Goal: Task Accomplishment & Management: Manage account settings

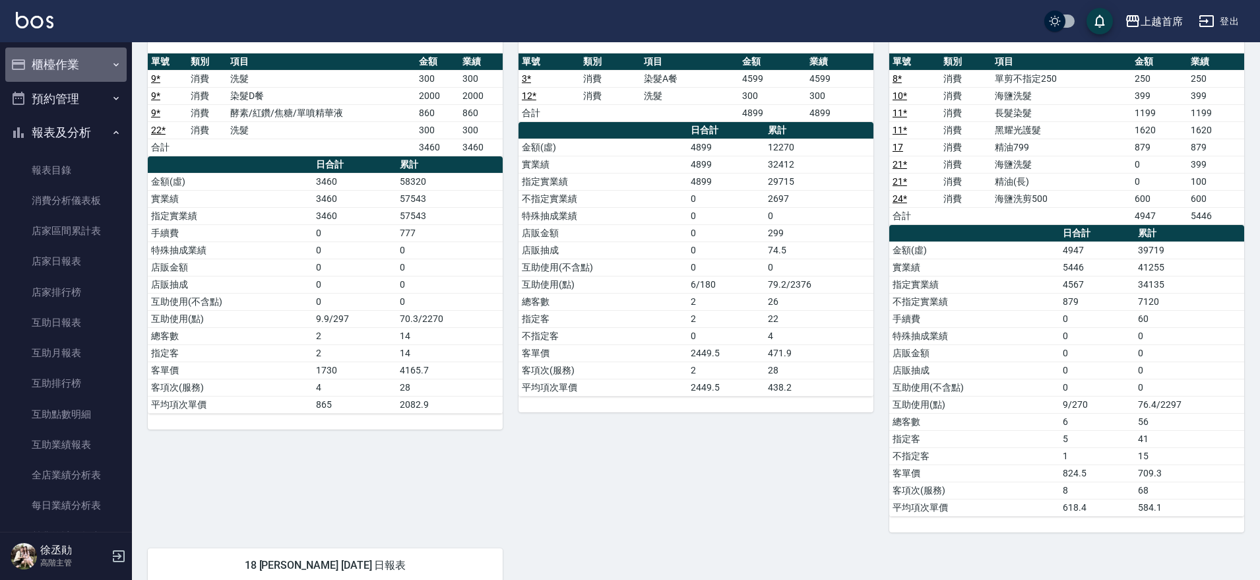
click at [94, 67] on button "櫃檯作業" at bounding box center [65, 64] width 121 height 34
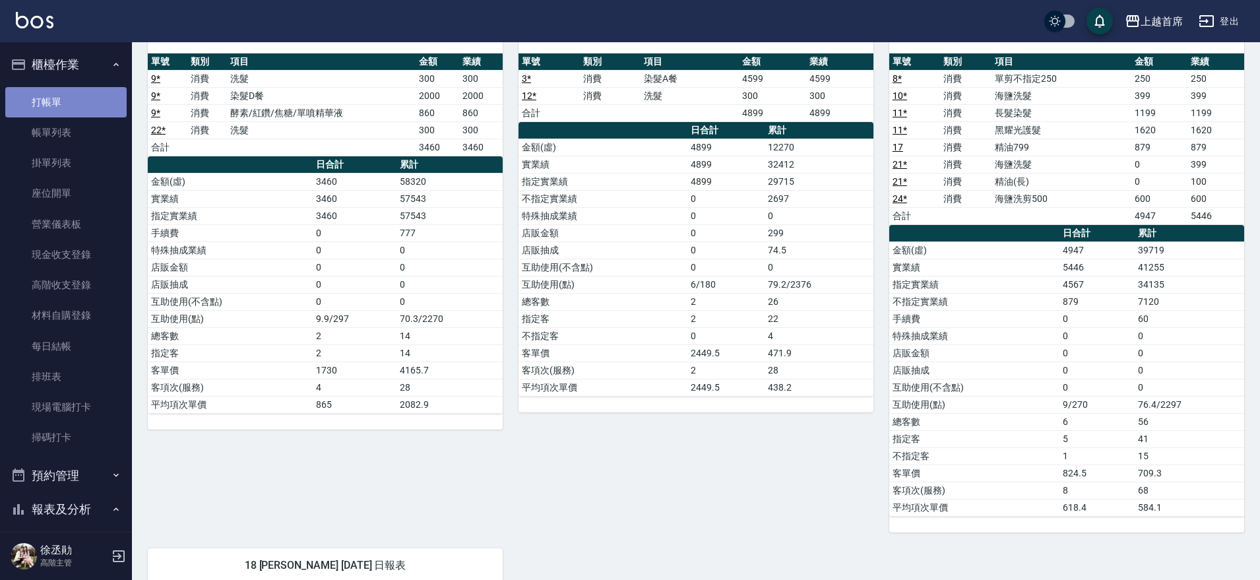
click at [91, 105] on link "打帳單" at bounding box center [65, 102] width 121 height 30
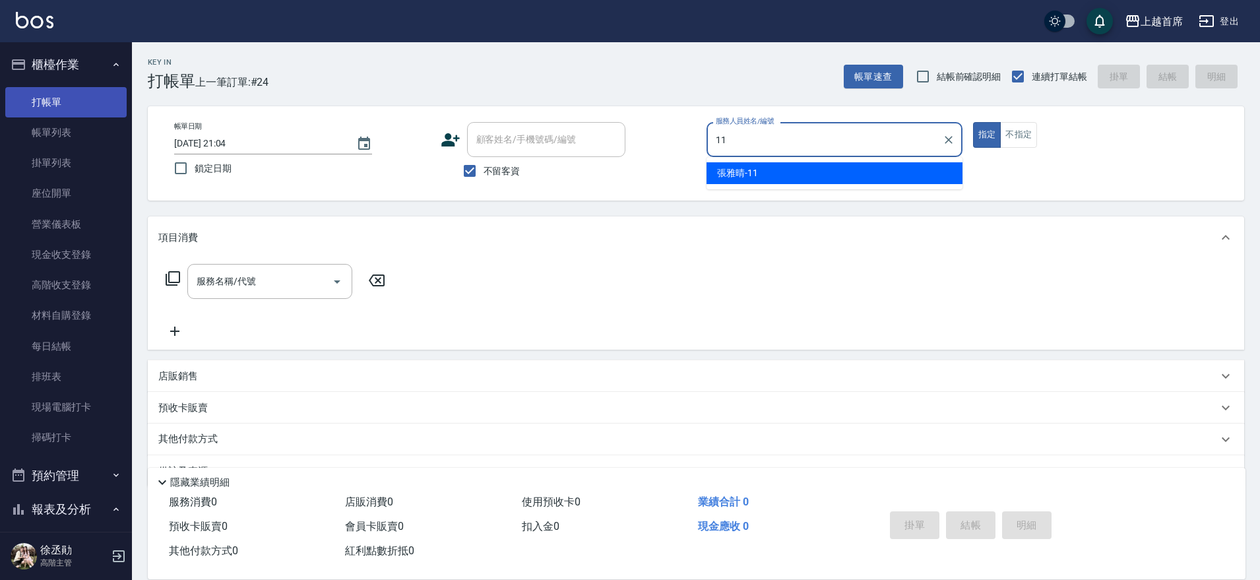
type input "[PERSON_NAME]-11"
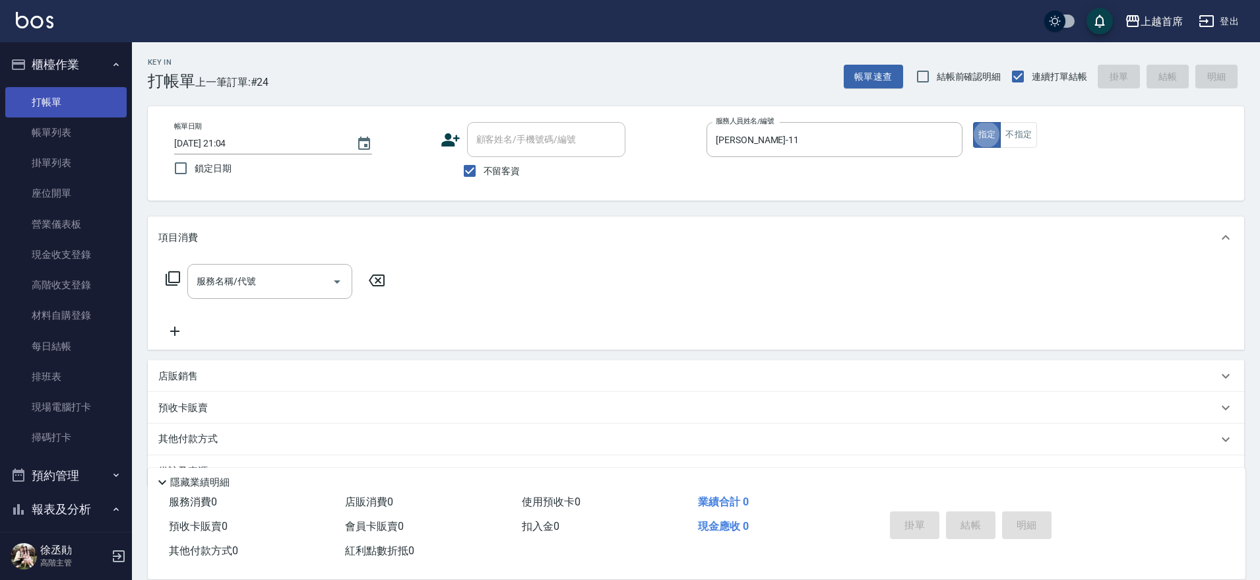
type button "true"
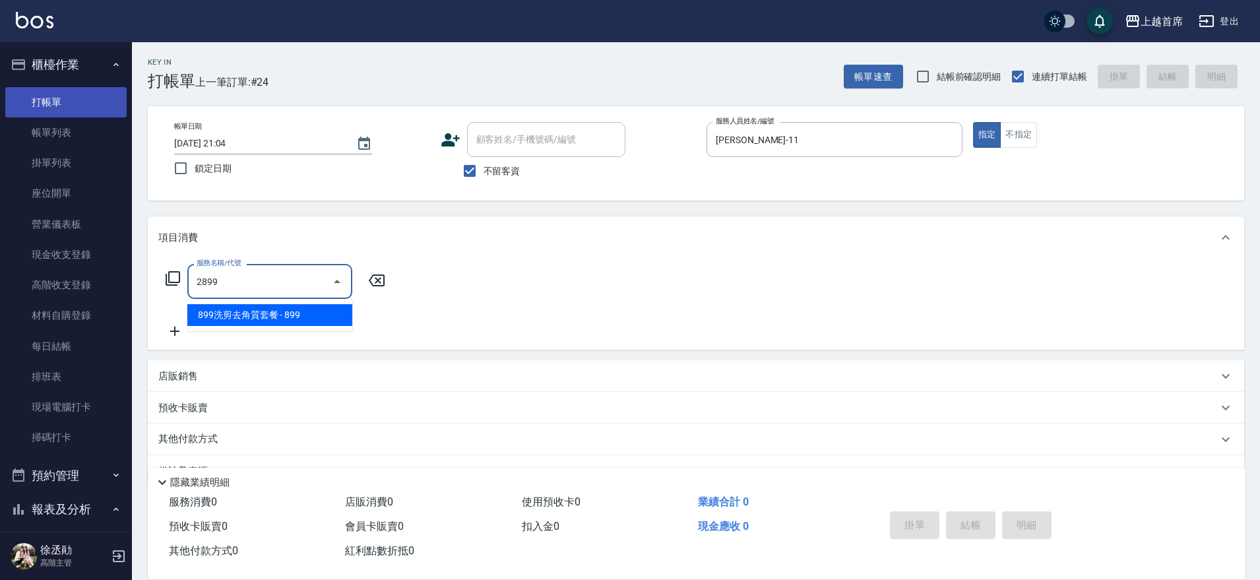
type input "899洗剪去角質套餐(2899)"
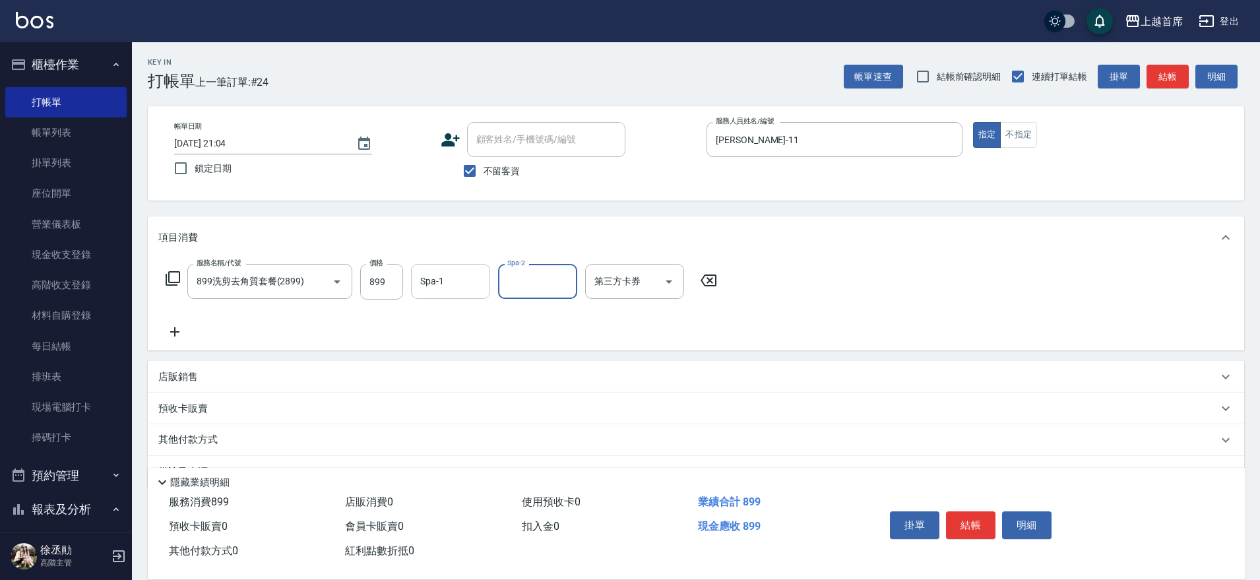
click at [479, 291] on input "Spa-1" at bounding box center [450, 281] width 67 height 23
type input "[PERSON_NAME]-20"
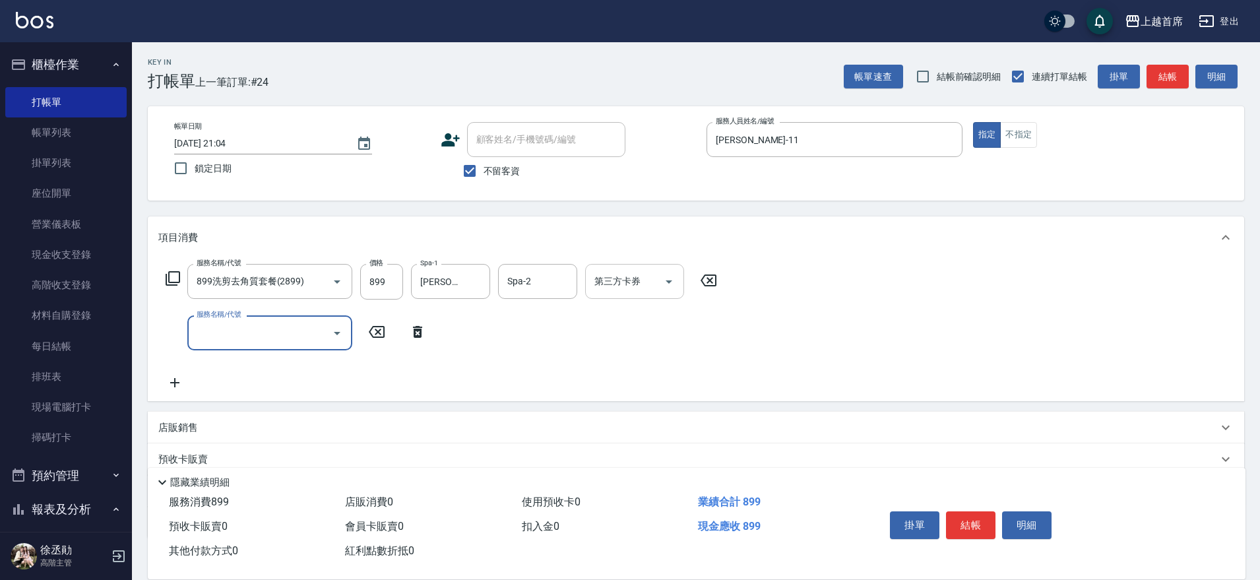
drag, startPoint x: 644, startPoint y: 283, endPoint x: 641, endPoint y: 295, distance: 12.2
click at [643, 286] on input "第三方卡券" at bounding box center [624, 281] width 67 height 23
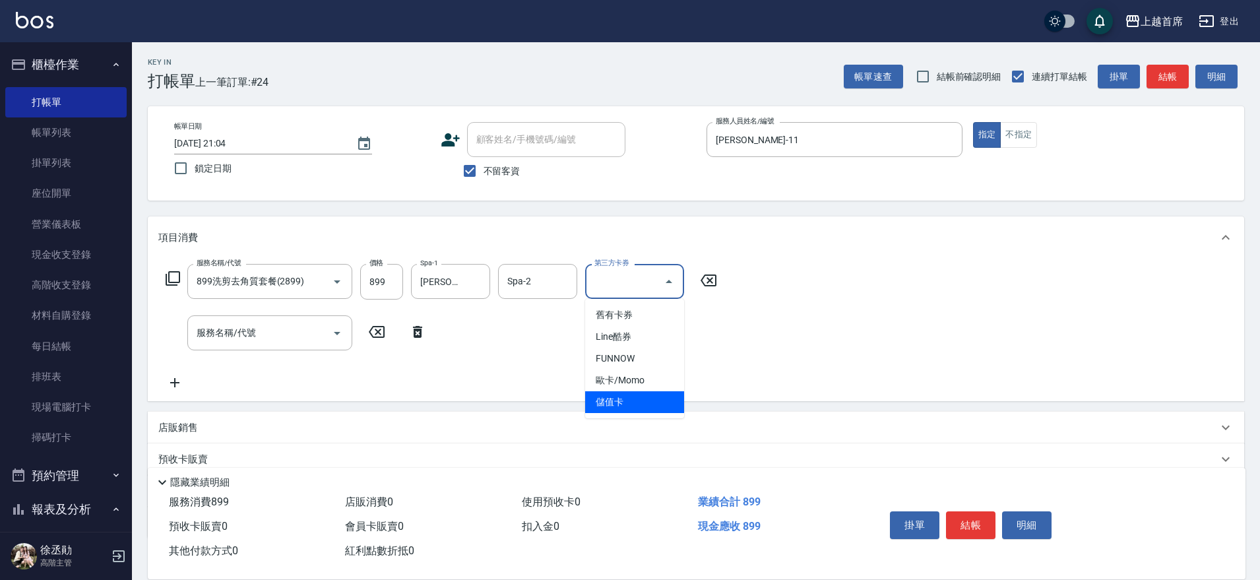
click at [633, 408] on span "儲值卡" at bounding box center [634, 402] width 99 height 22
type input "儲值卡"
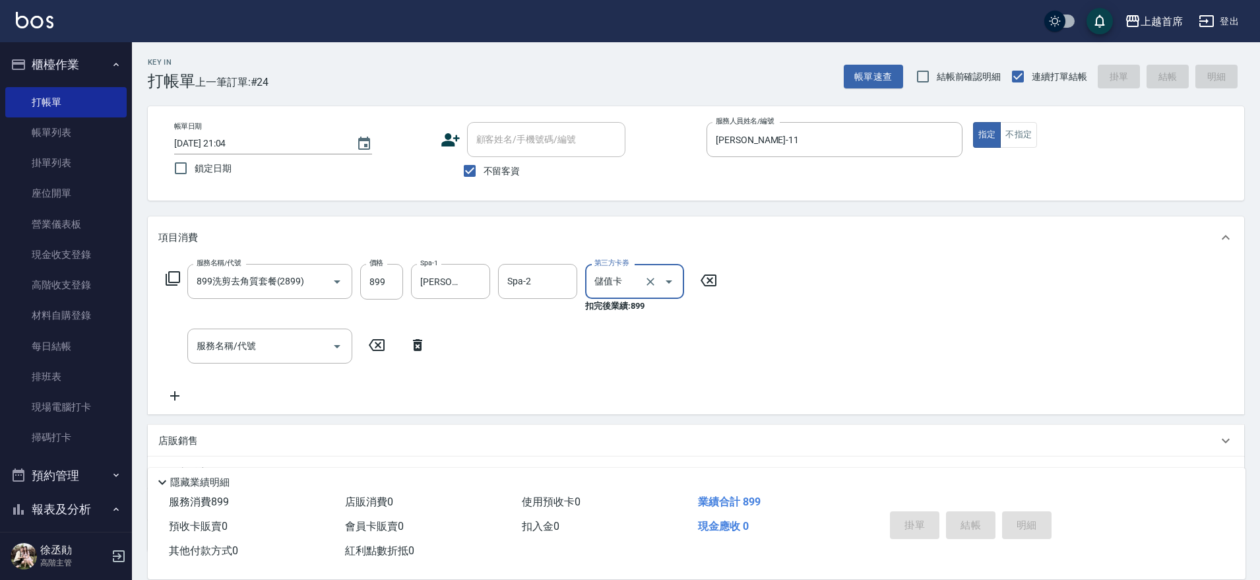
type input "[DATE] 21:05"
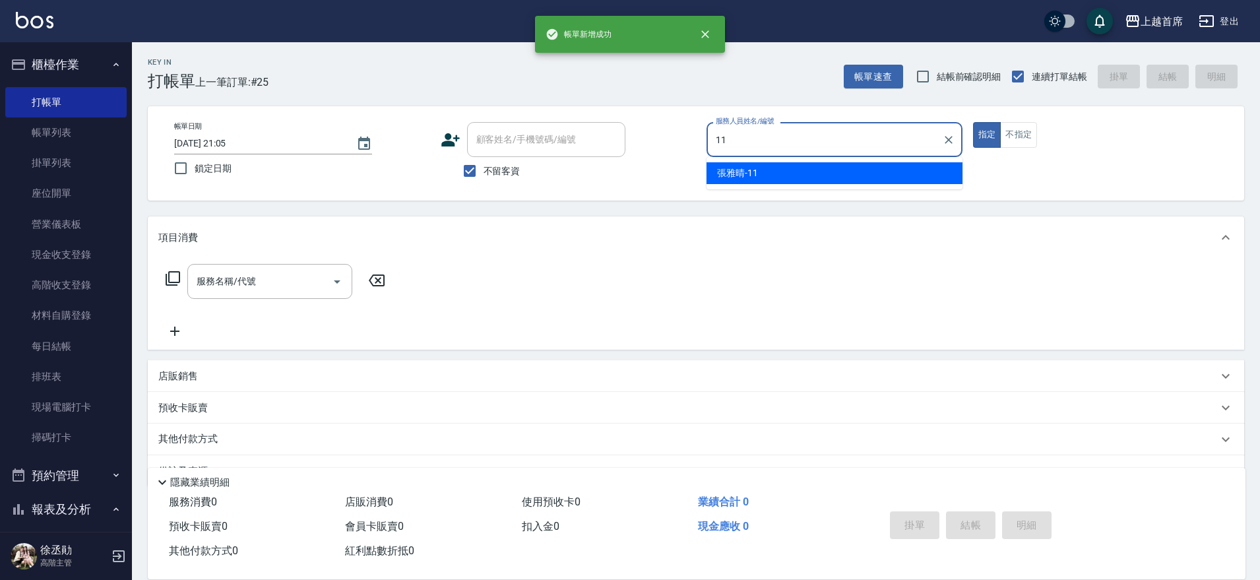
type input "[PERSON_NAME]-11"
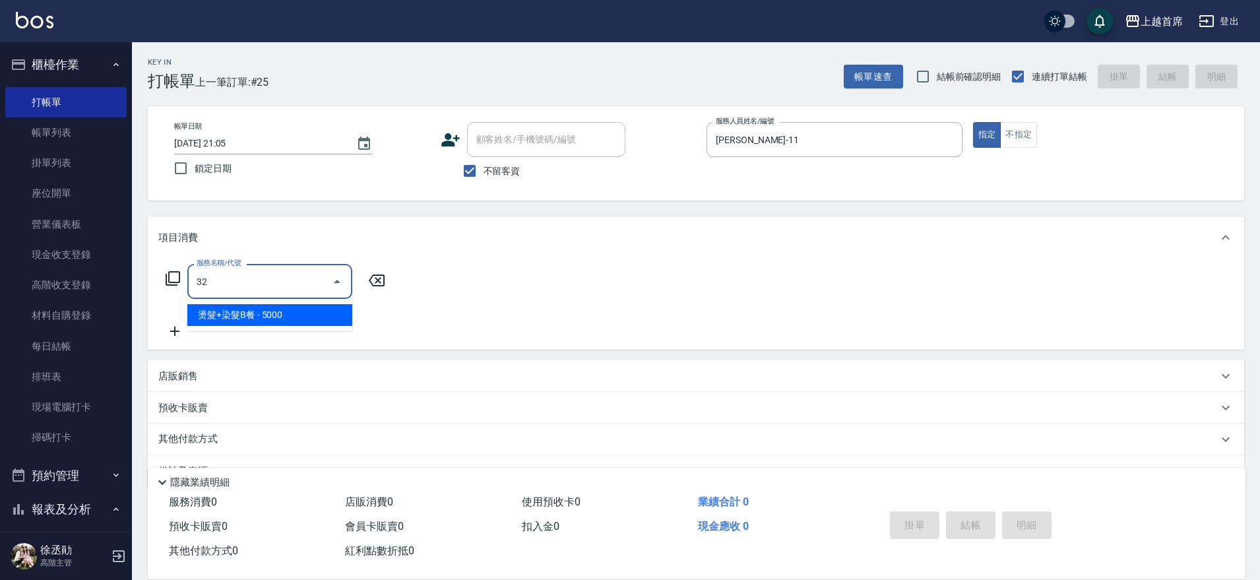
type input "3"
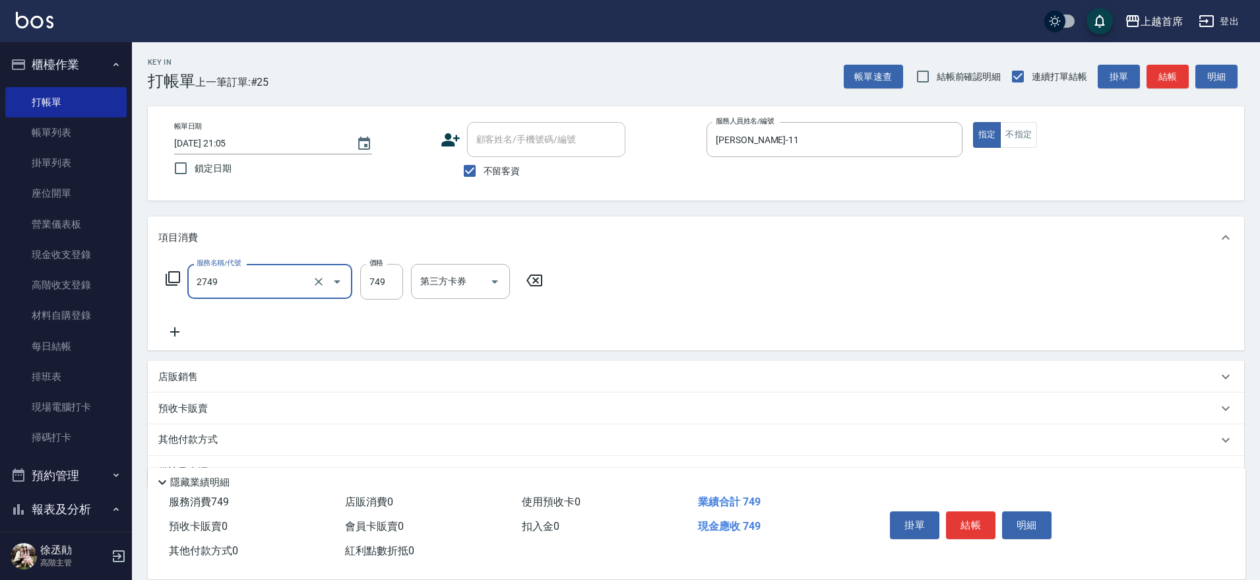
type input "海鹽洗剪749(2749)"
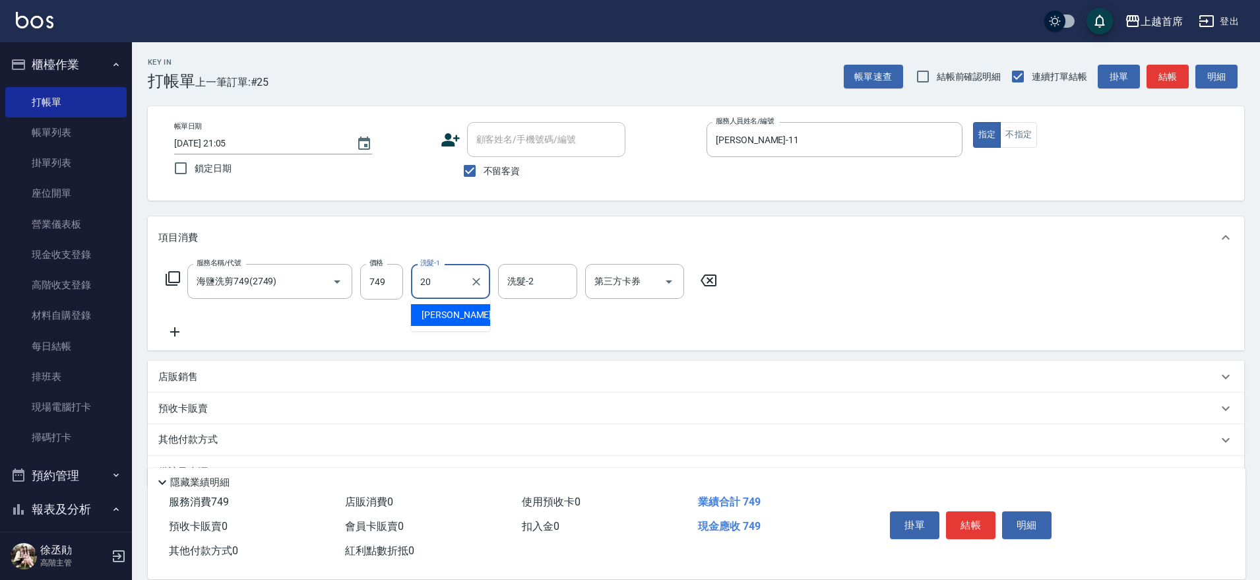
type input "[PERSON_NAME]-20"
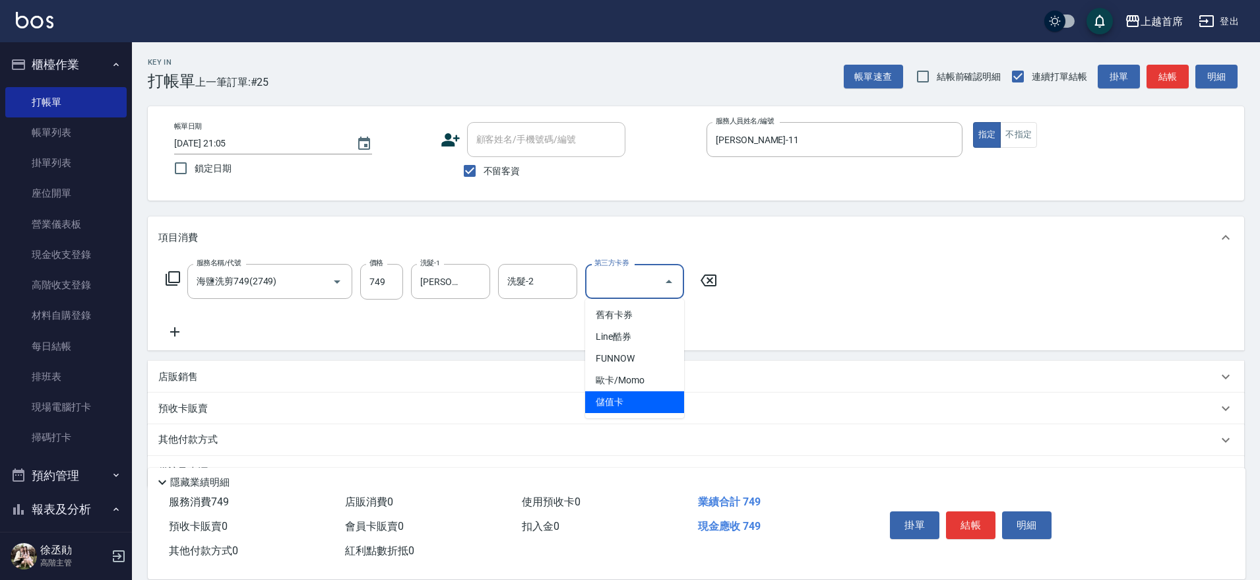
type input "儲值卡"
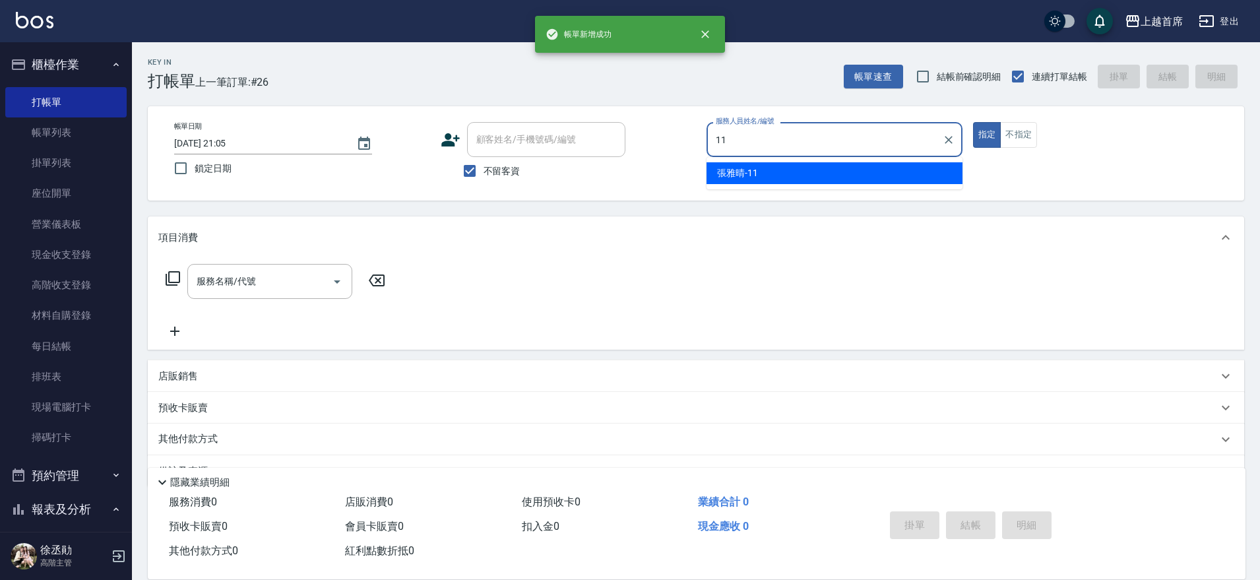
type input "[PERSON_NAME]-11"
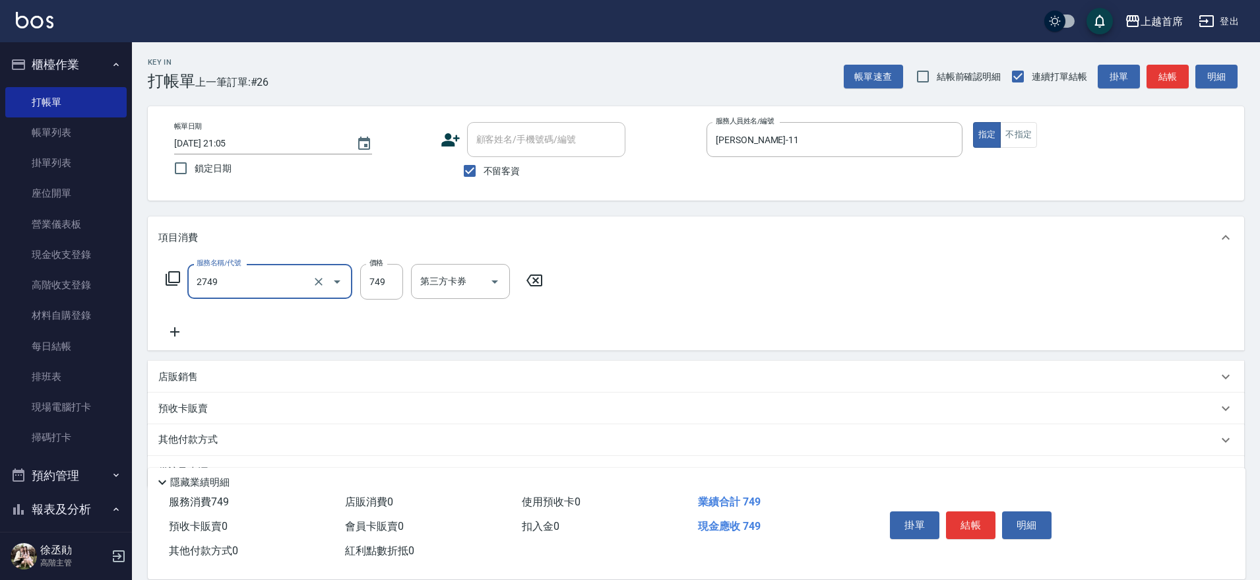
type input "海鹽洗剪749(2749)"
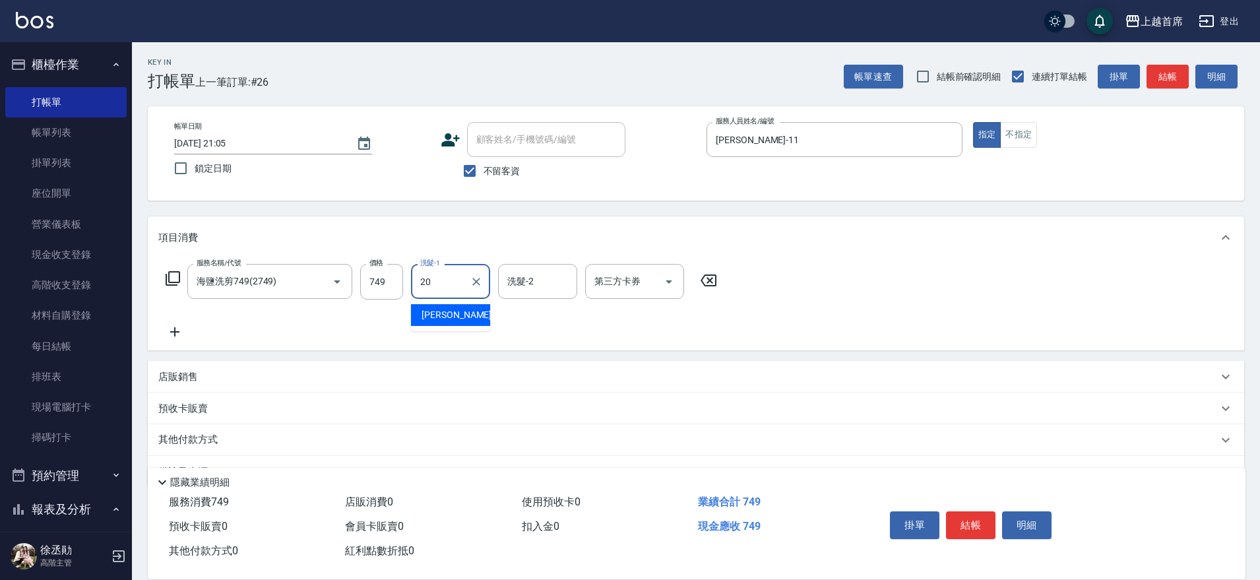
type input "[PERSON_NAME]-20"
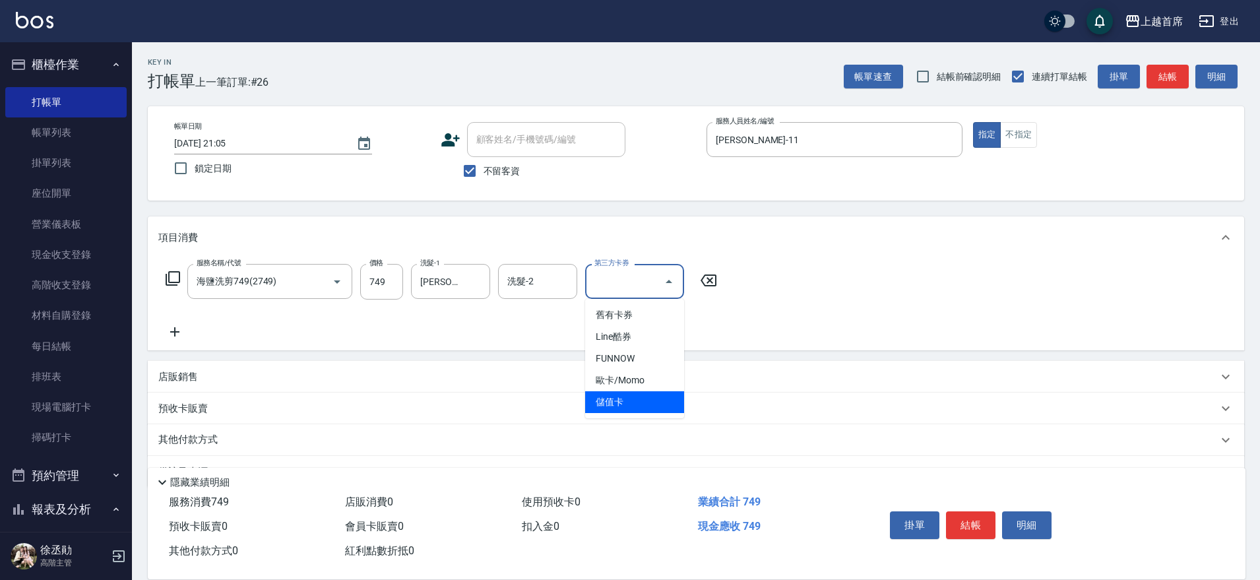
type input "儲值卡"
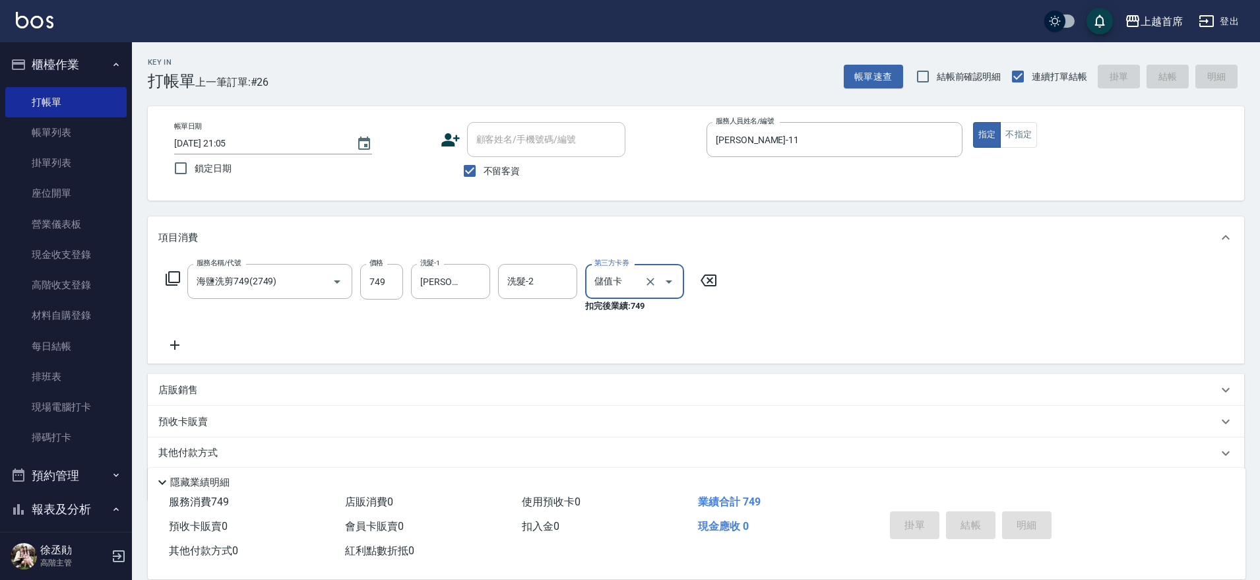
type input "[DATE] 21:06"
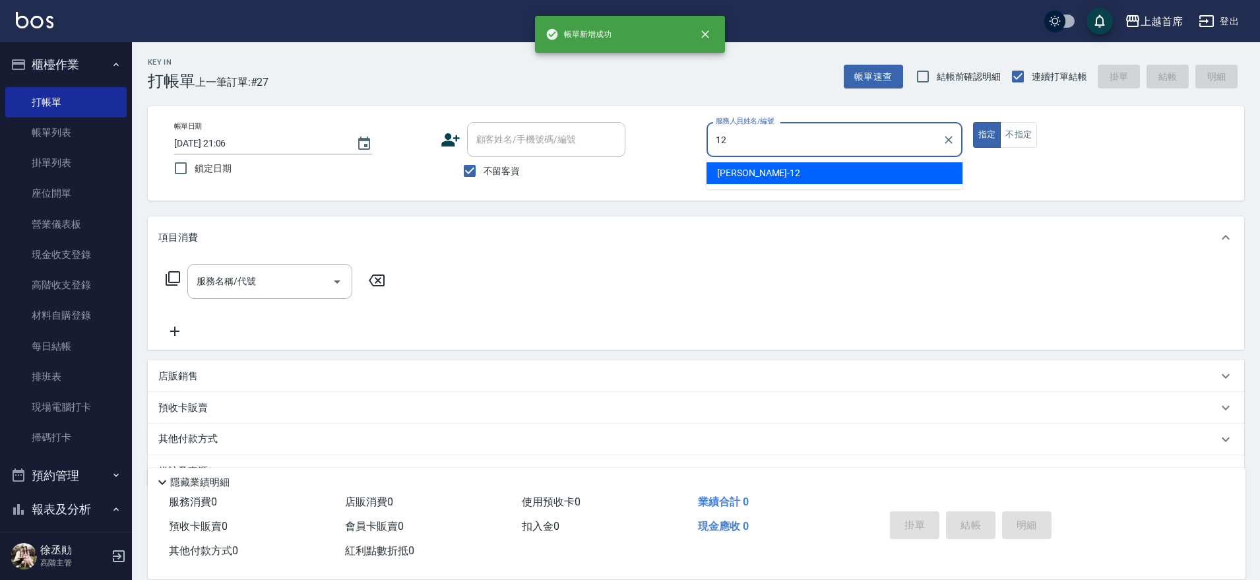
type input "[PERSON_NAME]-12"
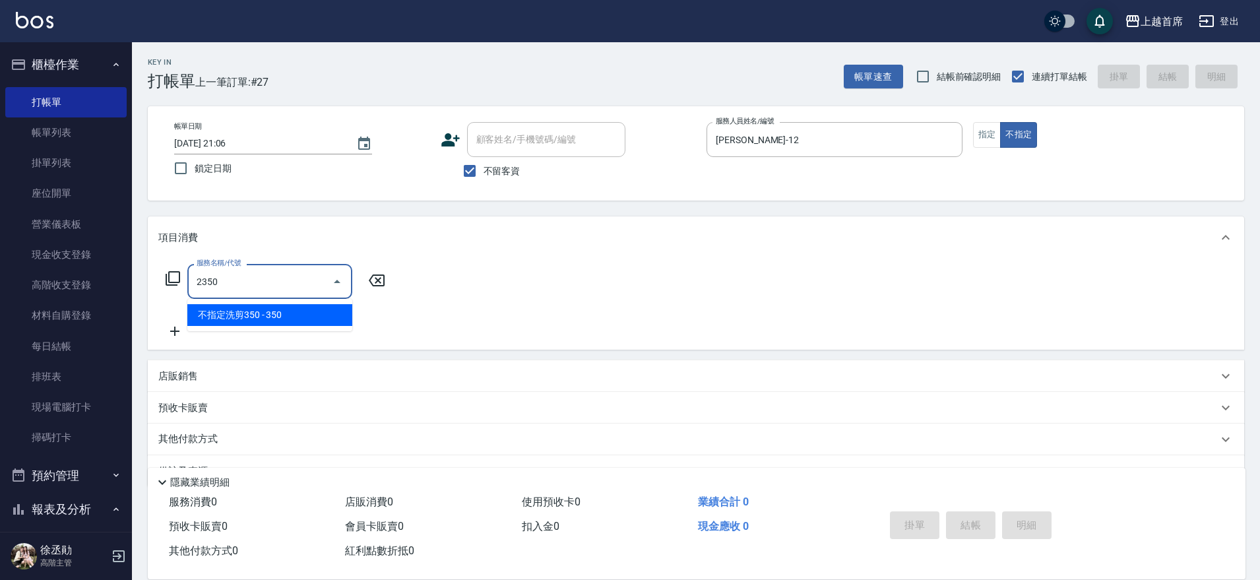
type input "不指定洗剪350(2350)"
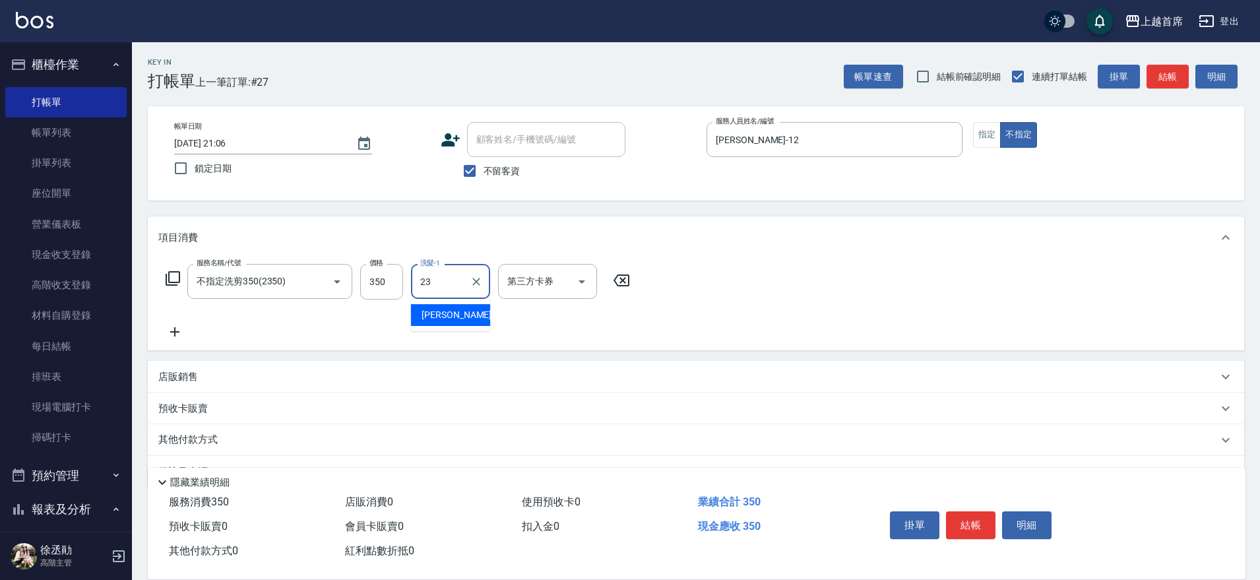
type input "[PERSON_NAME]-23"
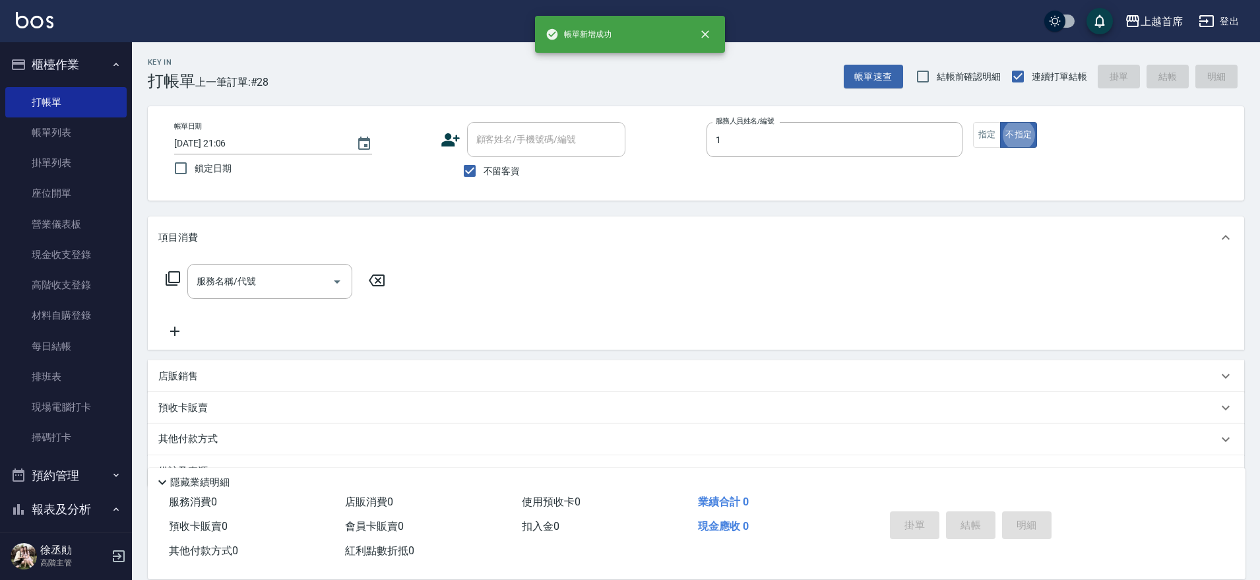
type input "[PERSON_NAME]-1"
type button "false"
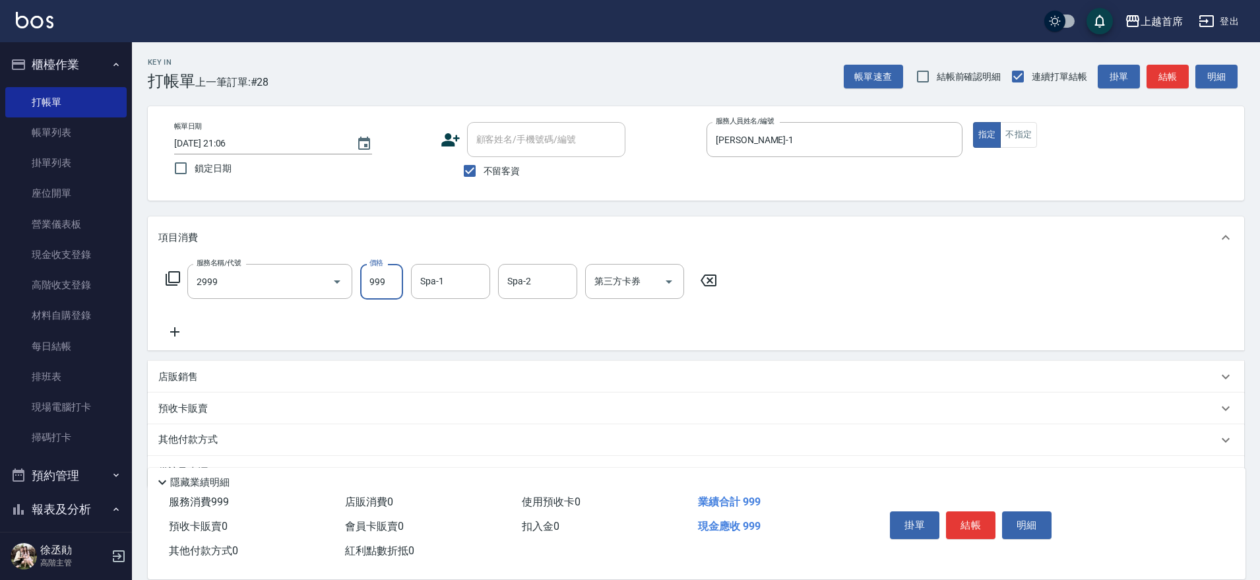
type input "spa精油洗剪套餐999(2999)"
type input "[PERSON_NAME]-23"
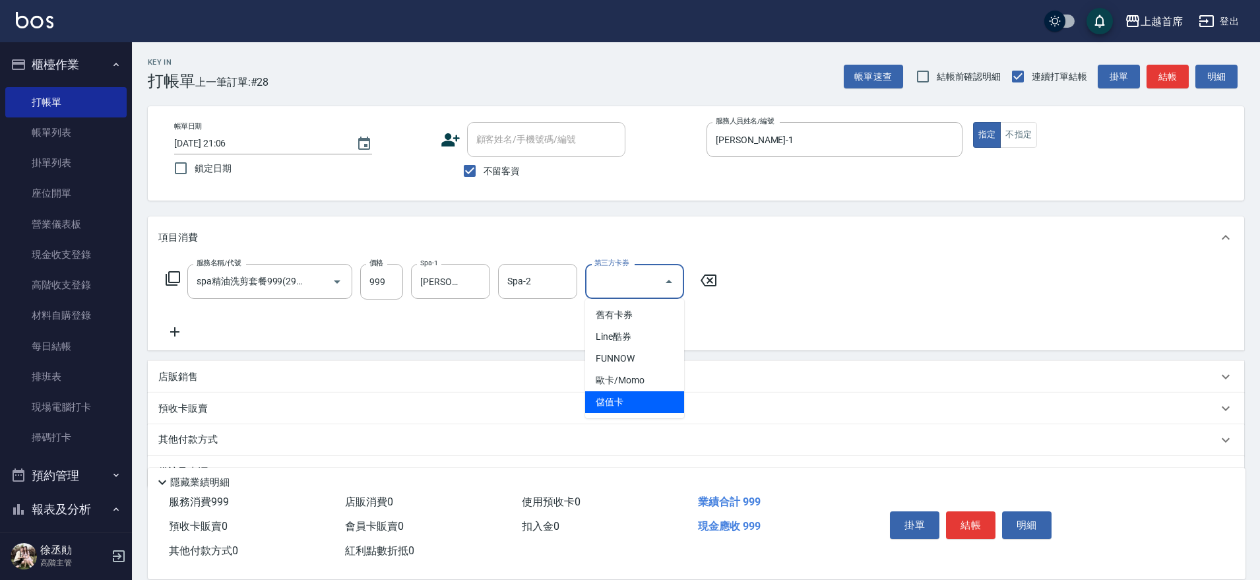
type input "儲值卡"
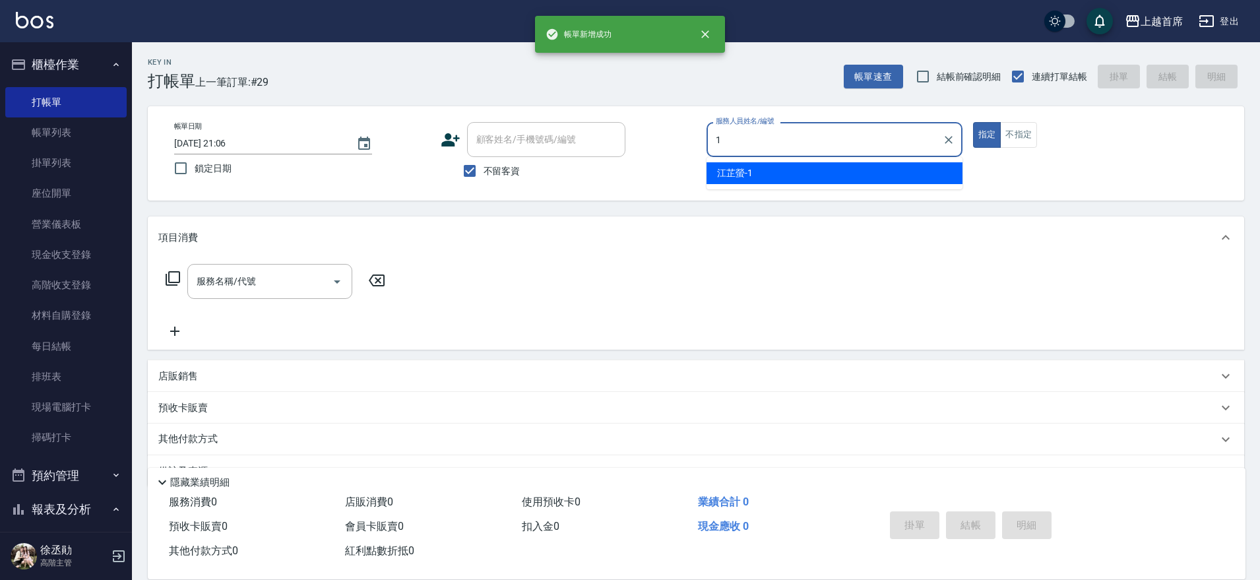
type input "[PERSON_NAME]-1"
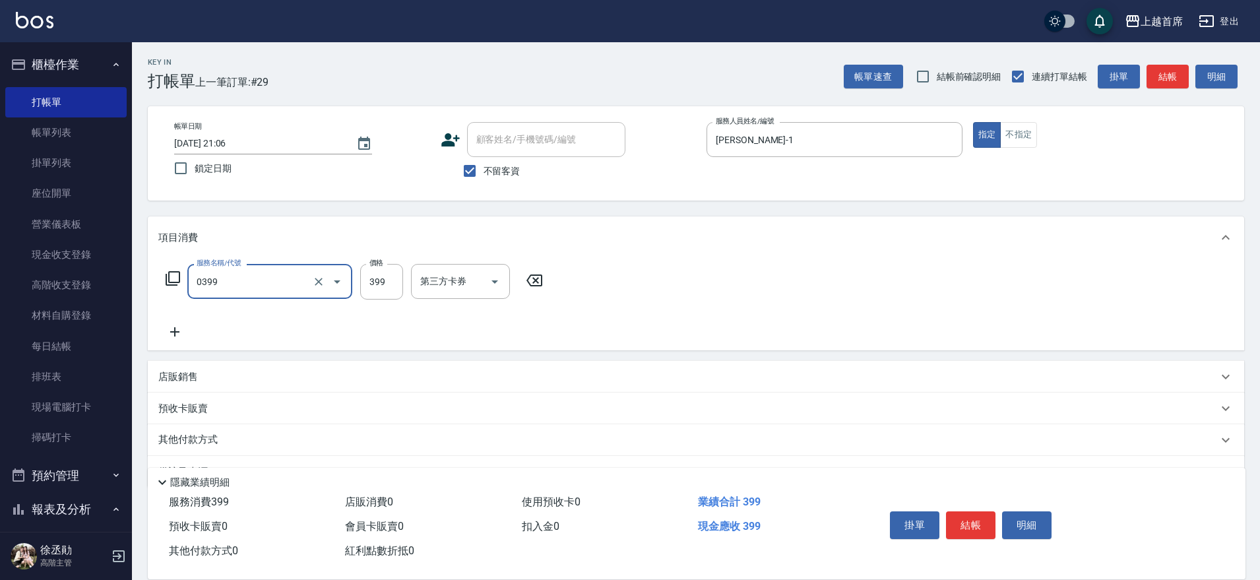
type input "海鹽洗髮(0399)"
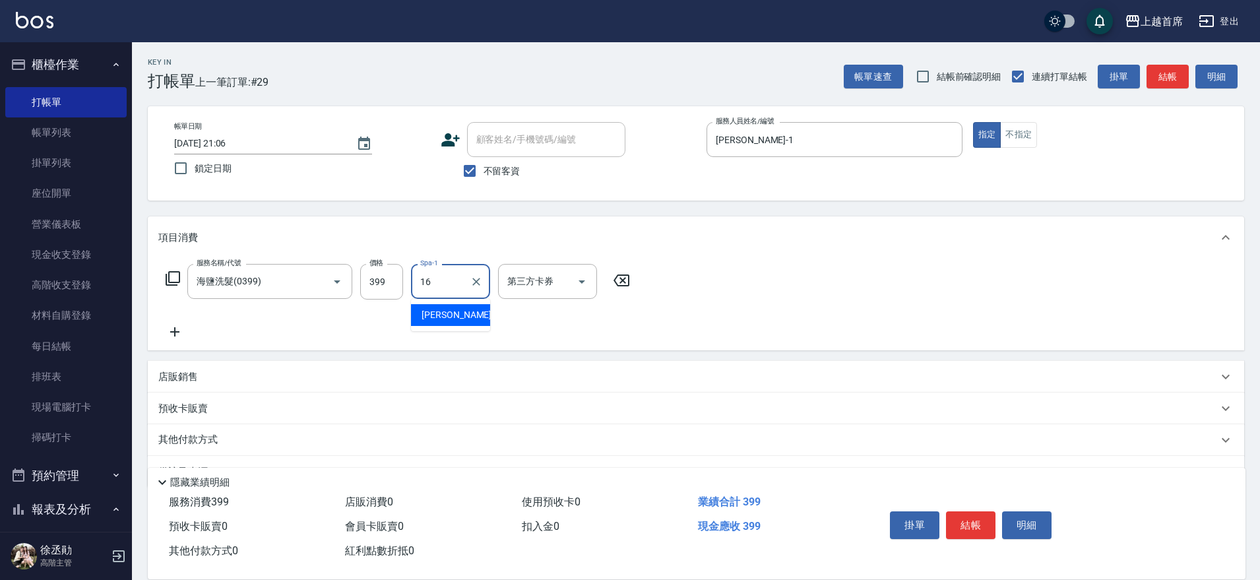
type input "[PERSON_NAME]-16"
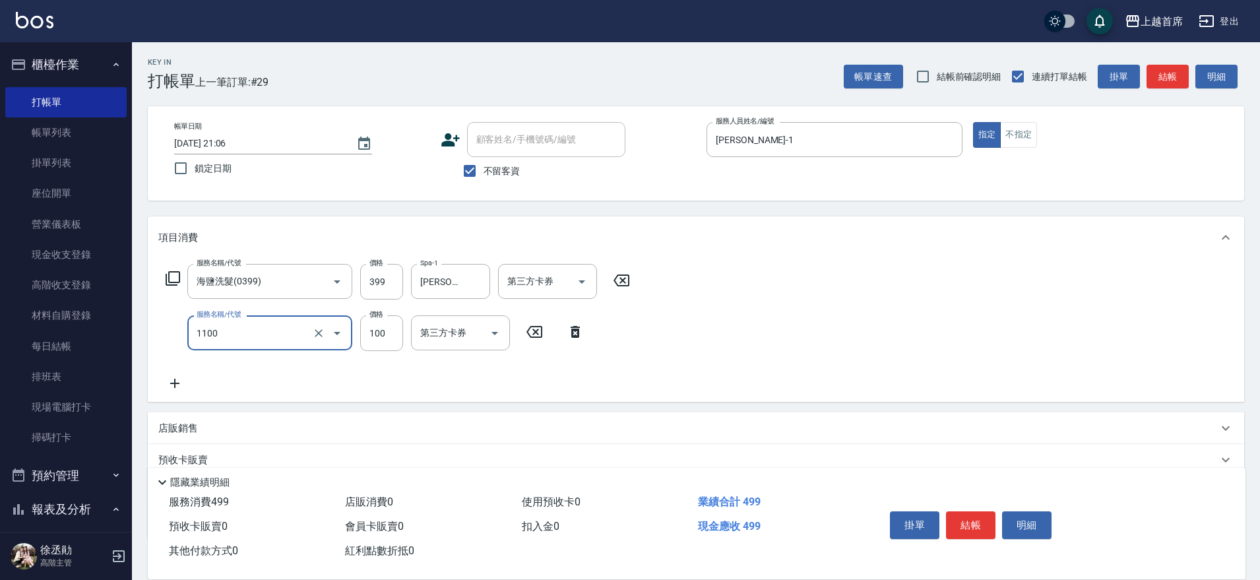
type input "造型(1100)"
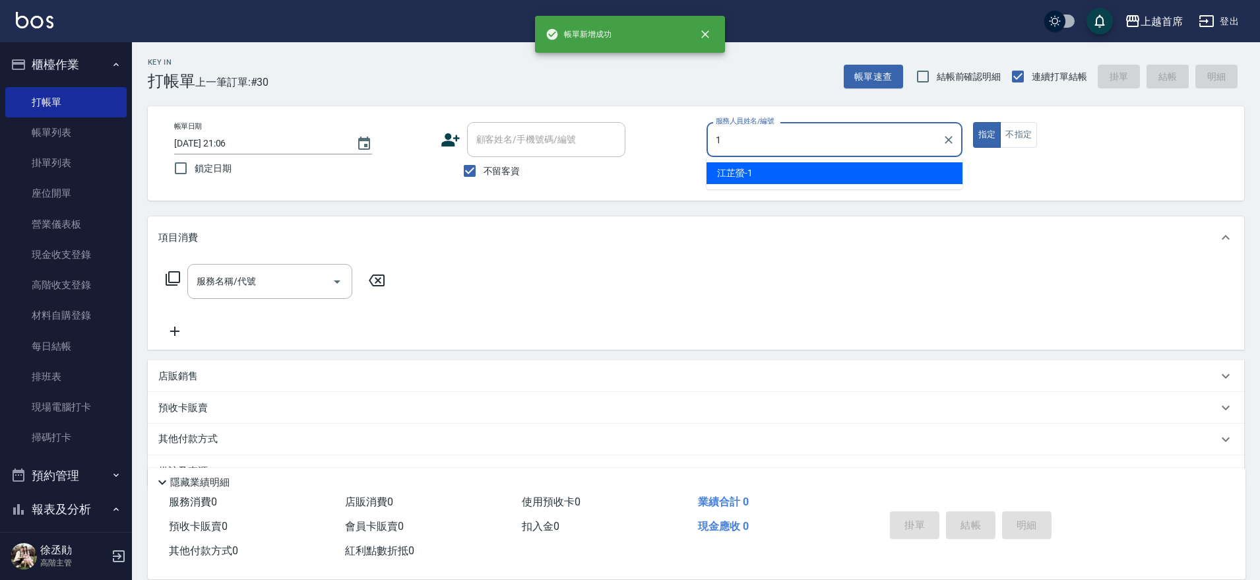
type input "[PERSON_NAME]-1"
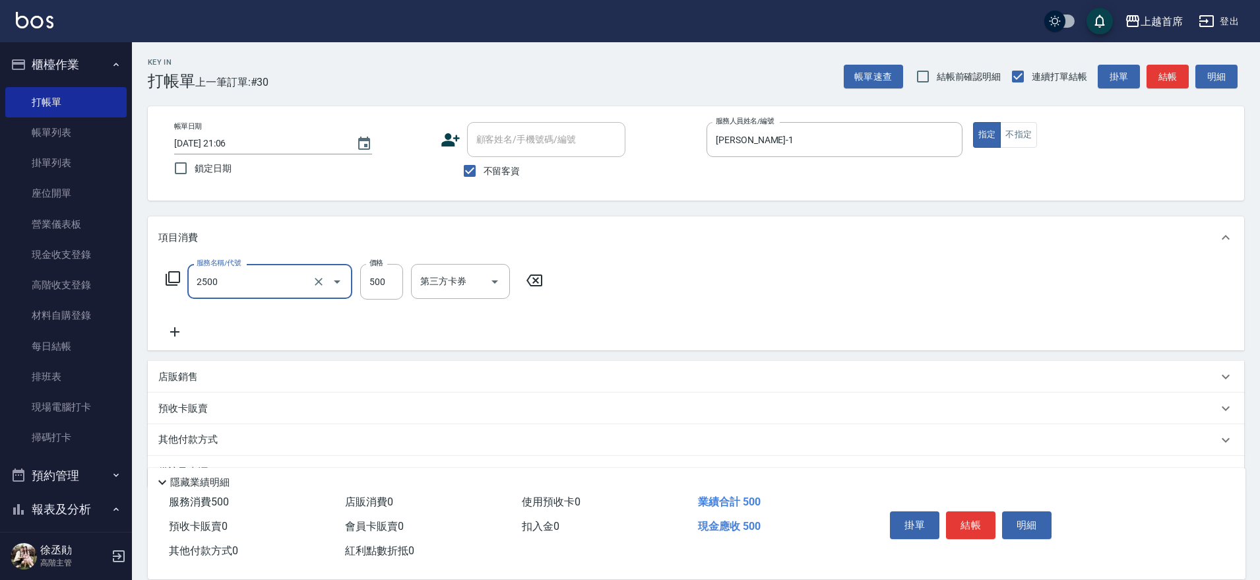
type input "海鹽洗剪500(2500)"
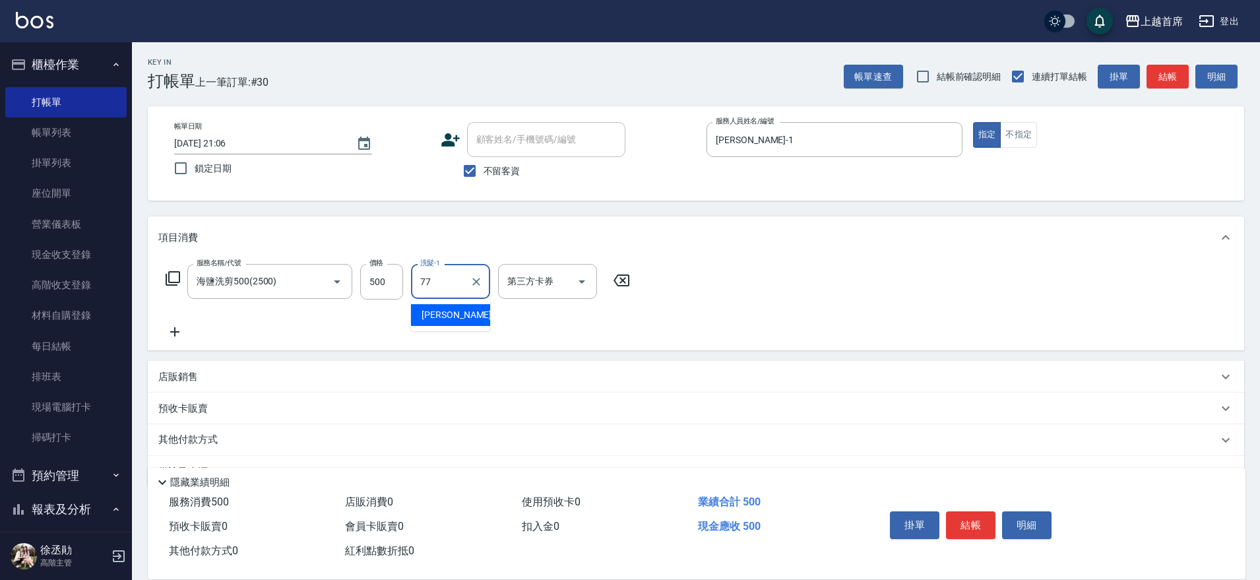
type input "[PERSON_NAME]-77"
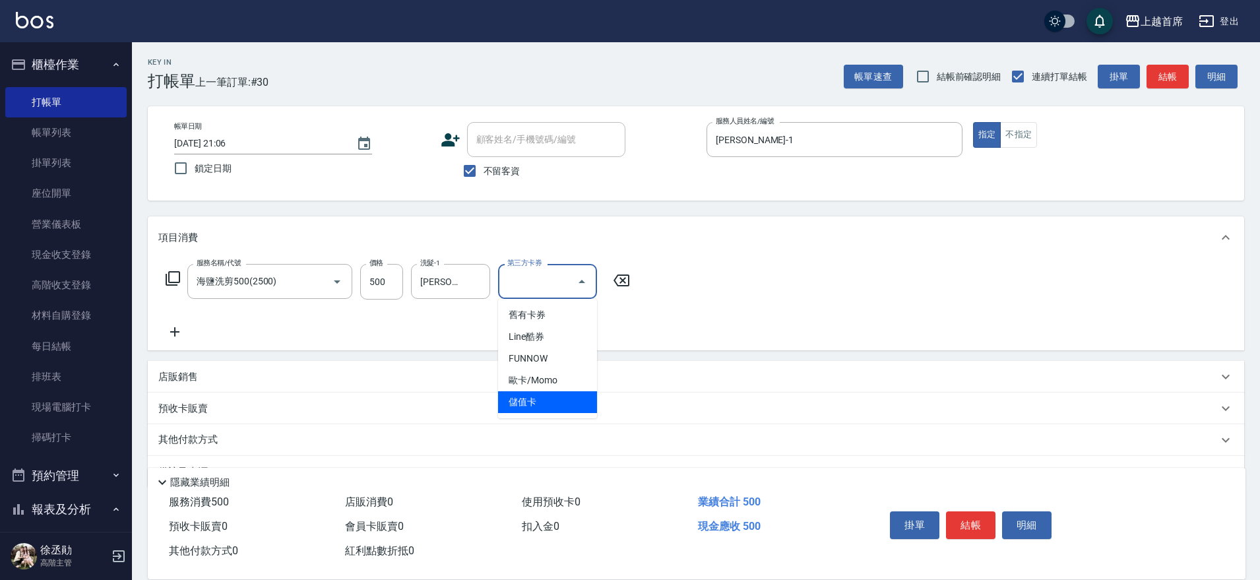
type input "儲值卡"
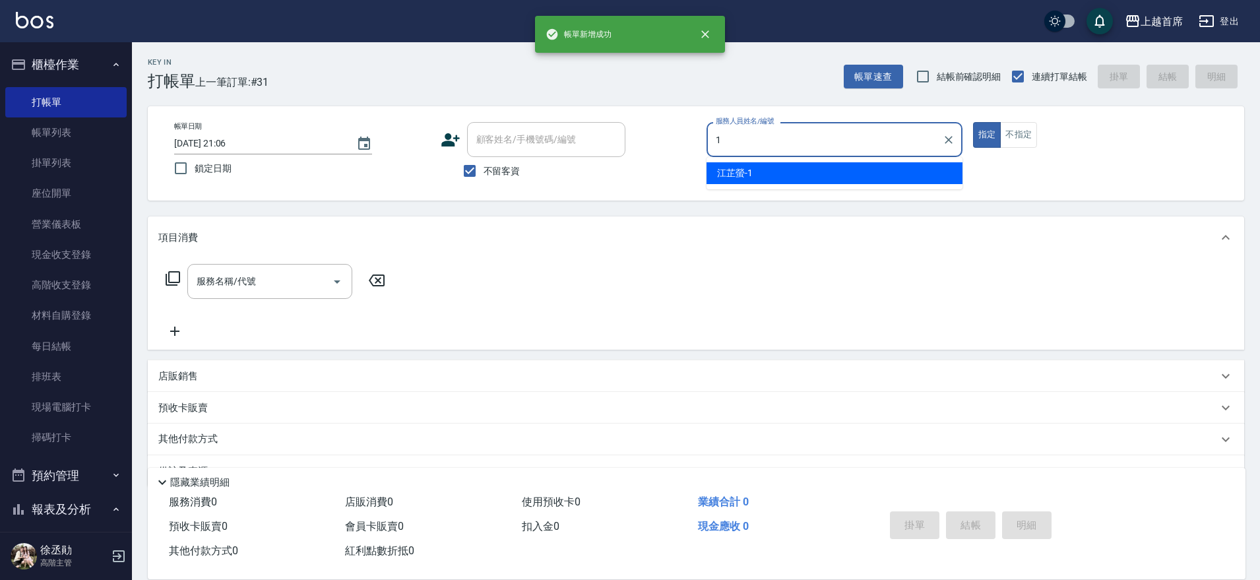
type input "[PERSON_NAME]-1"
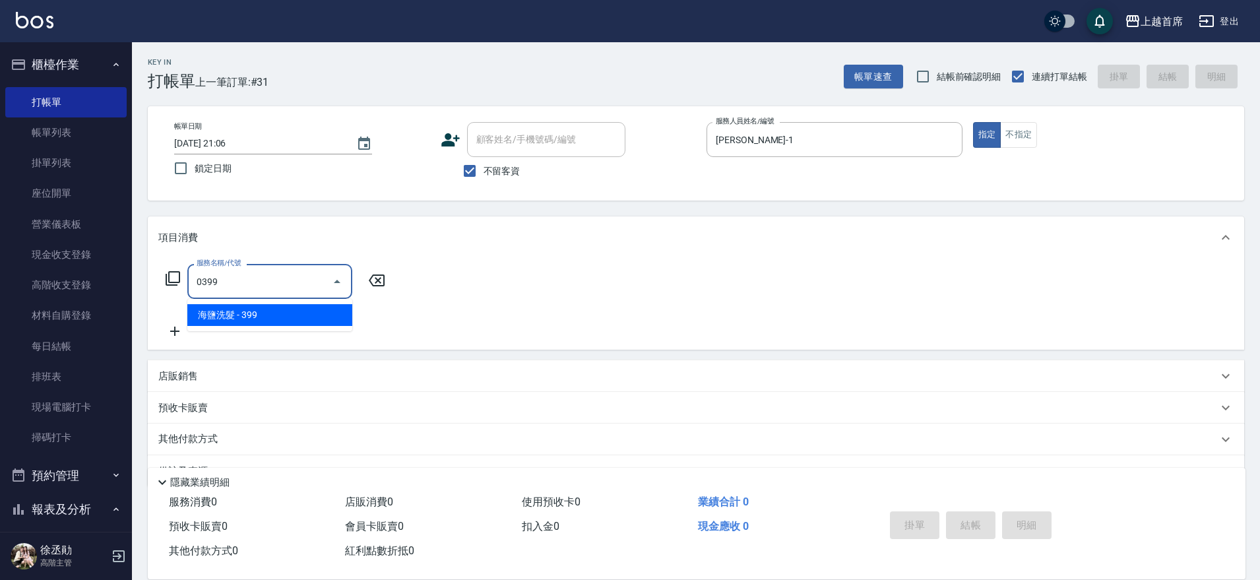
type input "海鹽洗髮(0399)"
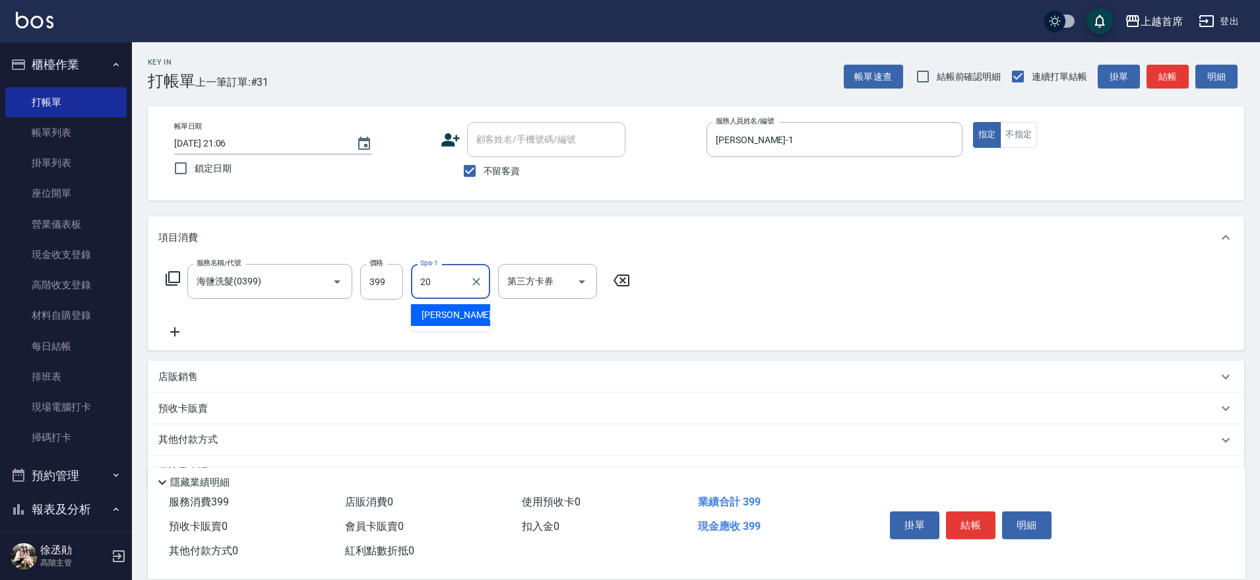
type input "[PERSON_NAME]-20"
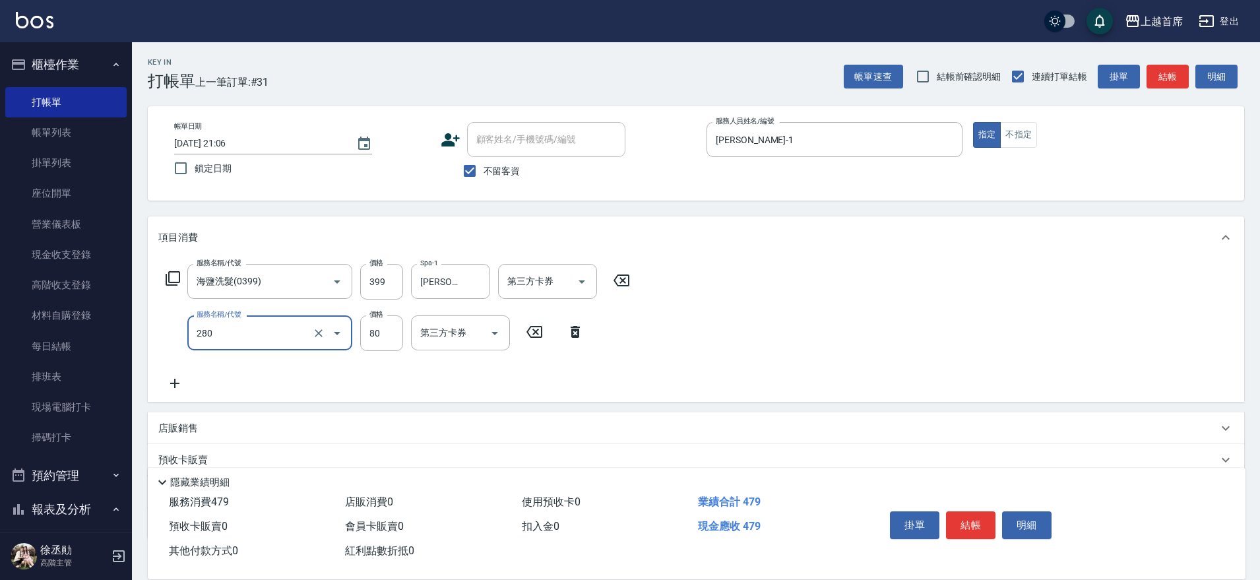
type input "剪瀏海(280)"
click at [539, 275] on div "第三方卡券 第三方卡券" at bounding box center [547, 281] width 99 height 35
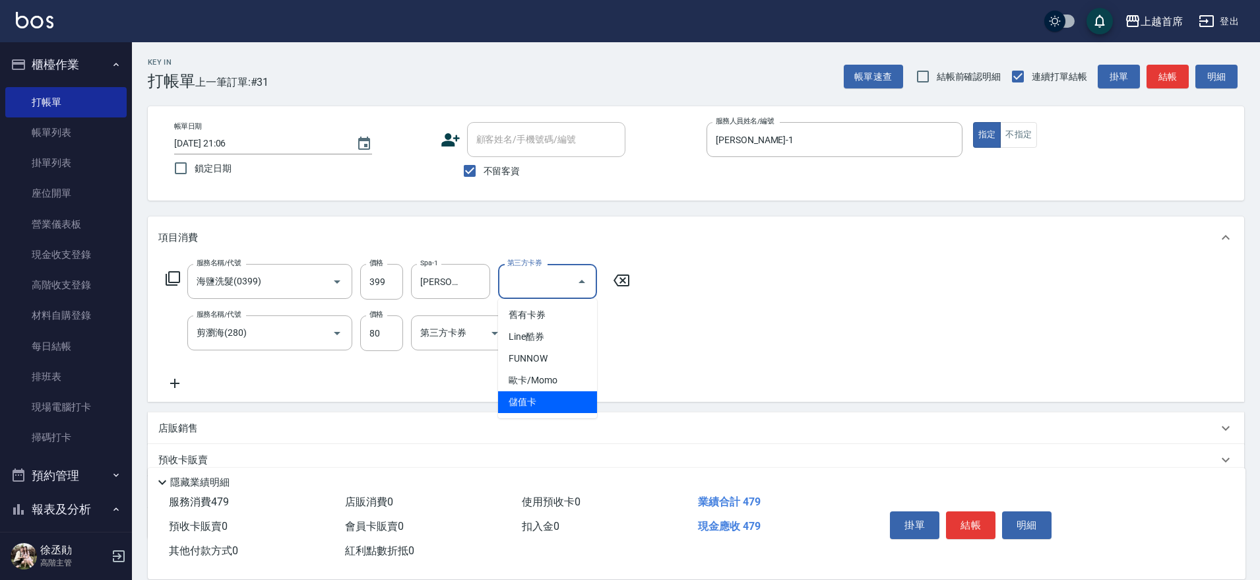
click at [519, 397] on span "儲值卡" at bounding box center [547, 402] width 99 height 22
type input "儲值卡"
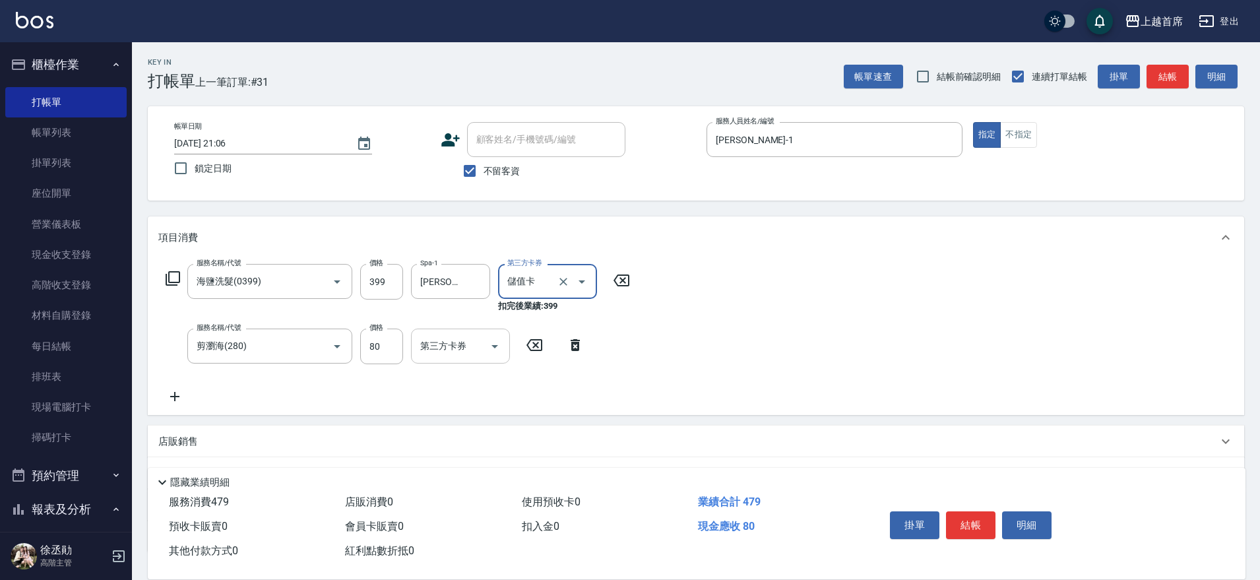
drag, startPoint x: 461, startPoint y: 340, endPoint x: 460, endPoint y: 360, distance: 20.5
click at [461, 342] on input "第三方卡券" at bounding box center [450, 345] width 67 height 23
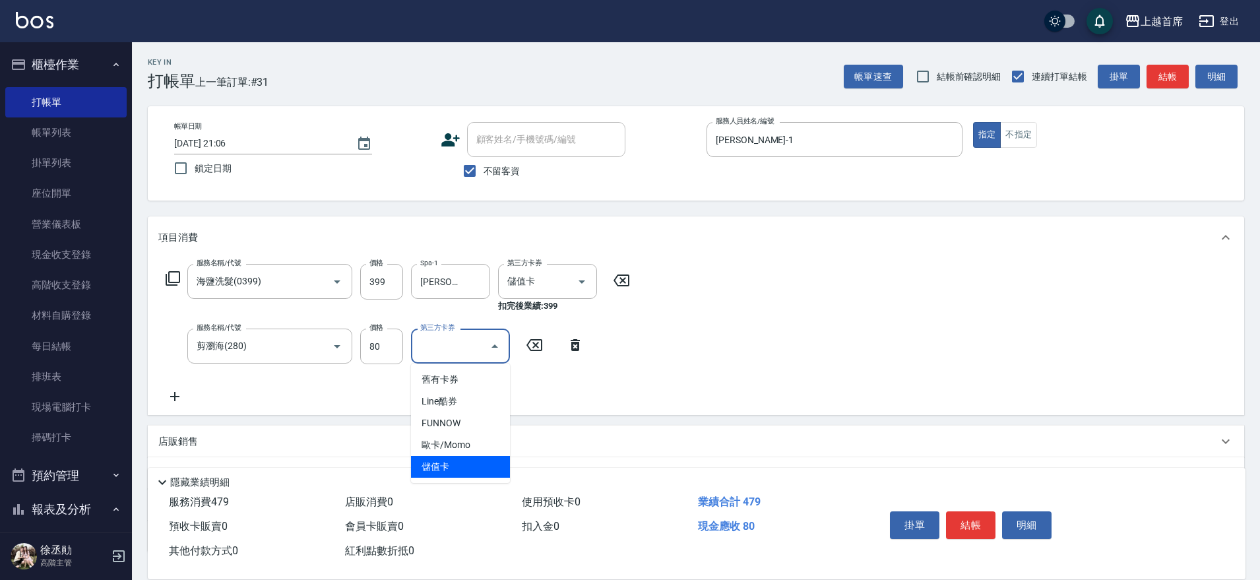
click at [458, 475] on span "儲值卡" at bounding box center [460, 467] width 99 height 22
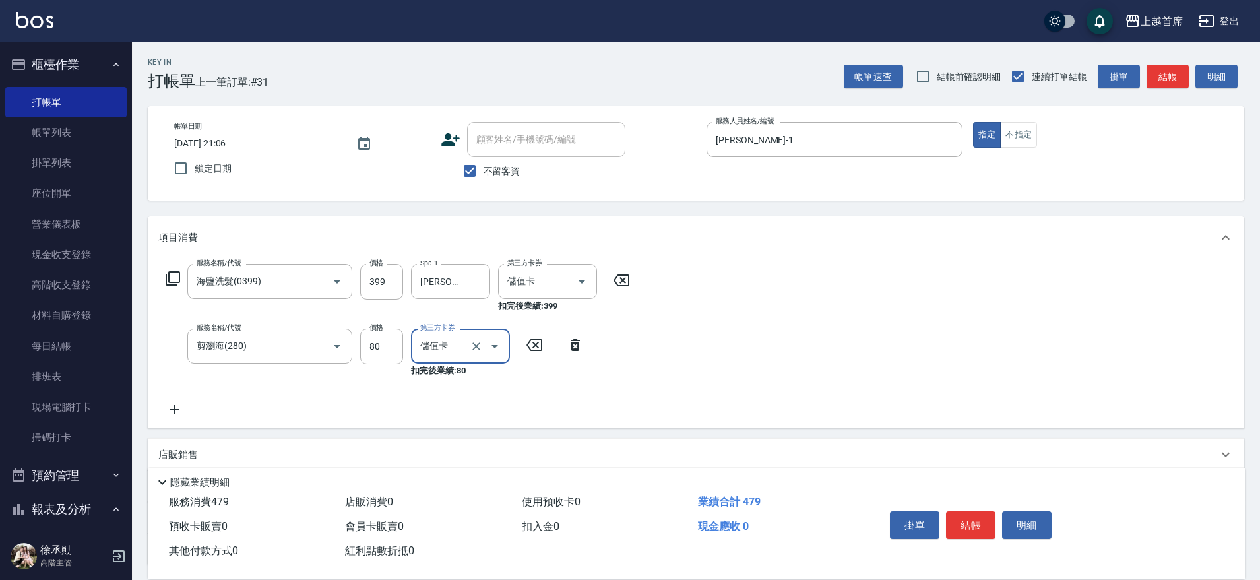
type input "儲值卡"
click at [563, 437] on div "項目消費 服務名稱/代號 海鹽洗髮(0399) 服務名稱/代號 價格 399 價格 Spa-1 [PERSON_NAME]-20 Spa-1 第三方卡券 儲值…" at bounding box center [696, 390] width 1096 height 349
click at [968, 513] on button "結帳" at bounding box center [970, 525] width 49 height 28
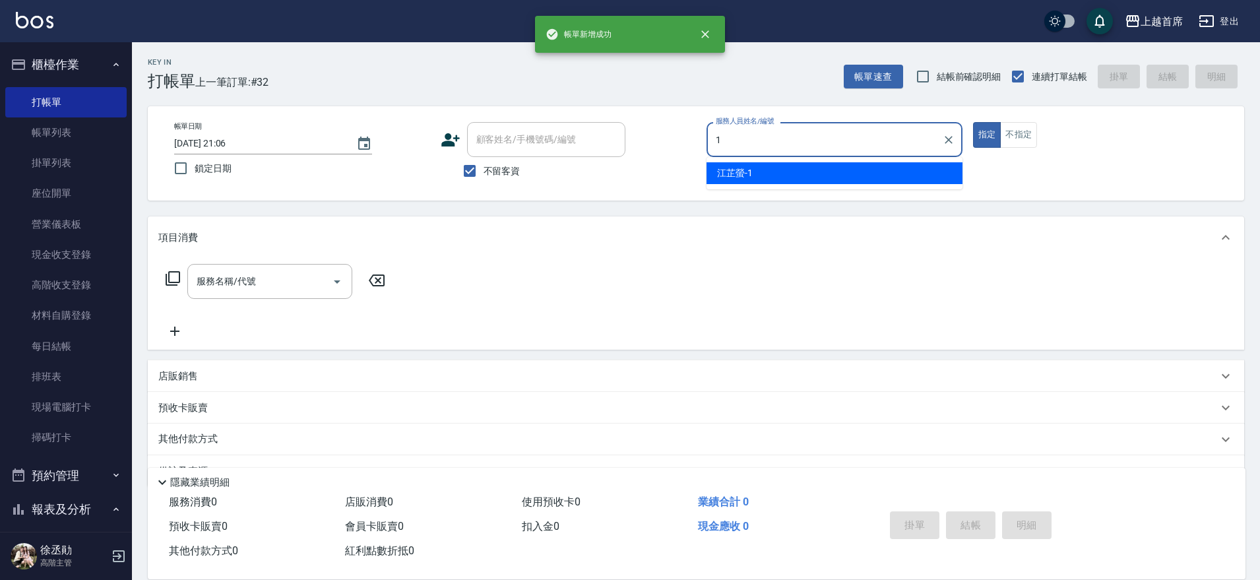
type input "[PERSON_NAME]-1"
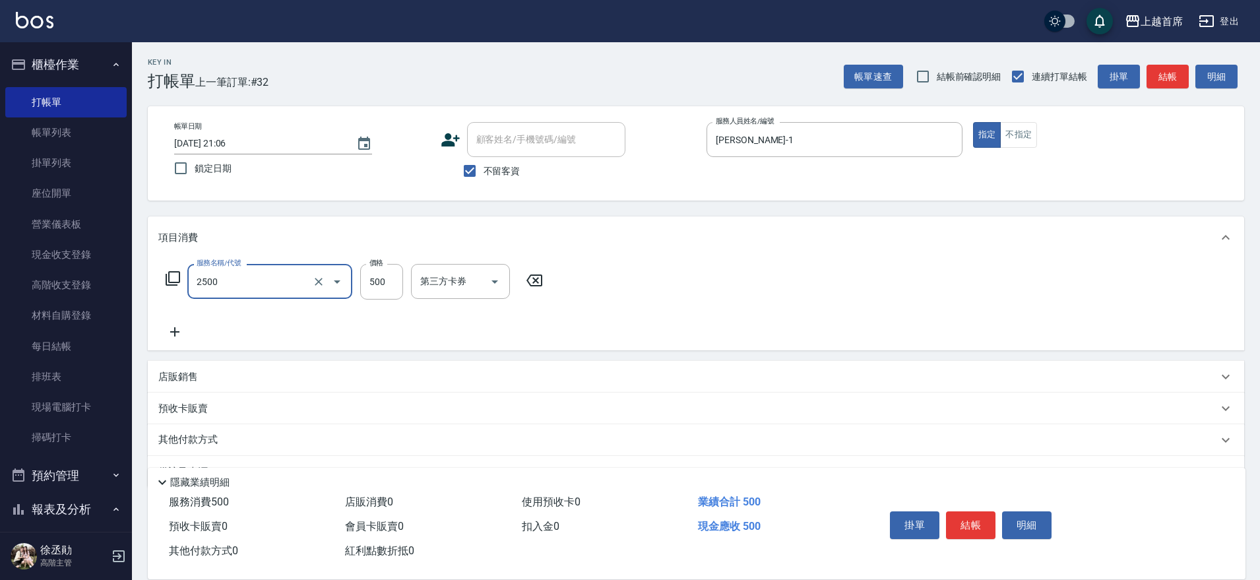
type input "海鹽洗剪500(2500)"
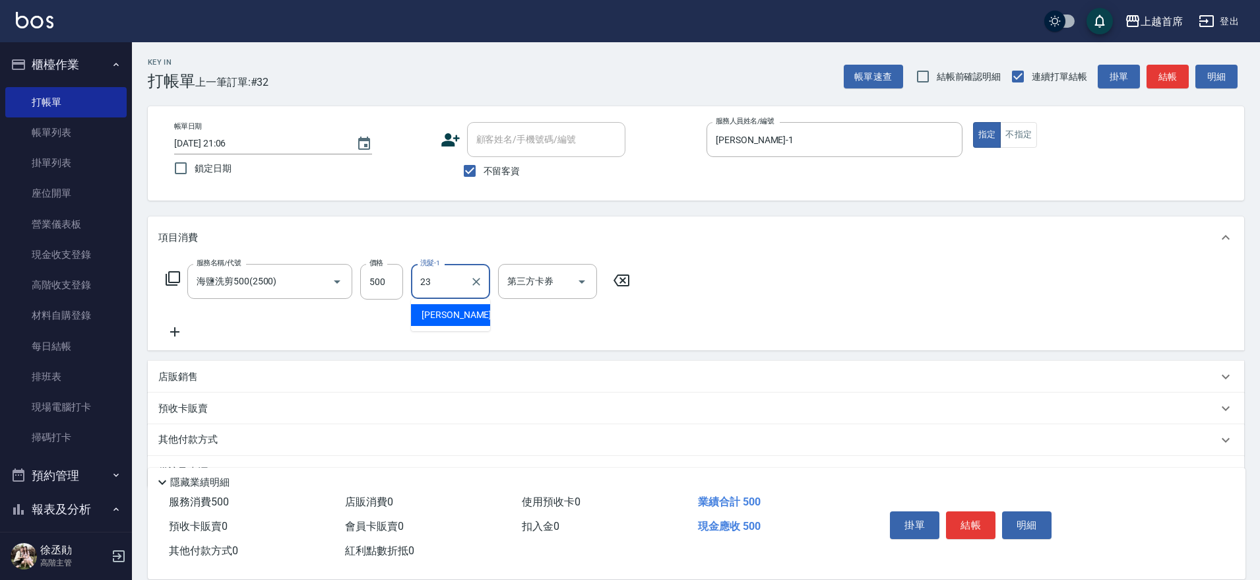
type input "[PERSON_NAME]-23"
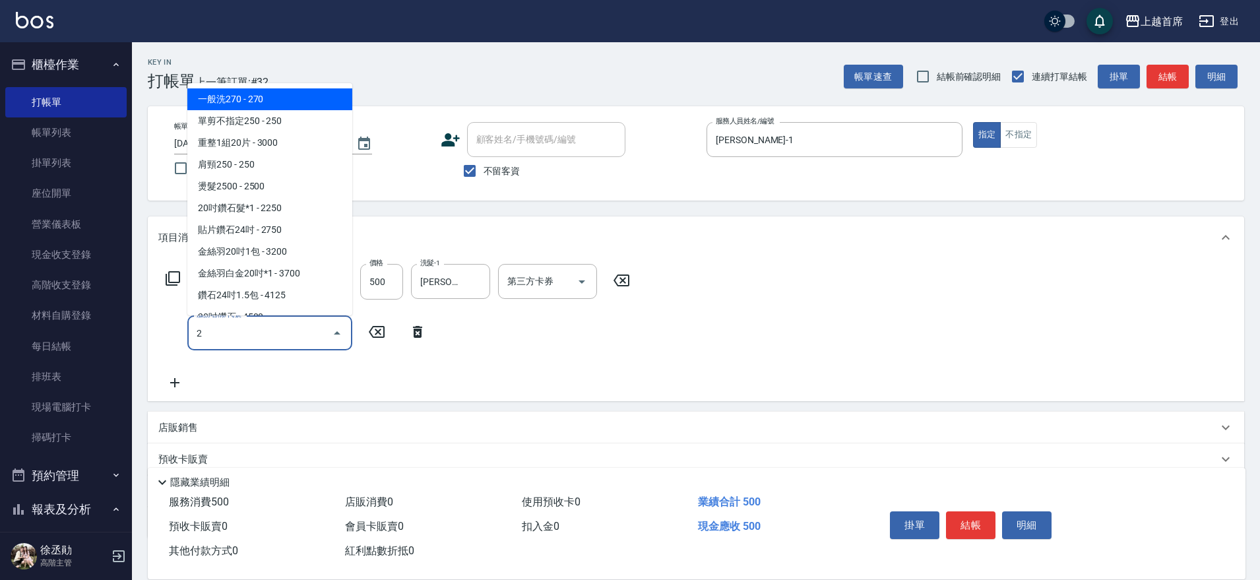
type input "2"
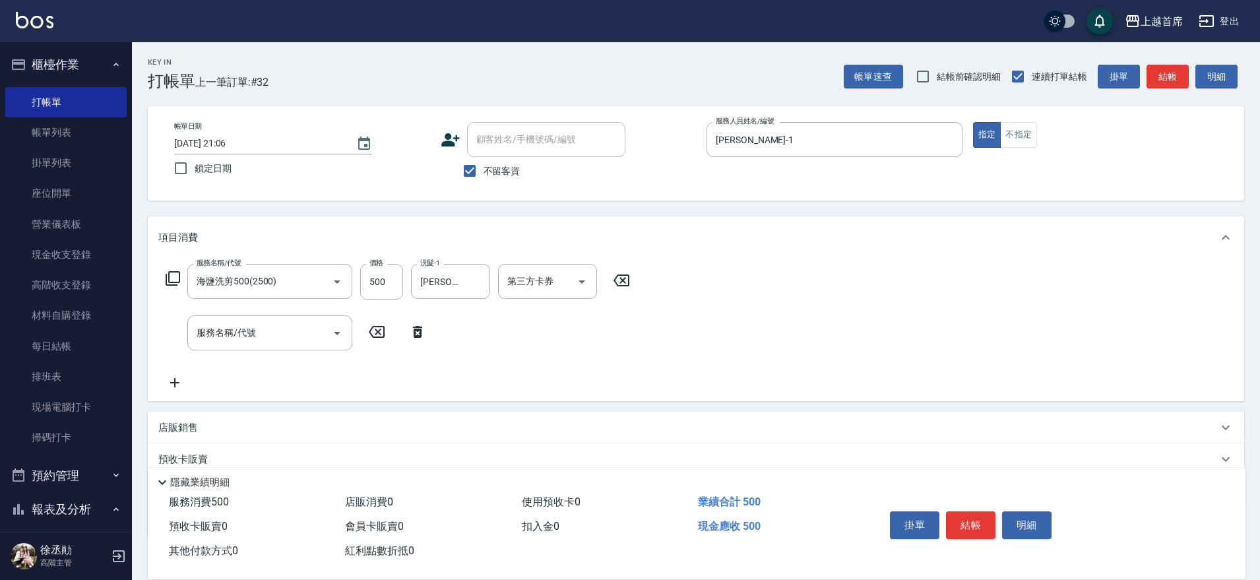
click at [417, 325] on icon at bounding box center [417, 332] width 33 height 16
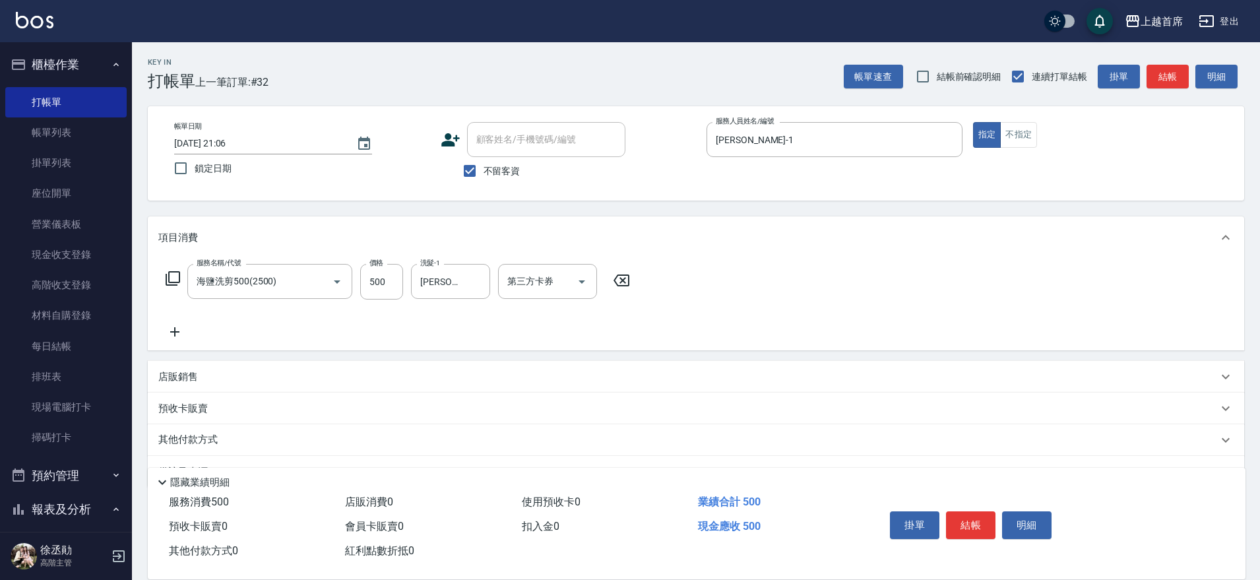
click at [437, 348] on div "服務名稱/代號 海鹽洗剪500(2500) 服務名稱/代號 價格 500 價格 洗髮-1 [PERSON_NAME]-23 洗髮-1 第三方卡券 第三方卡券" at bounding box center [696, 305] width 1096 height 92
click at [522, 275] on div "第三方卡券 第三方卡券" at bounding box center [547, 281] width 99 height 35
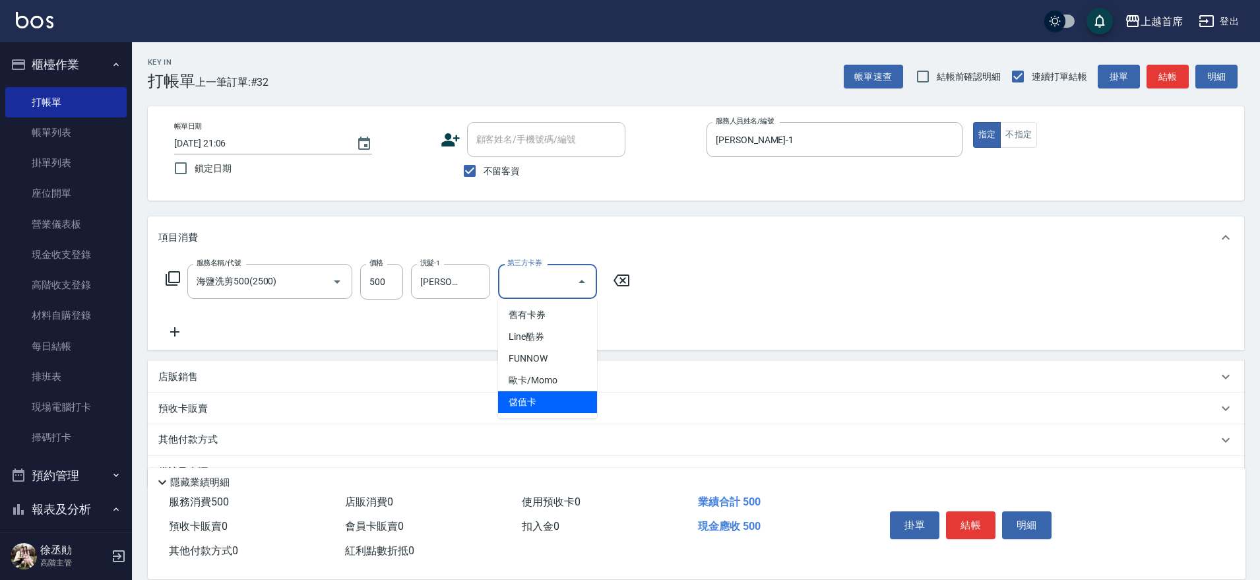
click at [526, 398] on span "儲值卡" at bounding box center [547, 402] width 99 height 22
type input "儲值卡"
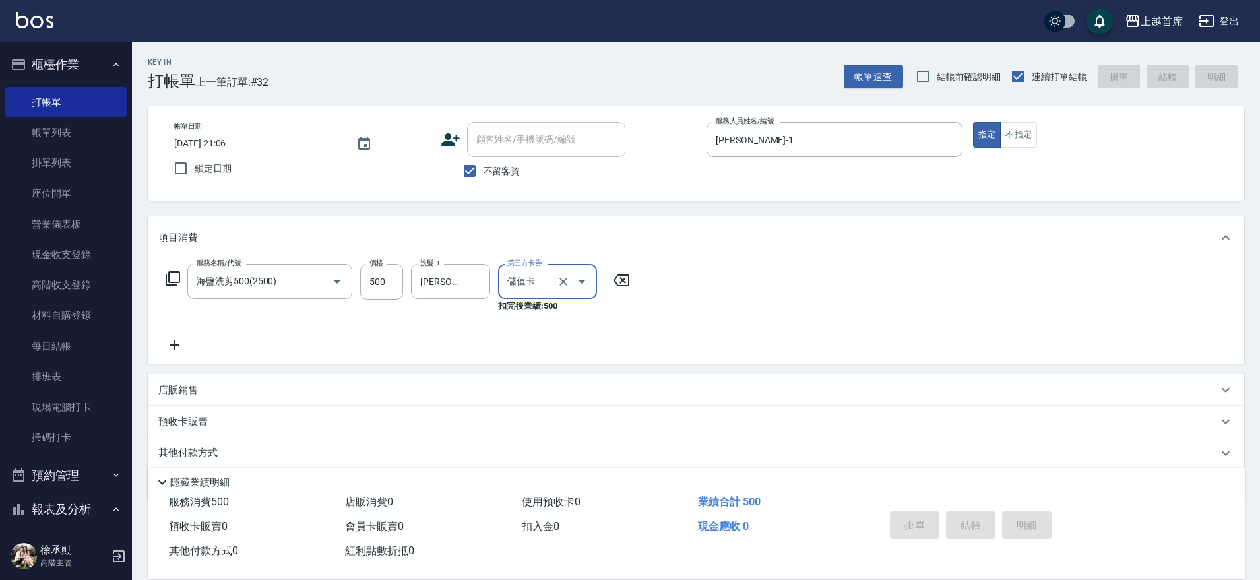
type input "[DATE] 21:07"
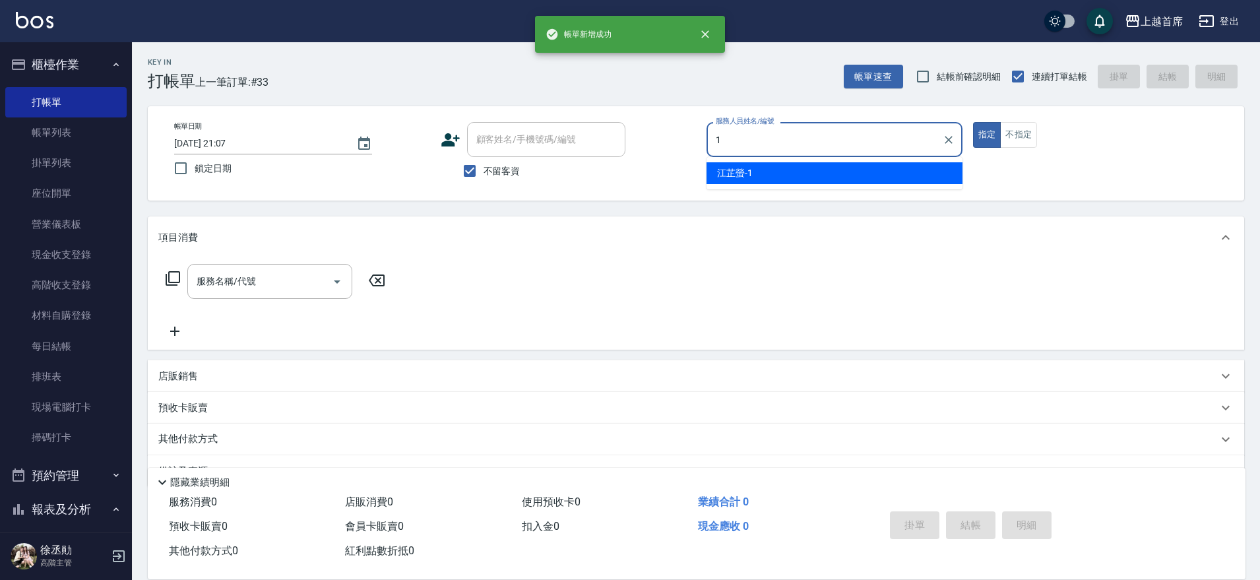
type input "[PERSON_NAME]-1"
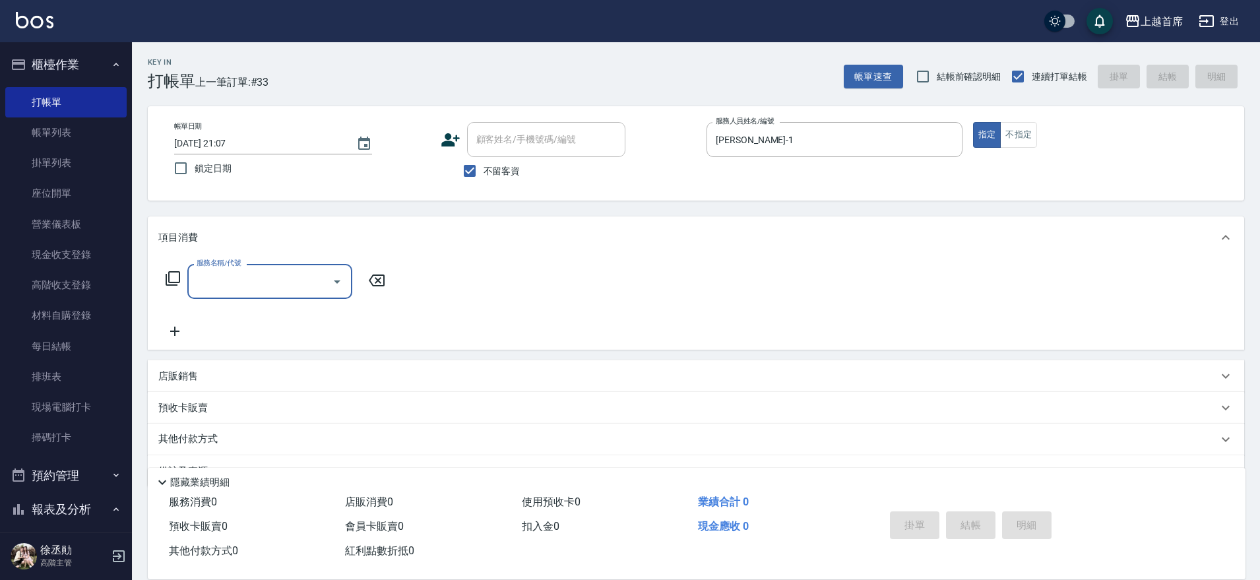
click at [334, 282] on icon "Open" at bounding box center [337, 282] width 16 height 16
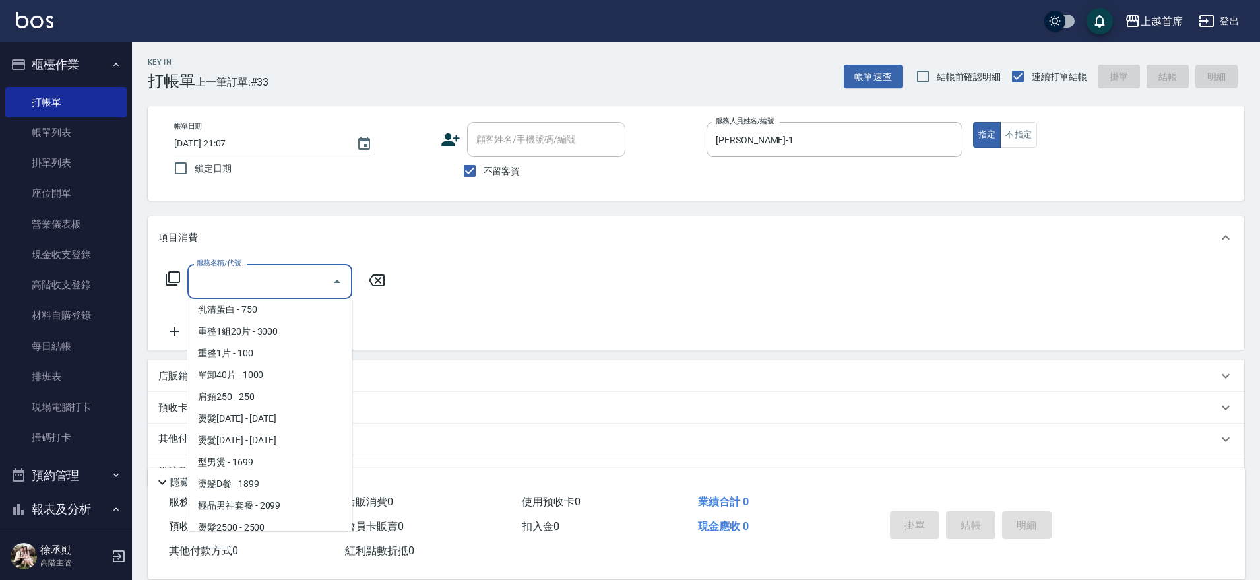
scroll to position [868, 0]
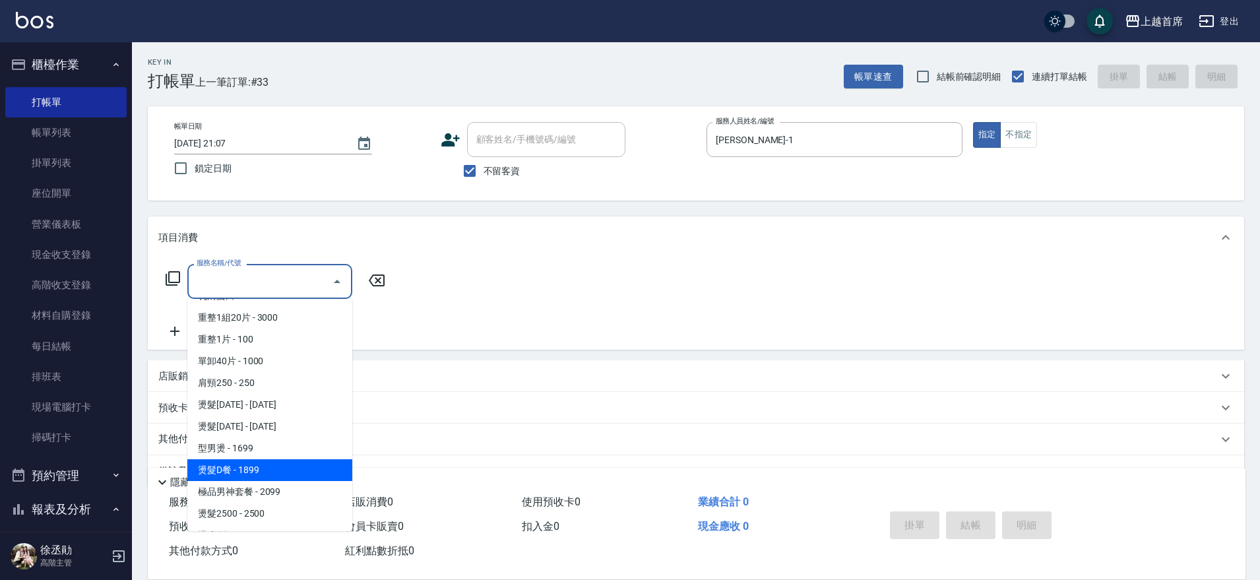
click at [274, 464] on span "燙髮D餐 - 1899" at bounding box center [269, 470] width 165 height 22
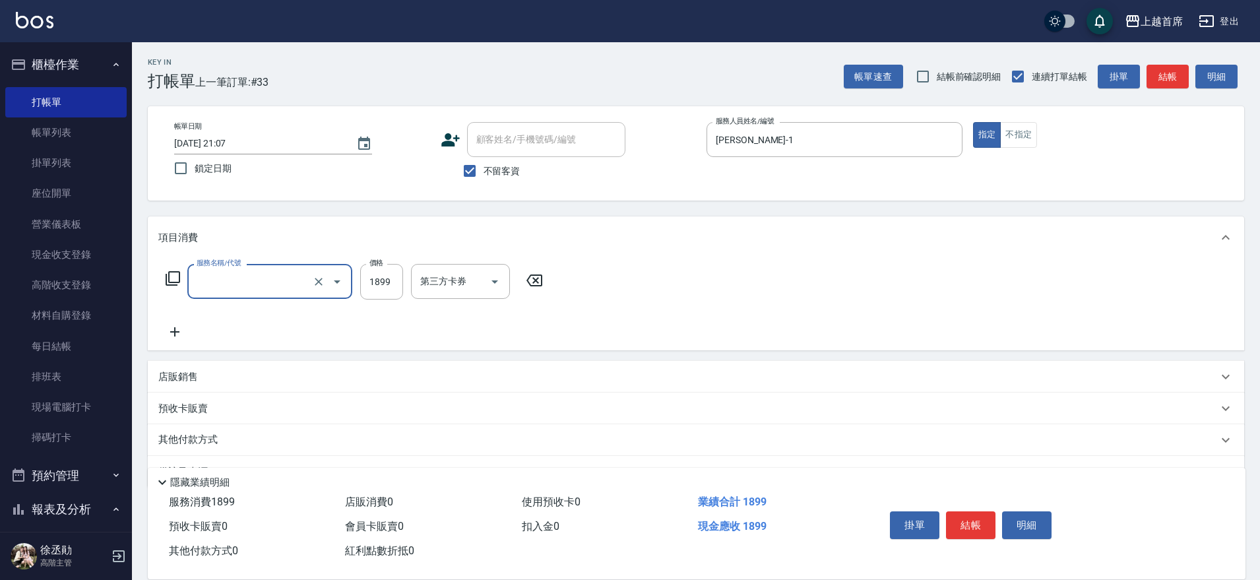
type input "燙髮D餐(31899)"
click at [373, 279] on input "1899" at bounding box center [381, 282] width 43 height 36
type input "1999"
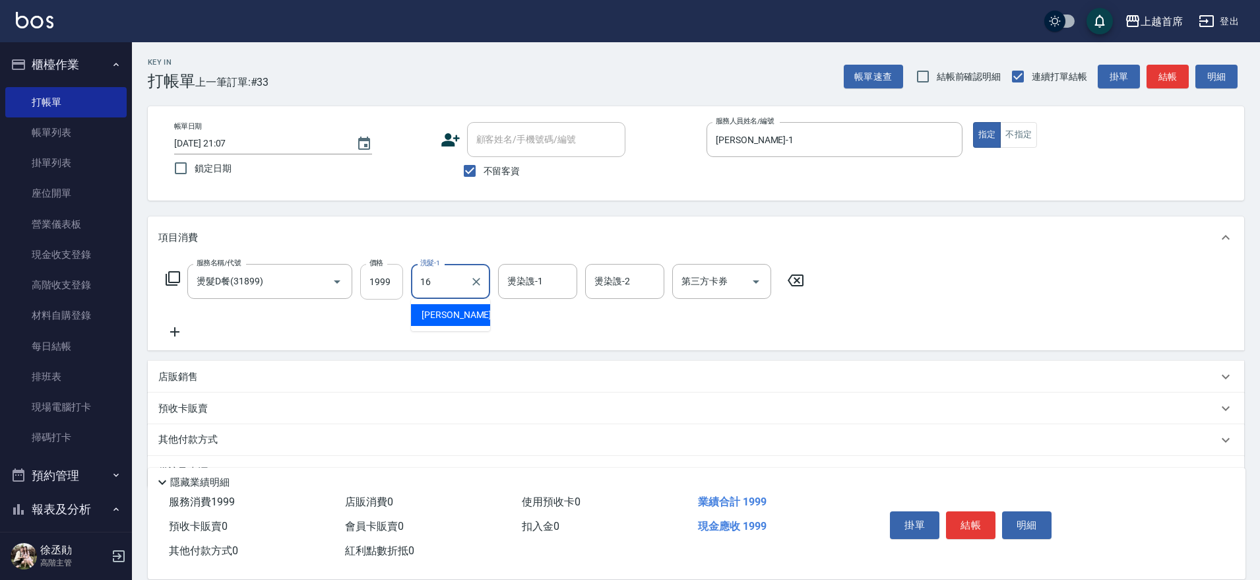
type input "[PERSON_NAME]-16"
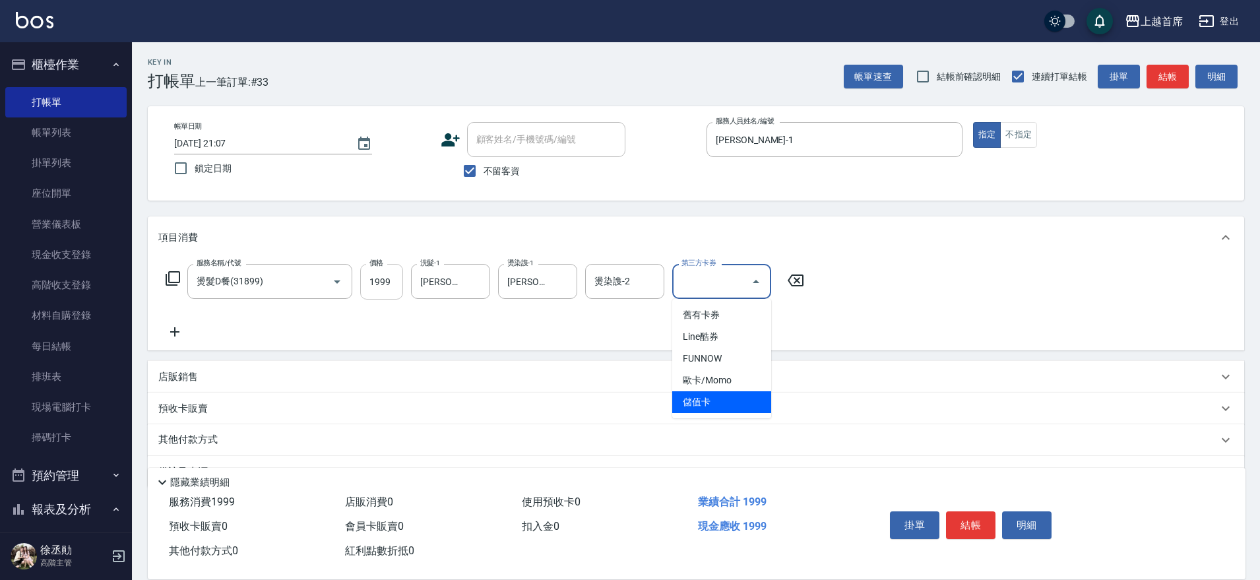
type input "儲值卡"
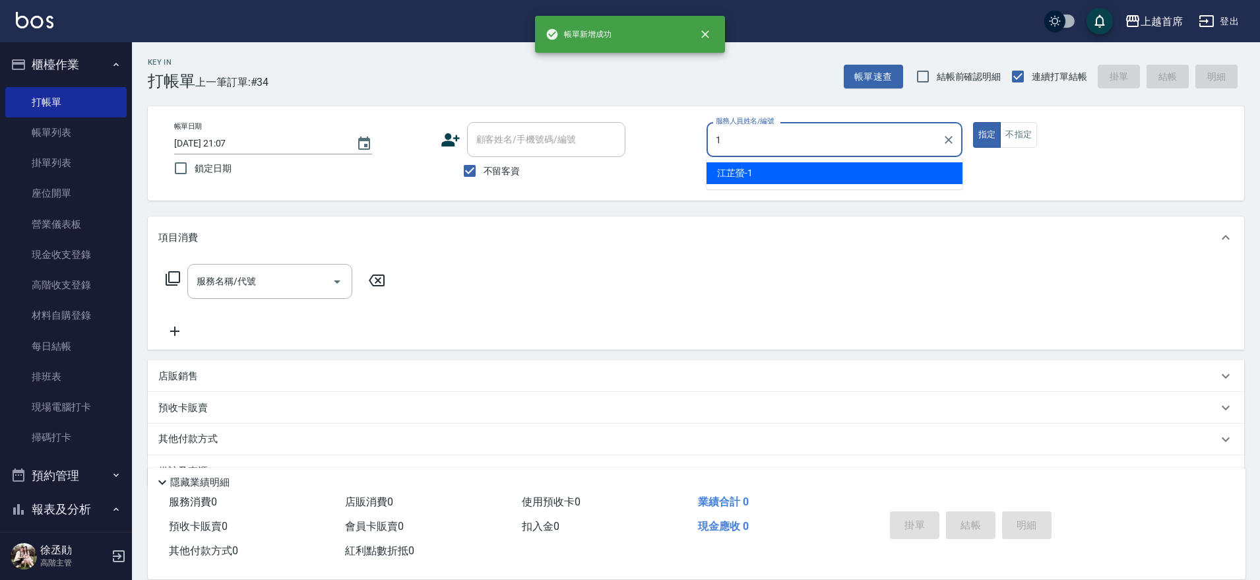
type input "[PERSON_NAME]-1"
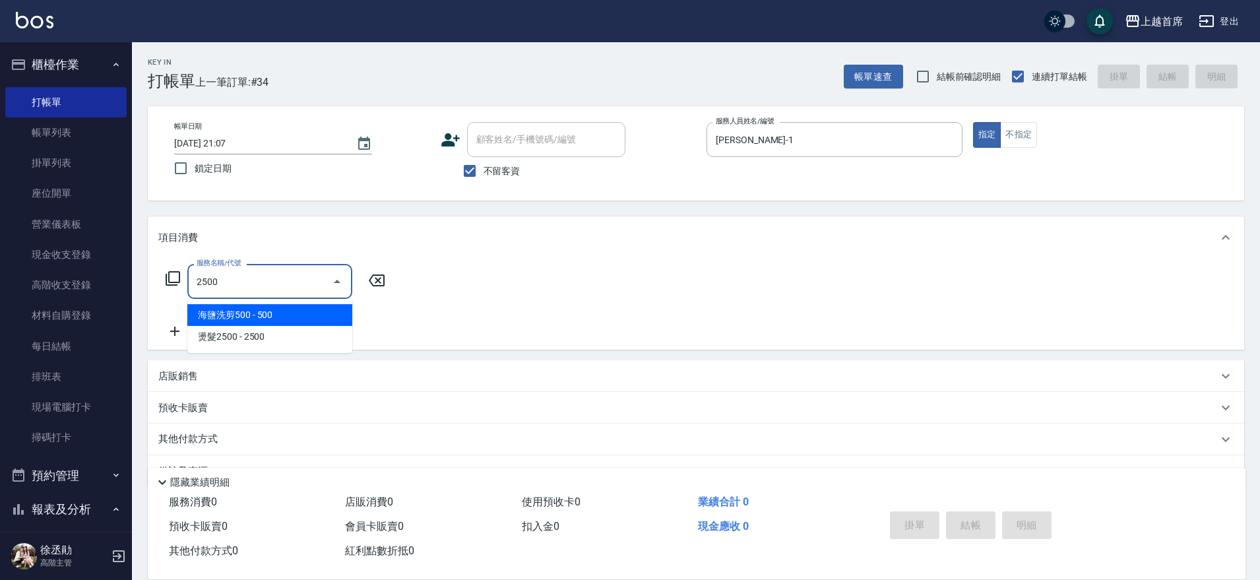
type input "海鹽洗剪500(2500)"
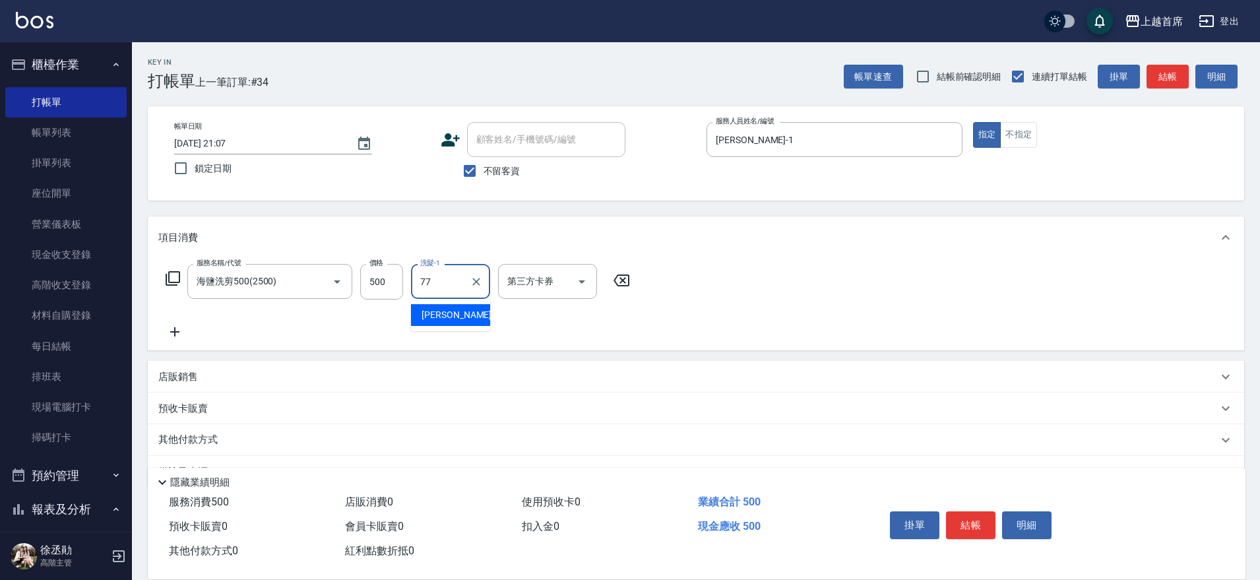
type input "[PERSON_NAME]-77"
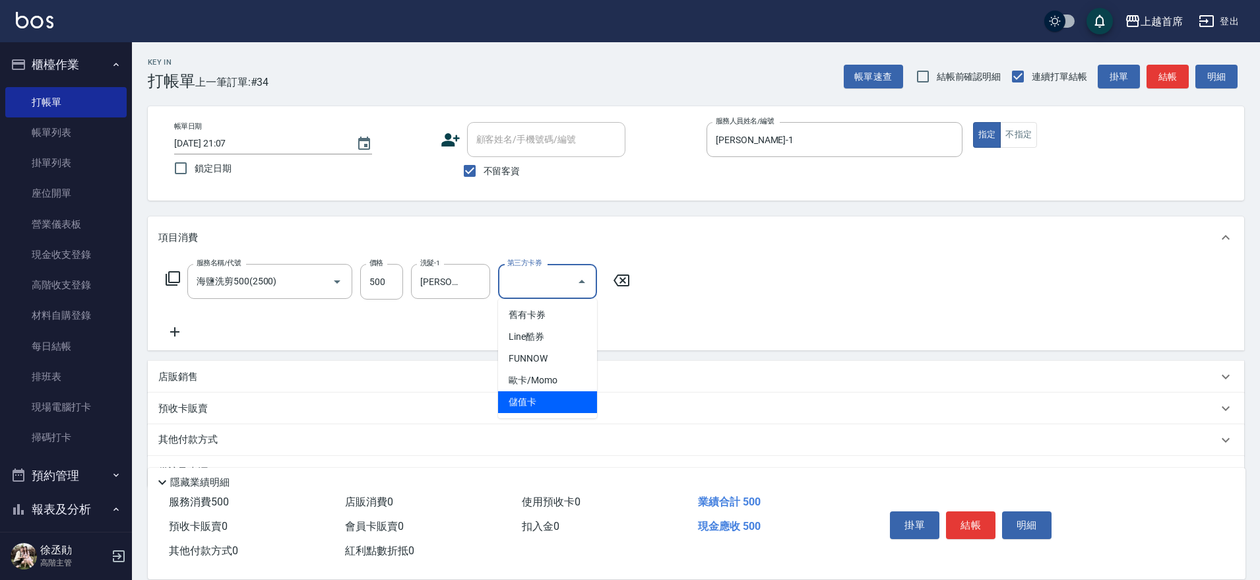
type input "儲值卡"
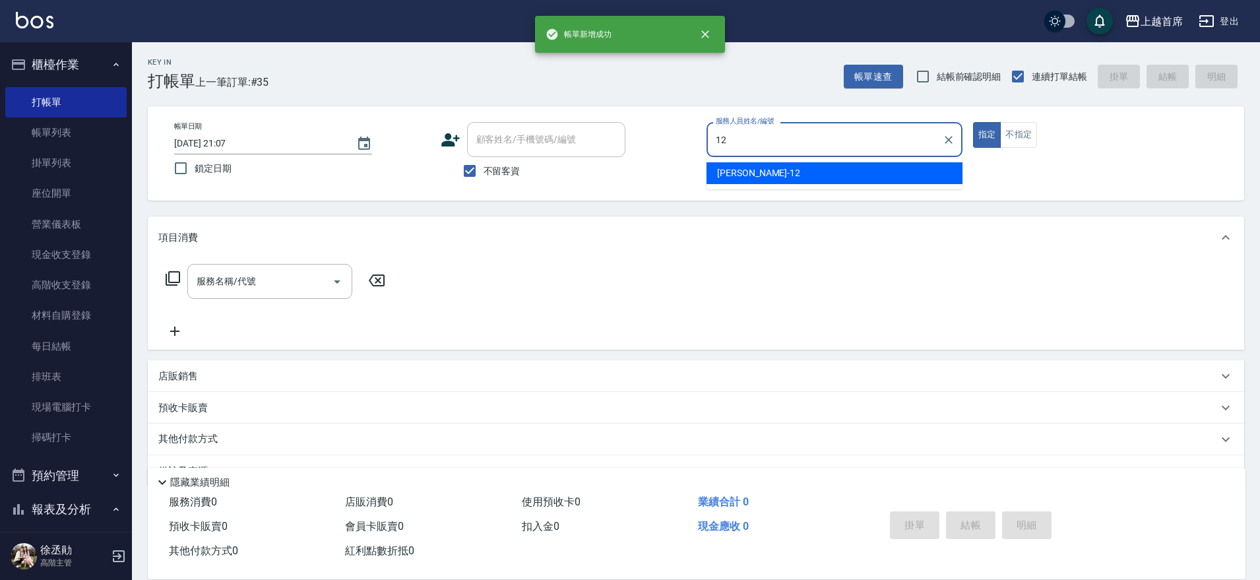
type input "[PERSON_NAME]-12"
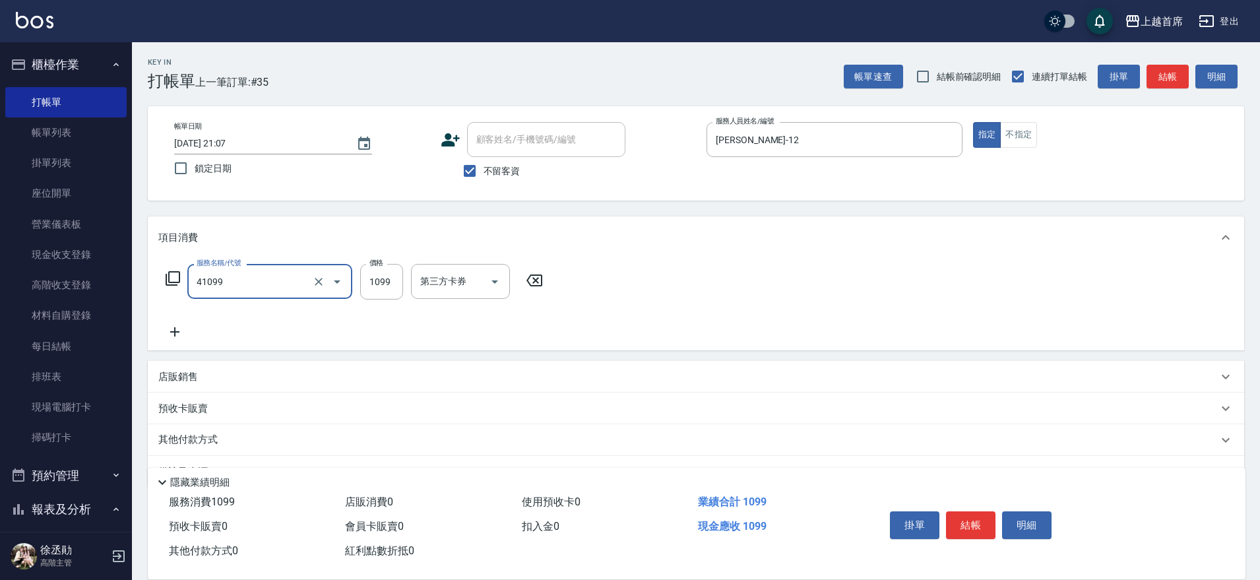
type input "加長染髮(41099)"
type input "1199"
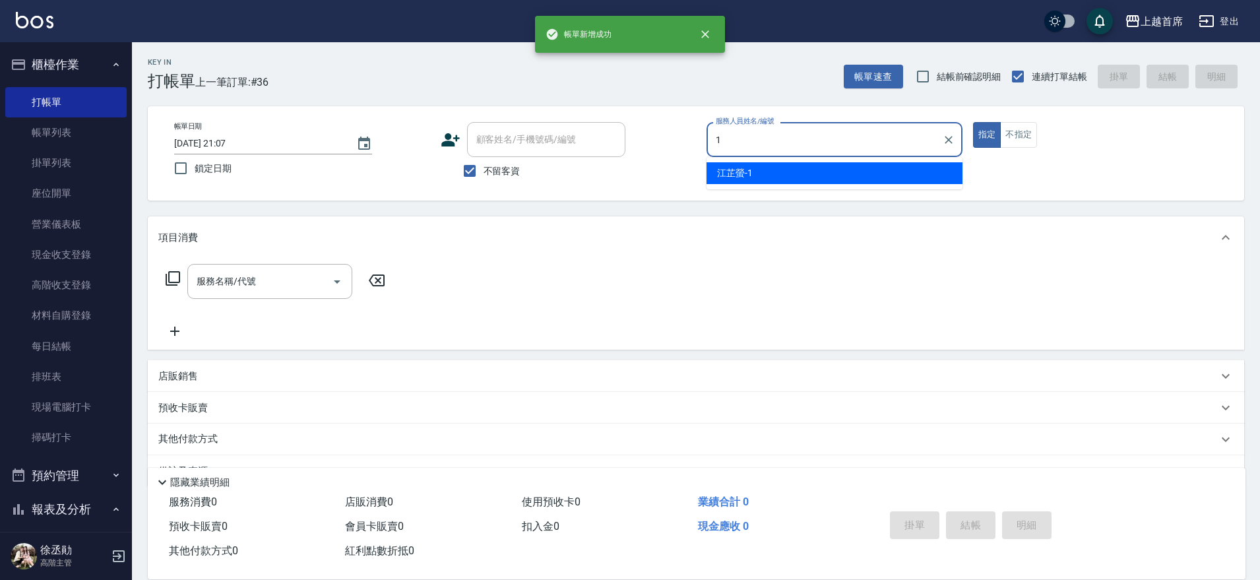
type input "[PERSON_NAME]-1"
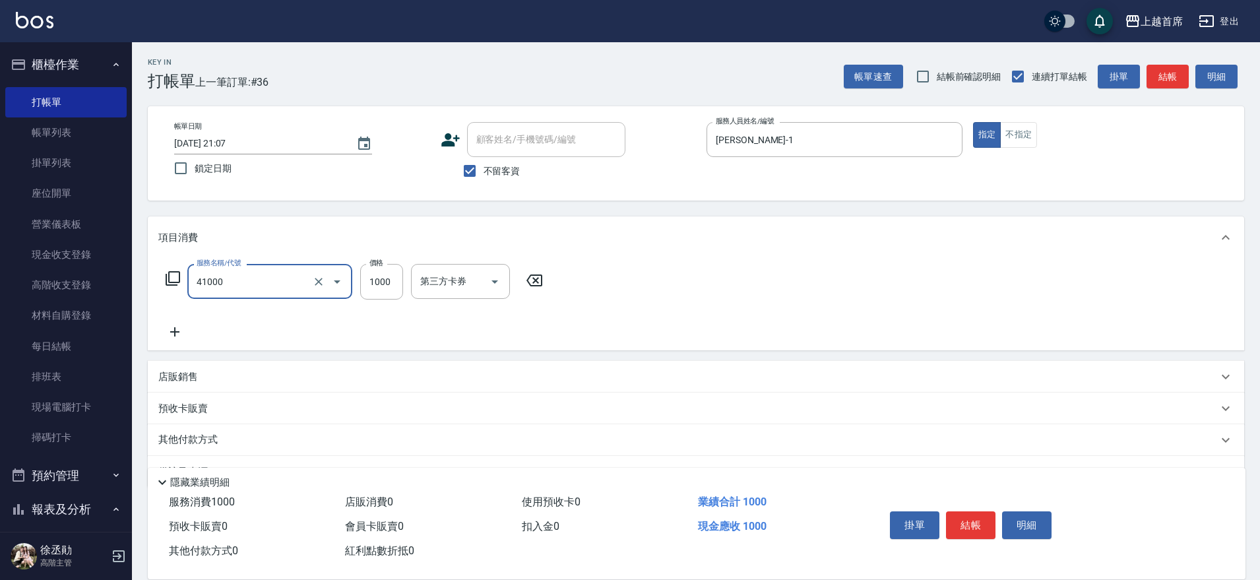
type input "漂染1000(41000)"
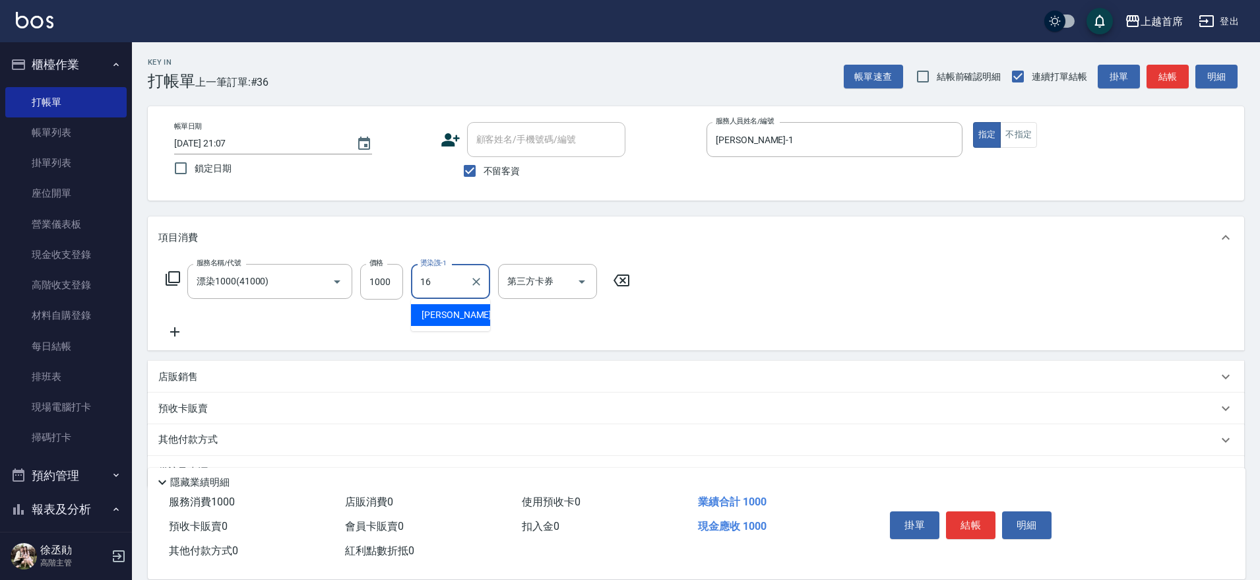
type input "[PERSON_NAME]-16"
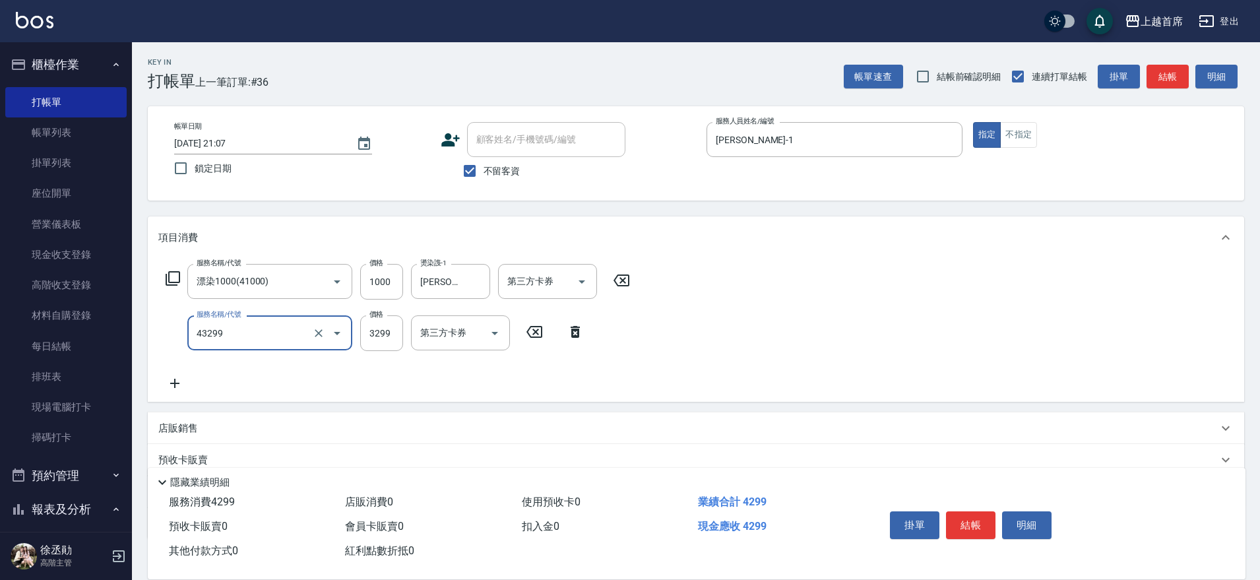
type input "染髮A餐(43299)"
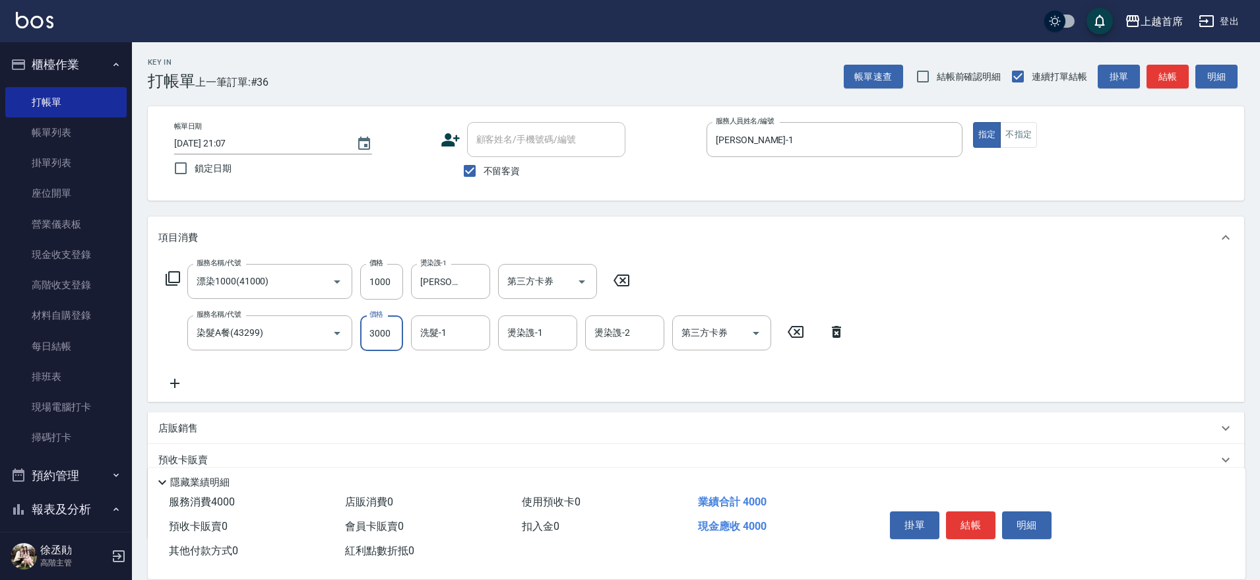
type input "3000"
type input "[PERSON_NAME]-16"
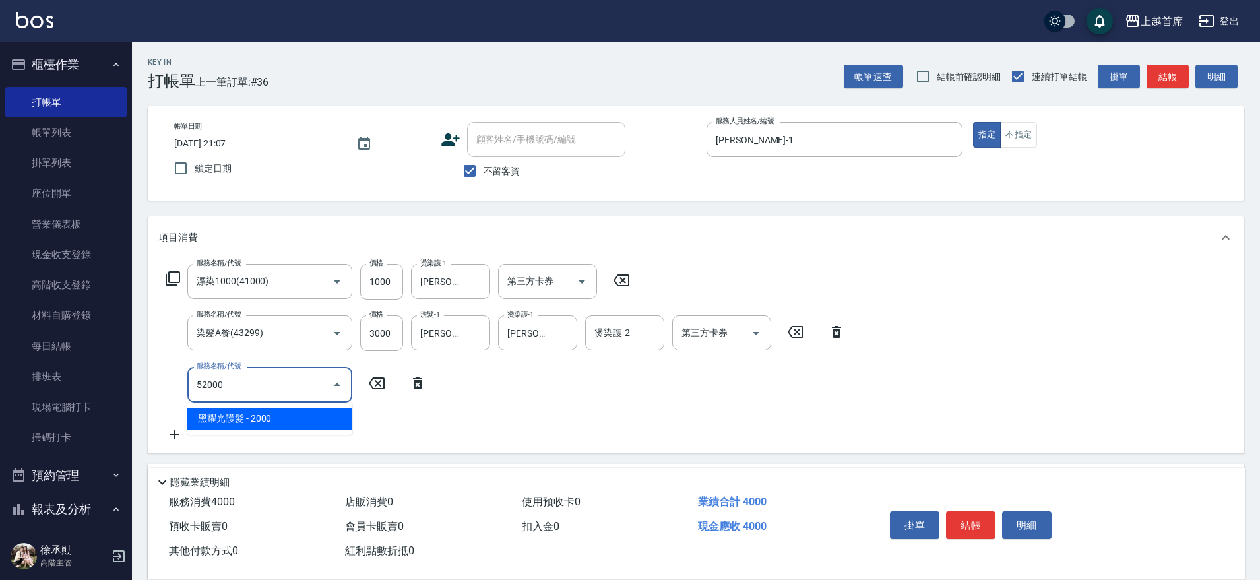
type input "黑耀光護髮(52000)"
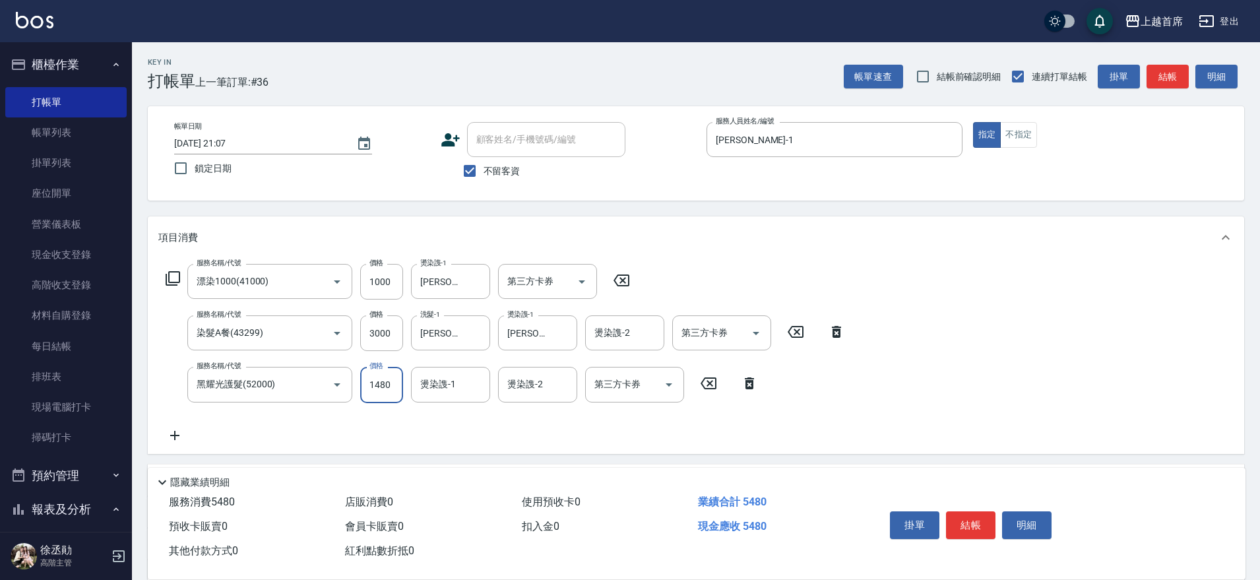
type input "1480"
type input "[PERSON_NAME]-16"
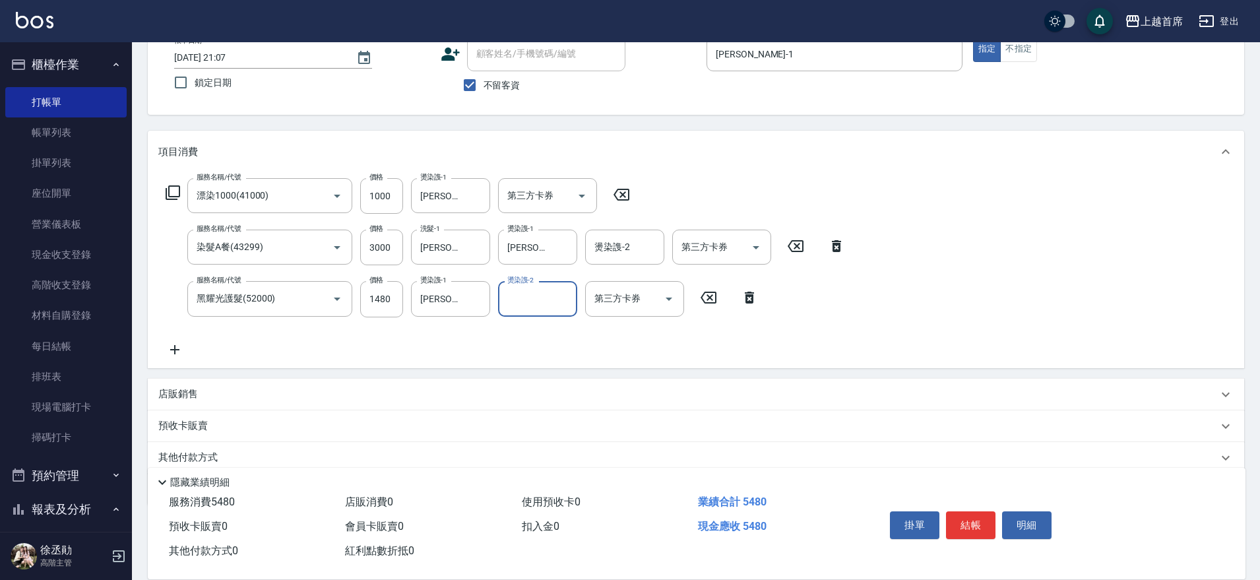
scroll to position [82, 0]
click at [203, 396] on div "店販銷售" at bounding box center [687, 398] width 1059 height 14
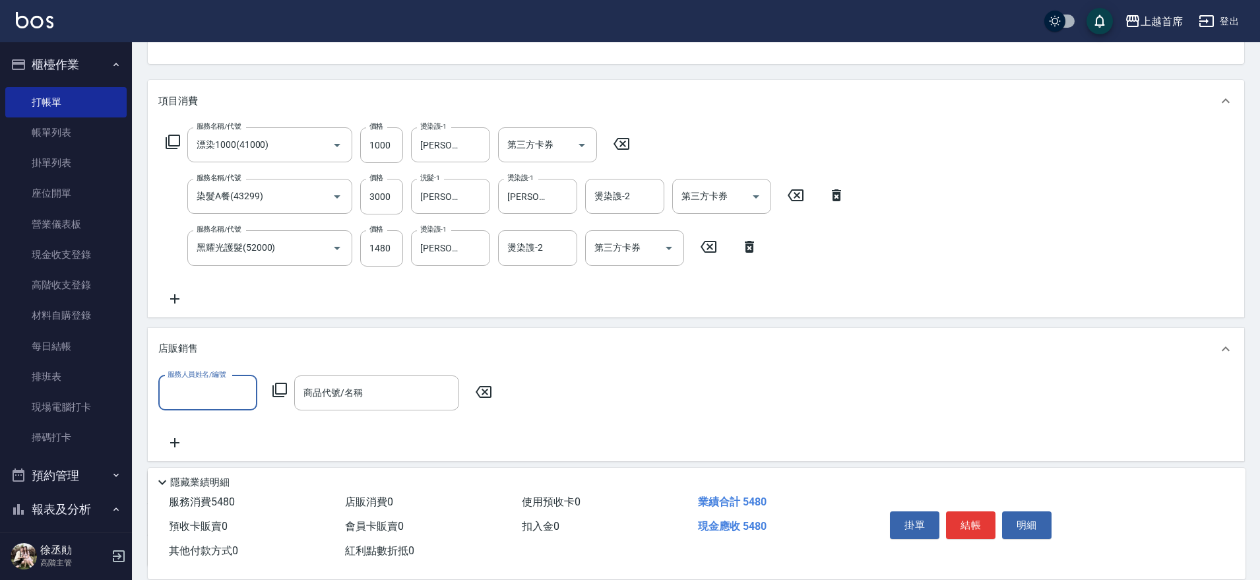
scroll to position [165, 0]
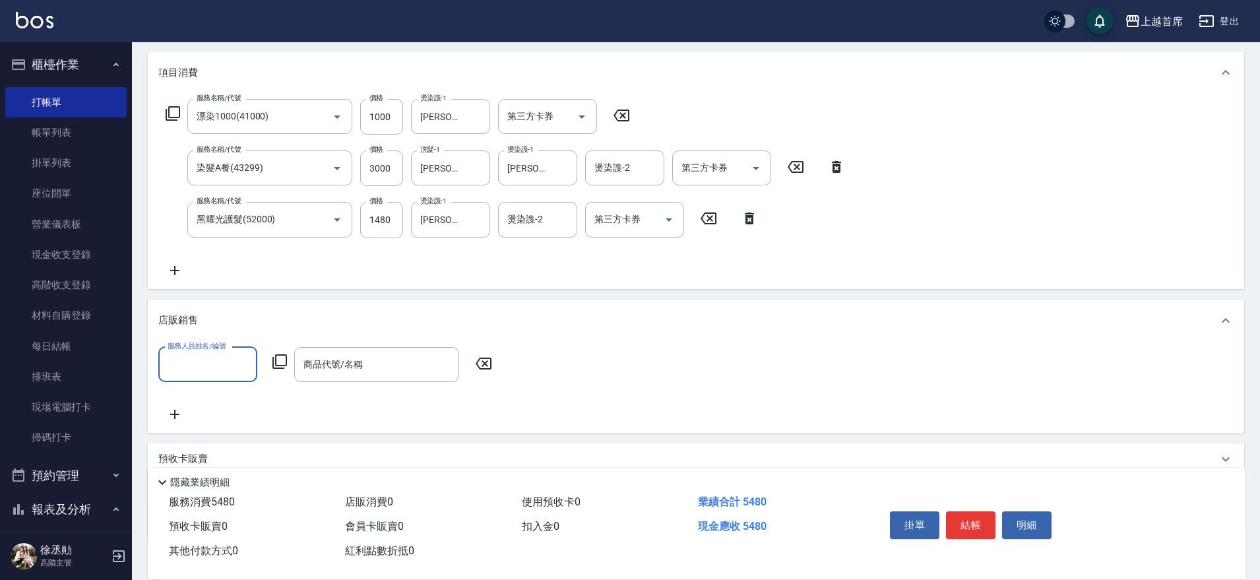
click at [219, 362] on input "服務人員姓名/編號" at bounding box center [207, 364] width 87 height 23
type input "[PERSON_NAME]-1"
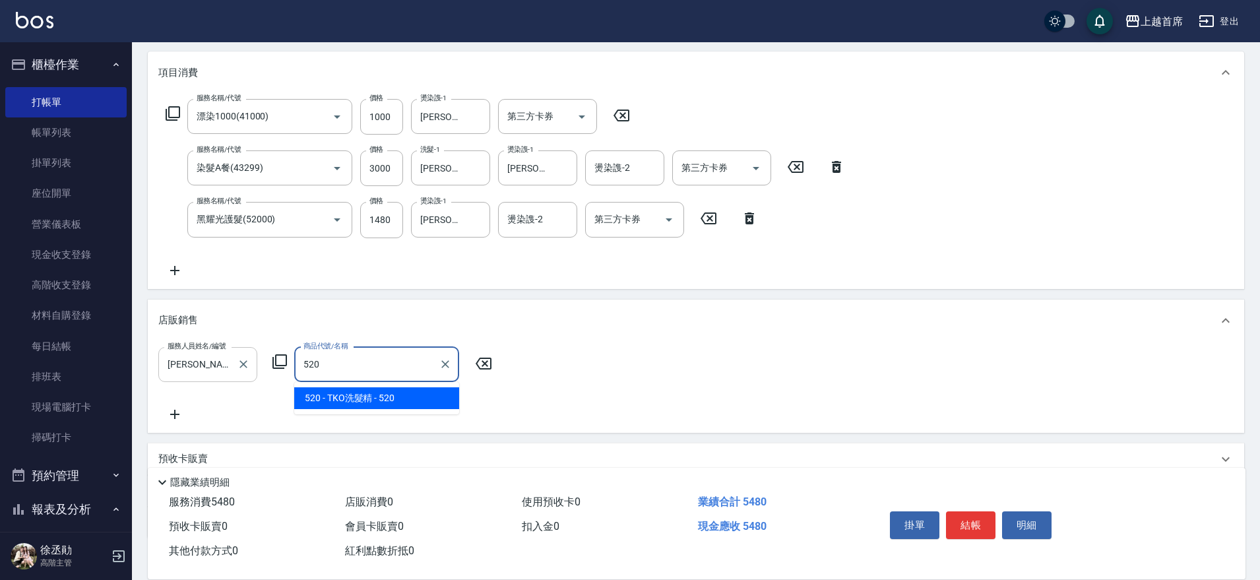
type input "TKO洗髮精"
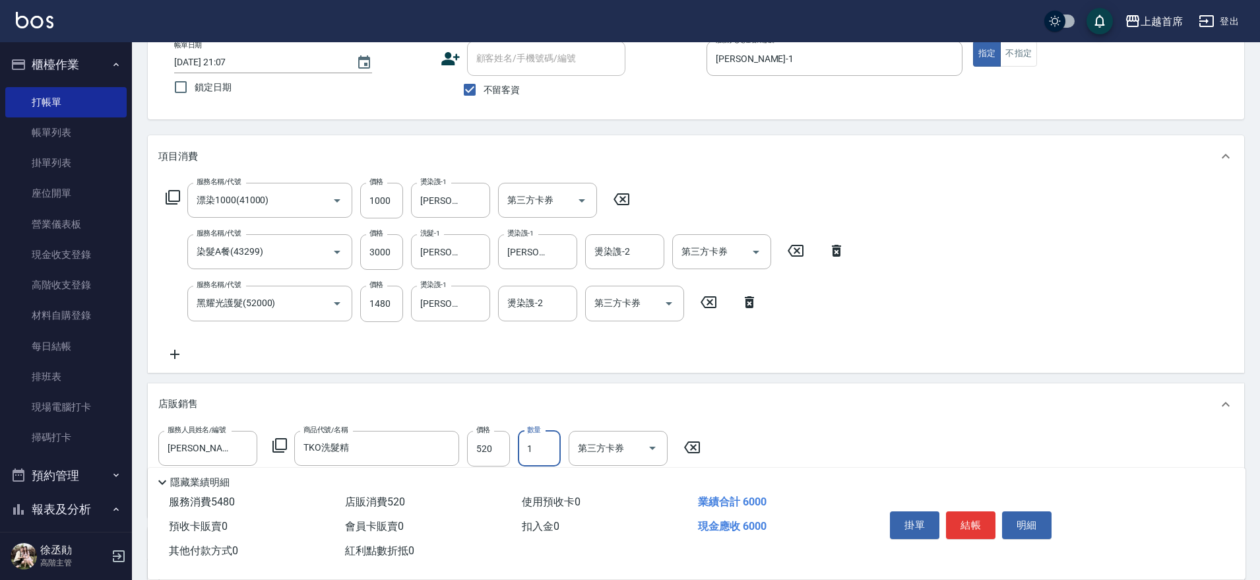
scroll to position [82, 0]
click at [538, 189] on div "第三方卡券 第三方卡券" at bounding box center [547, 198] width 99 height 35
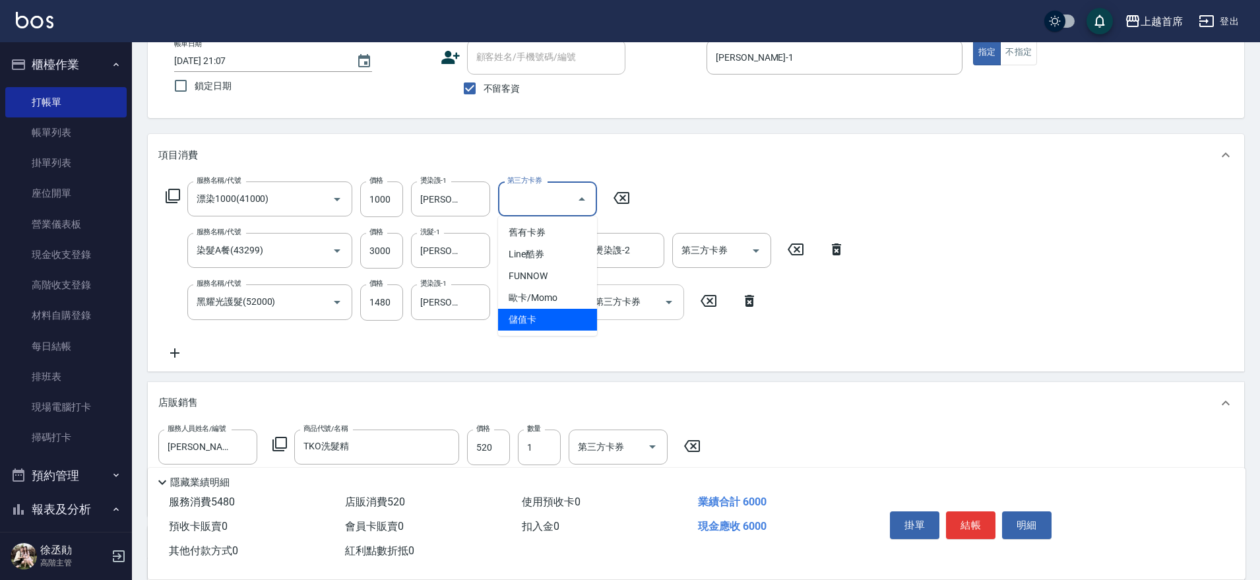
drag, startPoint x: 548, startPoint y: 318, endPoint x: 629, endPoint y: 300, distance: 82.4
click at [549, 313] on span "儲值卡" at bounding box center [547, 320] width 99 height 22
type input "儲值卡"
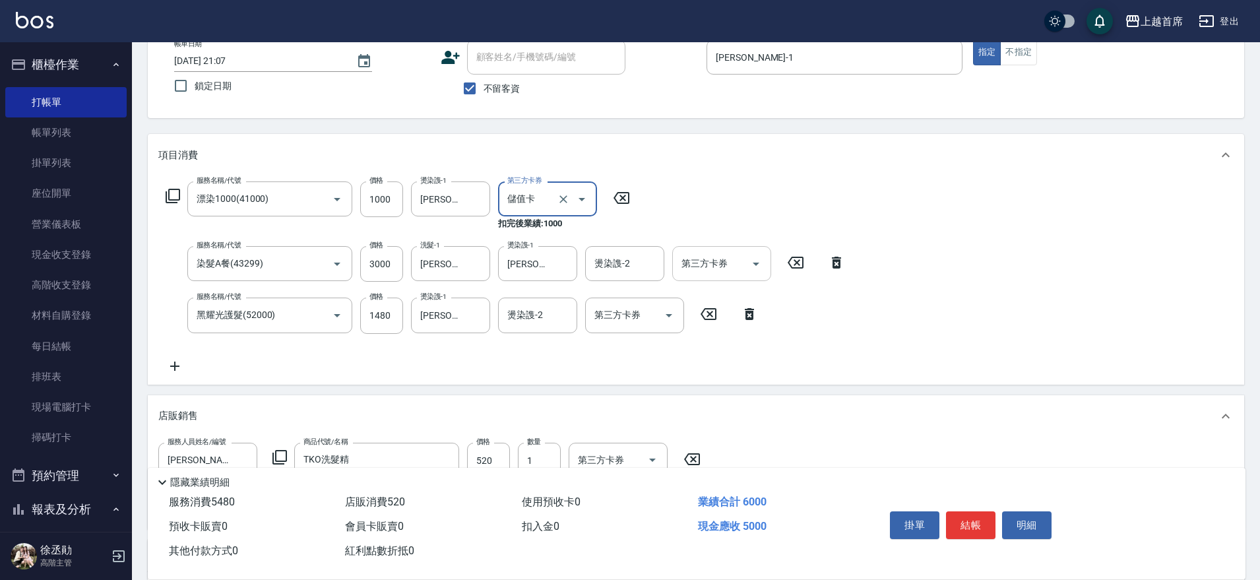
click at [704, 264] on input "第三方卡券" at bounding box center [711, 263] width 67 height 23
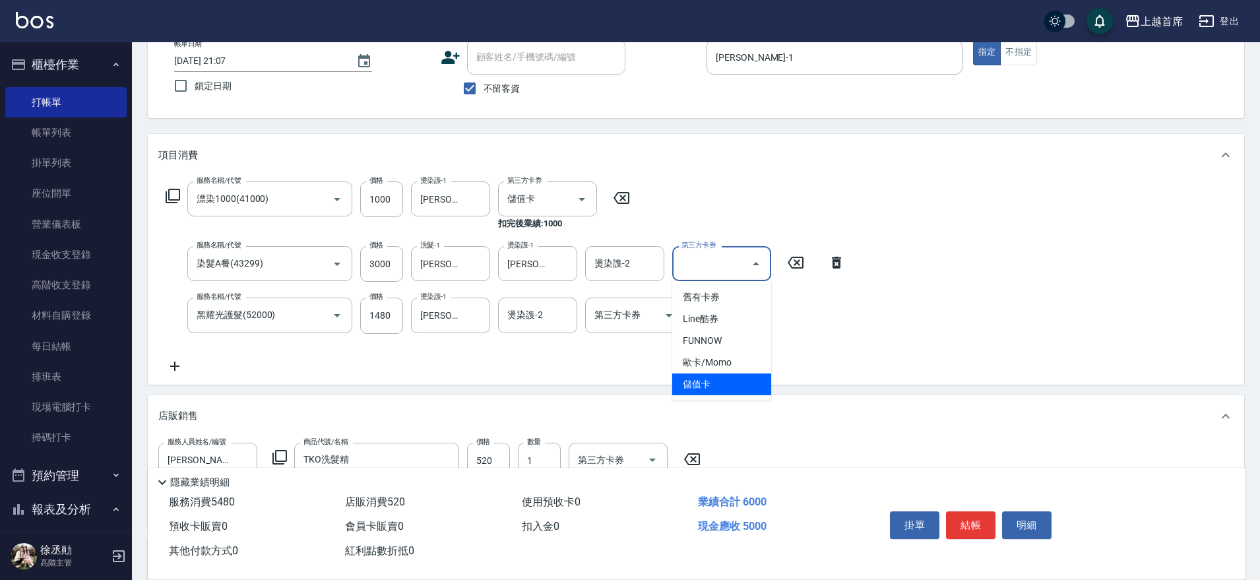
click at [703, 379] on span "儲值卡" at bounding box center [721, 384] width 99 height 22
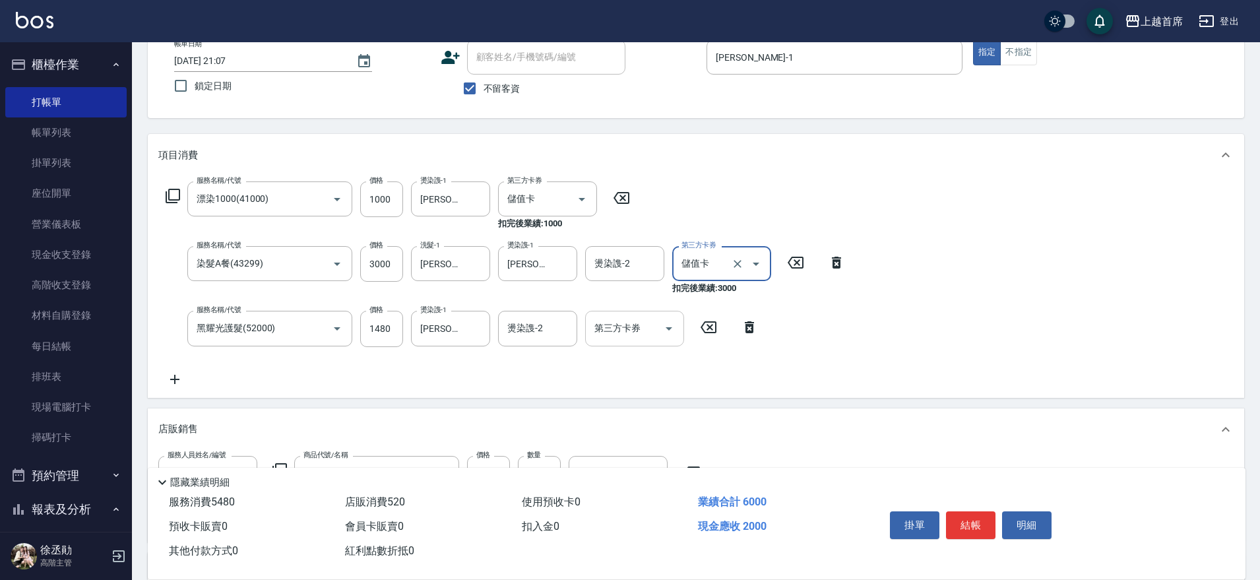
type input "儲值卡"
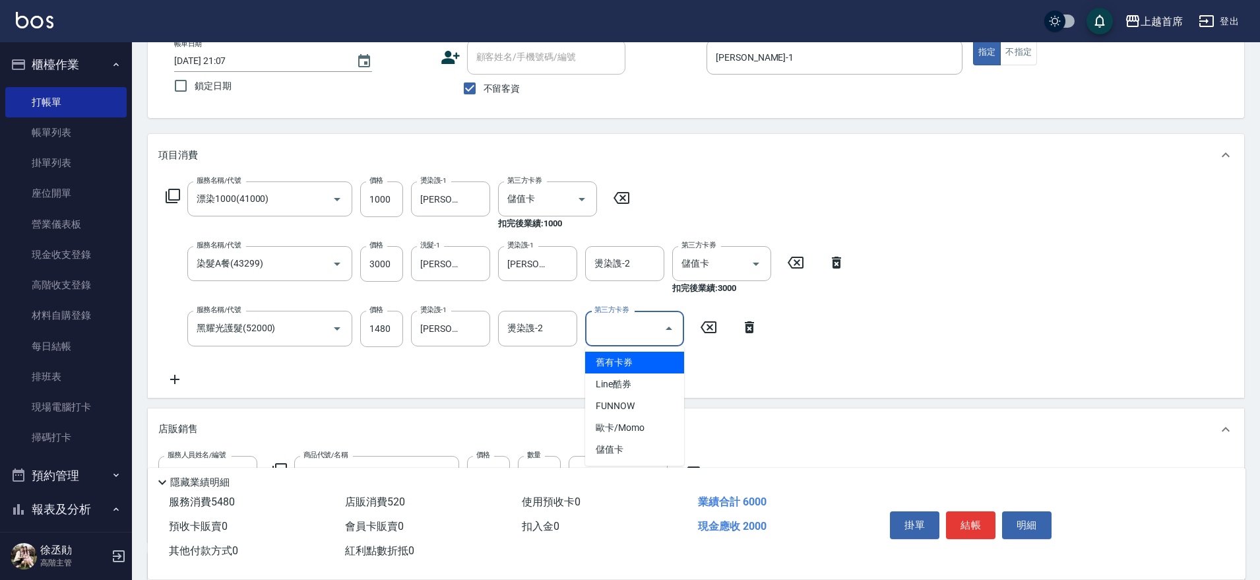
click at [623, 332] on input "第三方卡券" at bounding box center [624, 328] width 67 height 23
click at [631, 447] on span "儲值卡" at bounding box center [634, 450] width 99 height 22
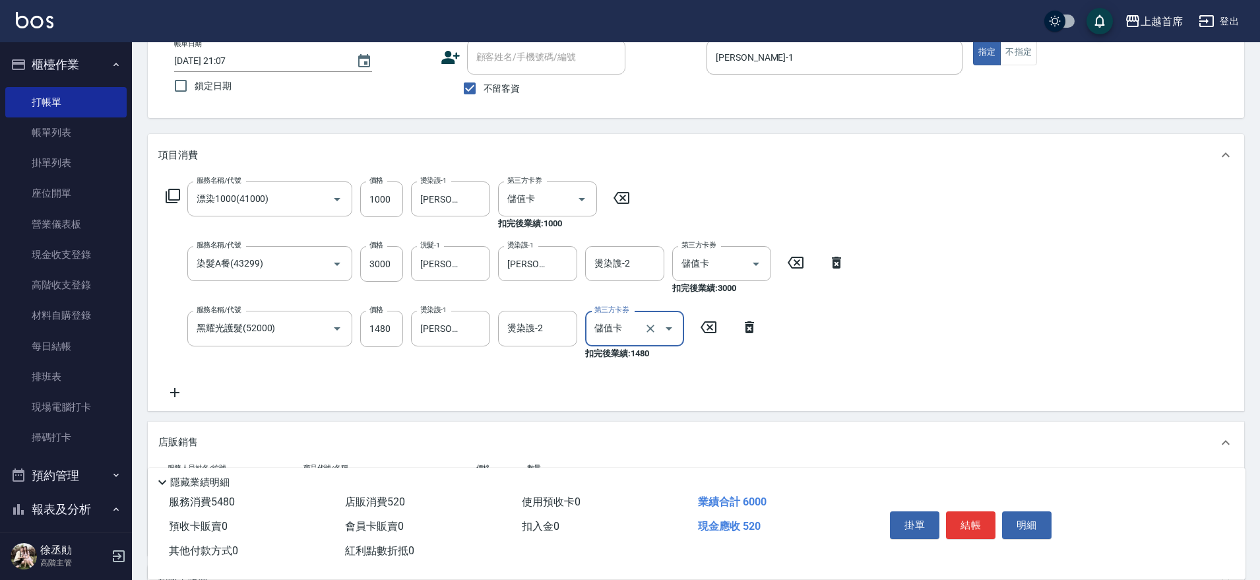
type input "儲值卡"
type input "[DATE] 21:08"
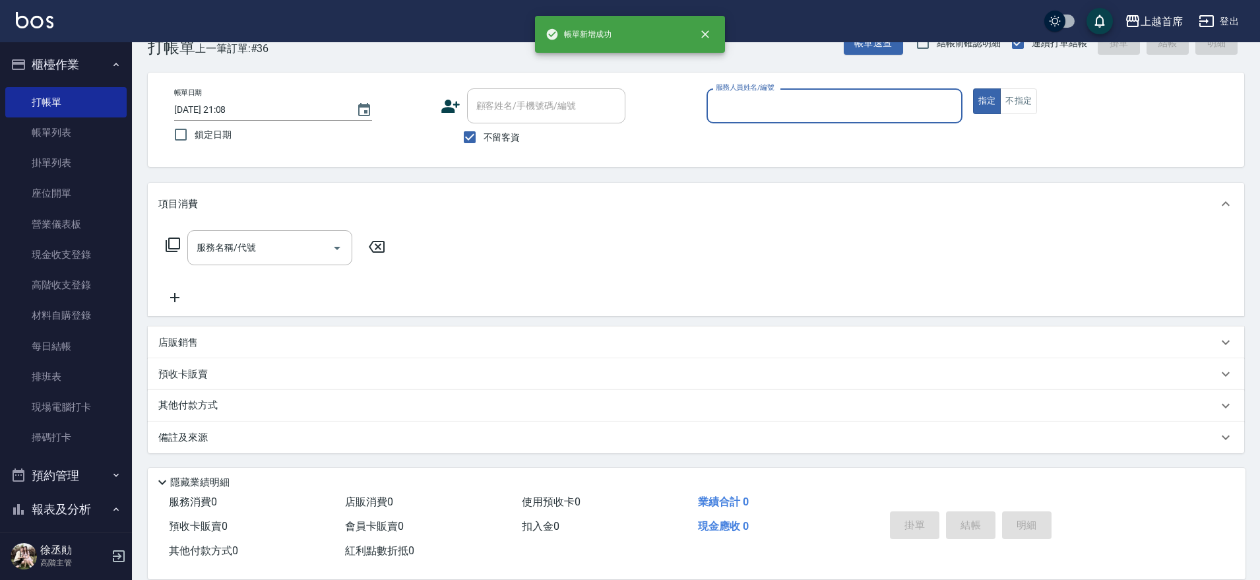
scroll to position [34, 0]
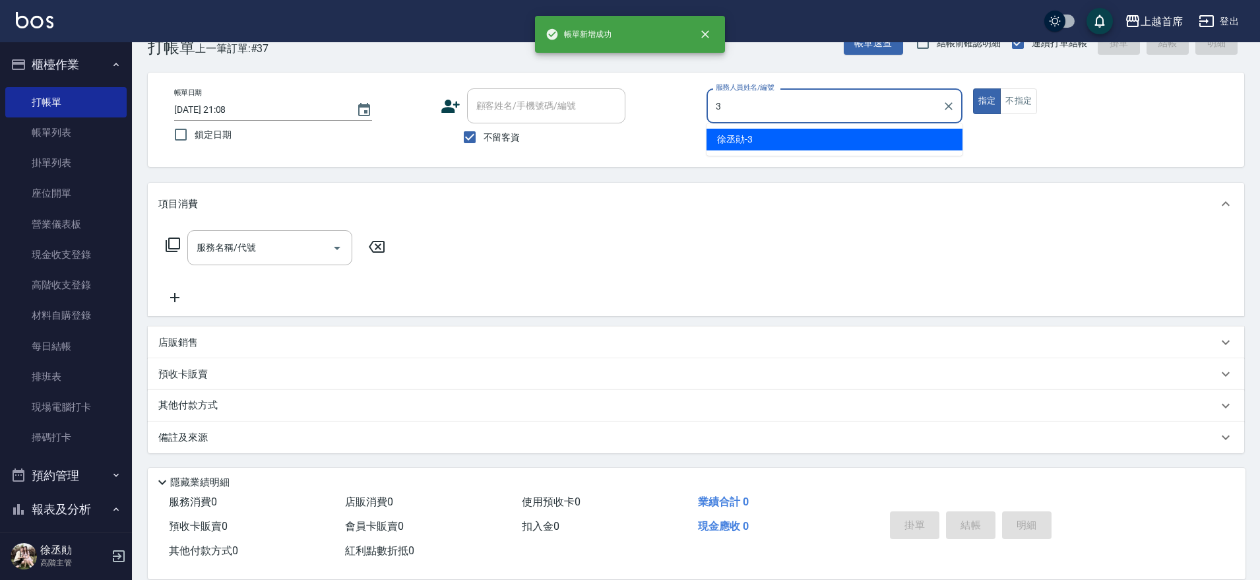
type input "[PERSON_NAME]-3"
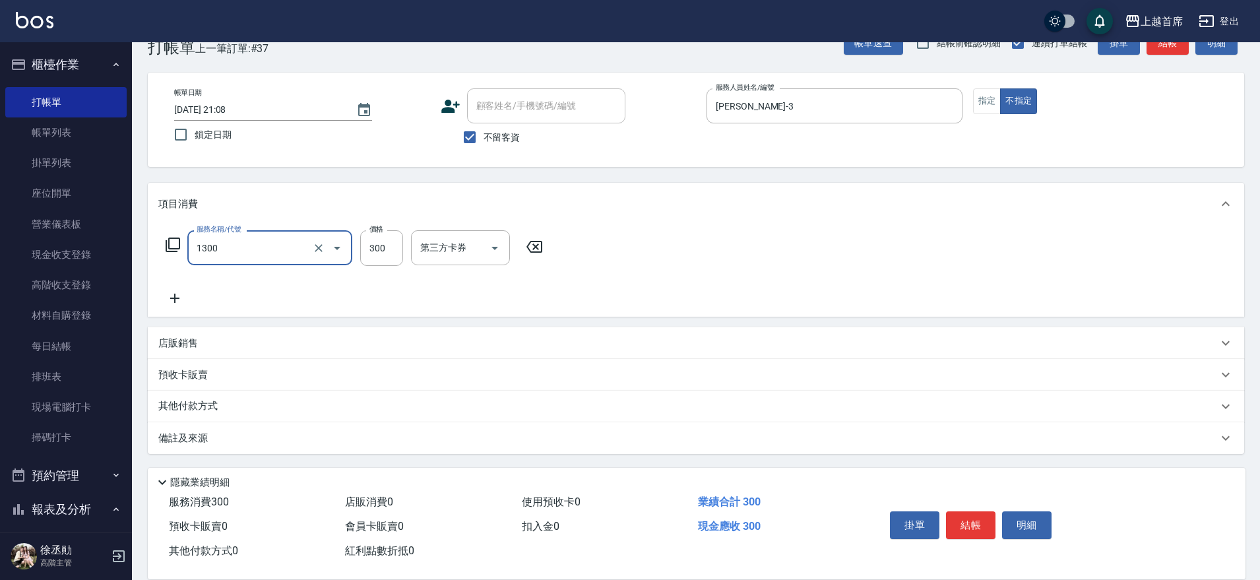
type input "洗髮(1300)"
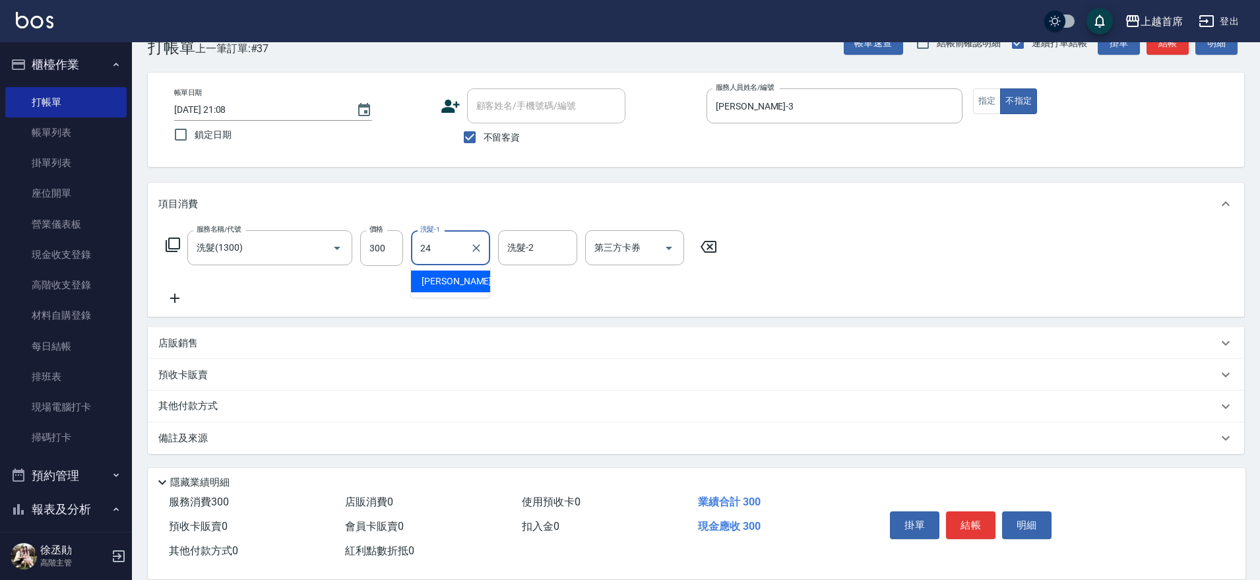
type input "[PERSON_NAME]-24"
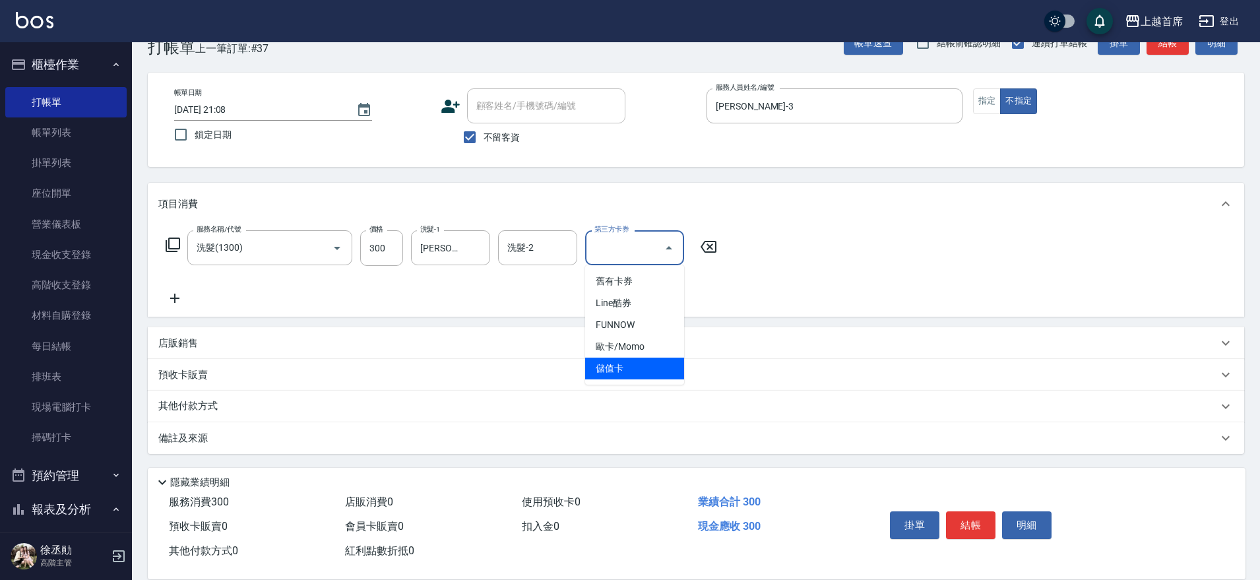
type input "儲值卡"
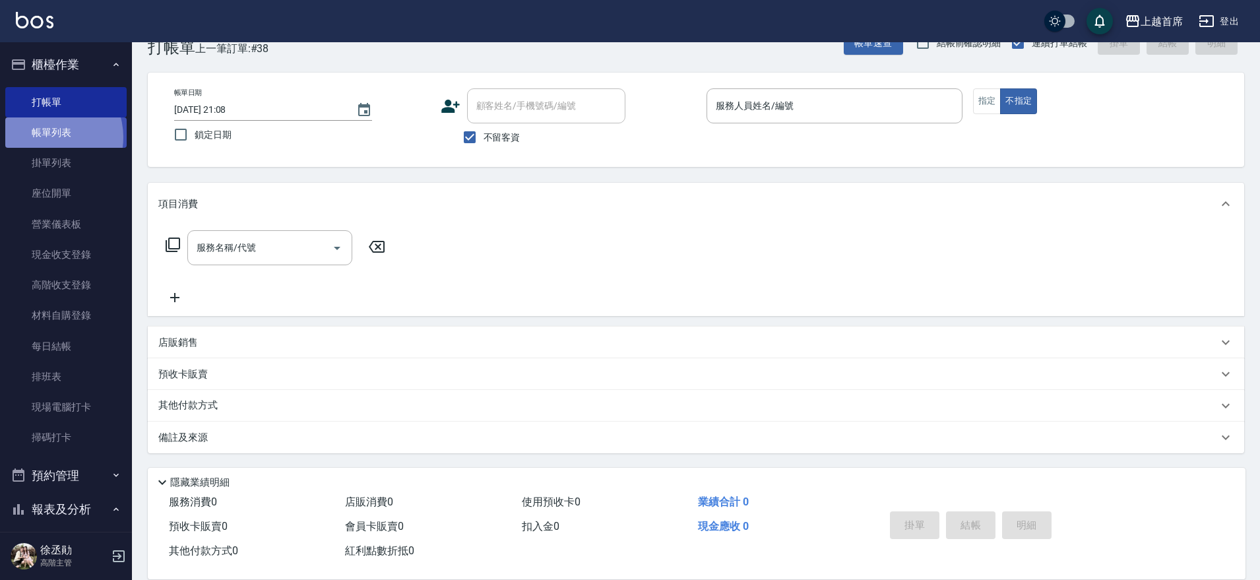
click at [47, 137] on link "帳單列表" at bounding box center [65, 132] width 121 height 30
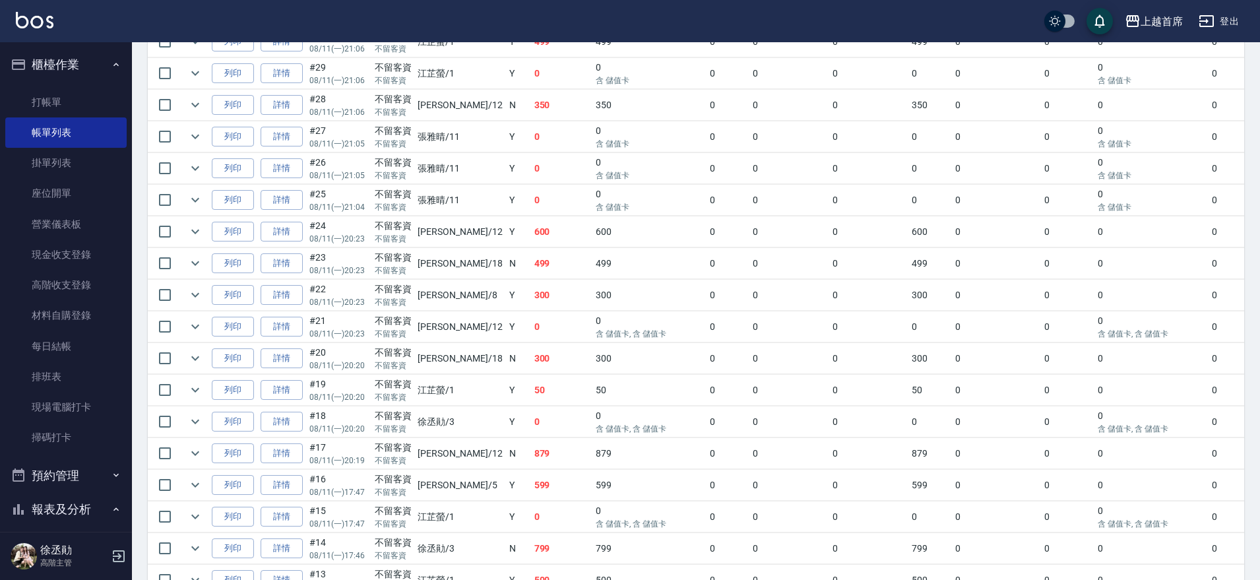
scroll to position [660, 0]
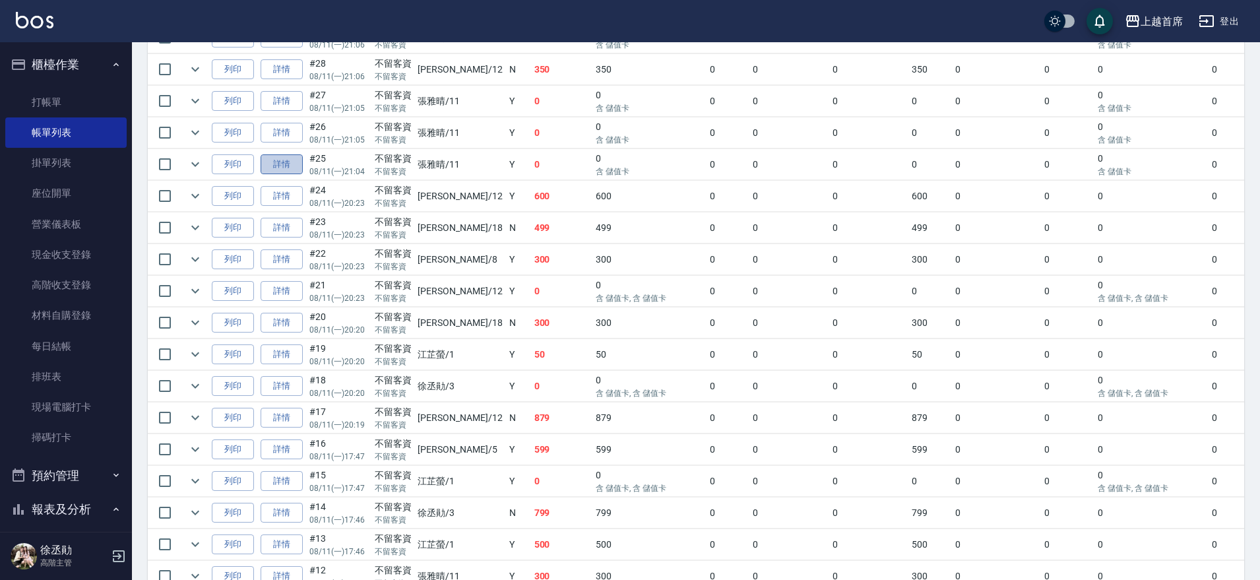
click at [275, 168] on link "詳情" at bounding box center [282, 164] width 42 height 20
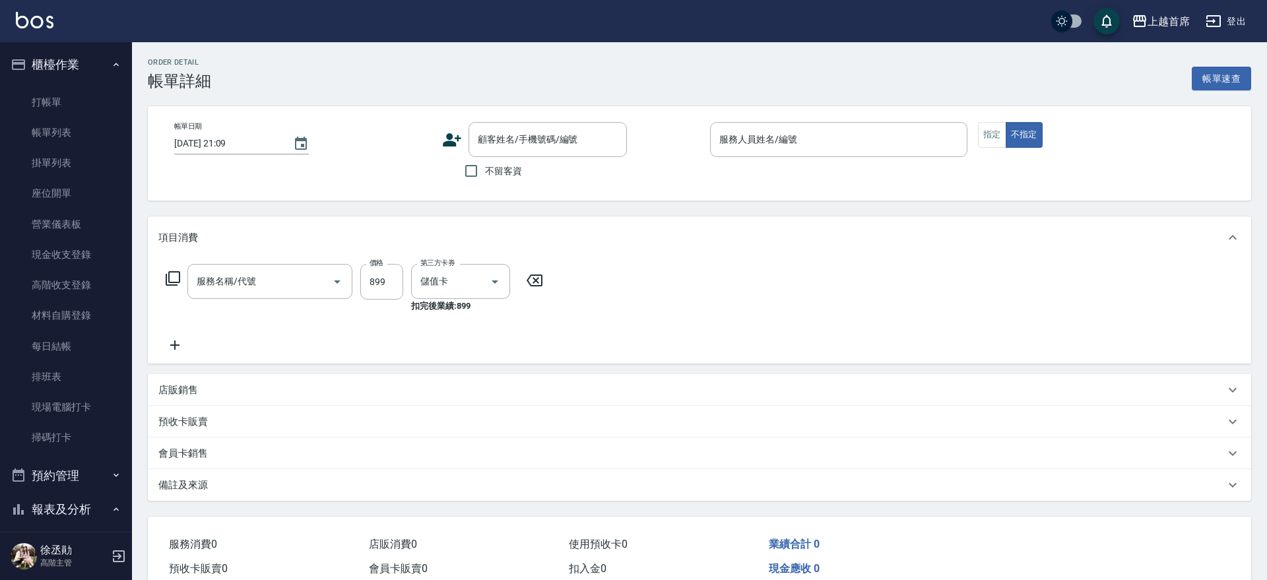
type input "[DATE] 21:04"
checkbox input "true"
type input "[PERSON_NAME]-11"
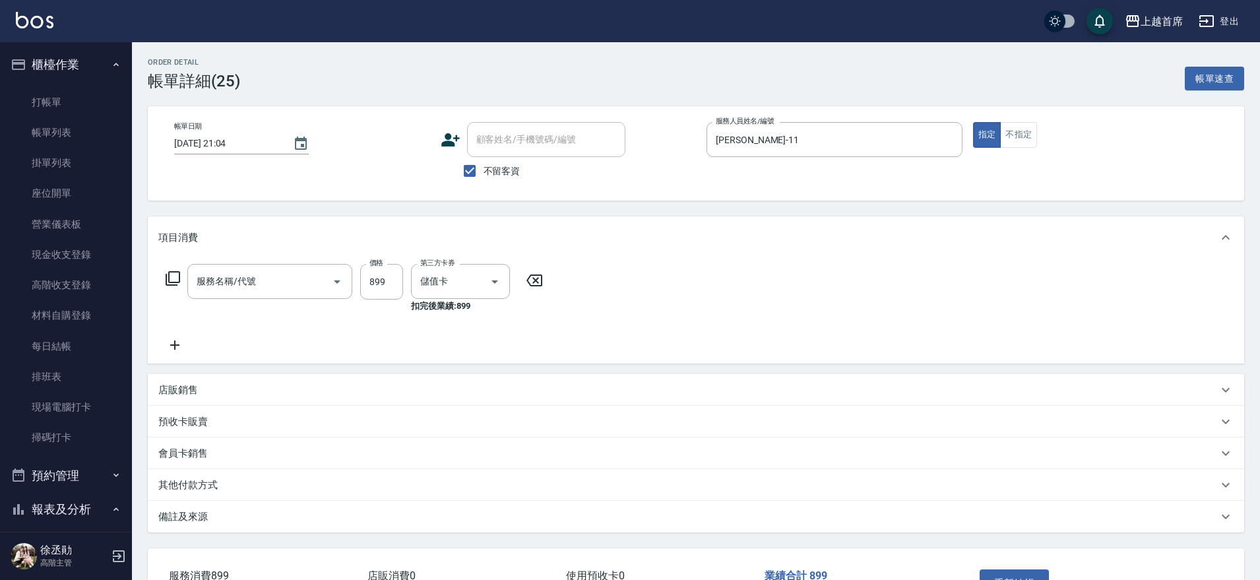
type input "899洗剪去角質套餐(2899)"
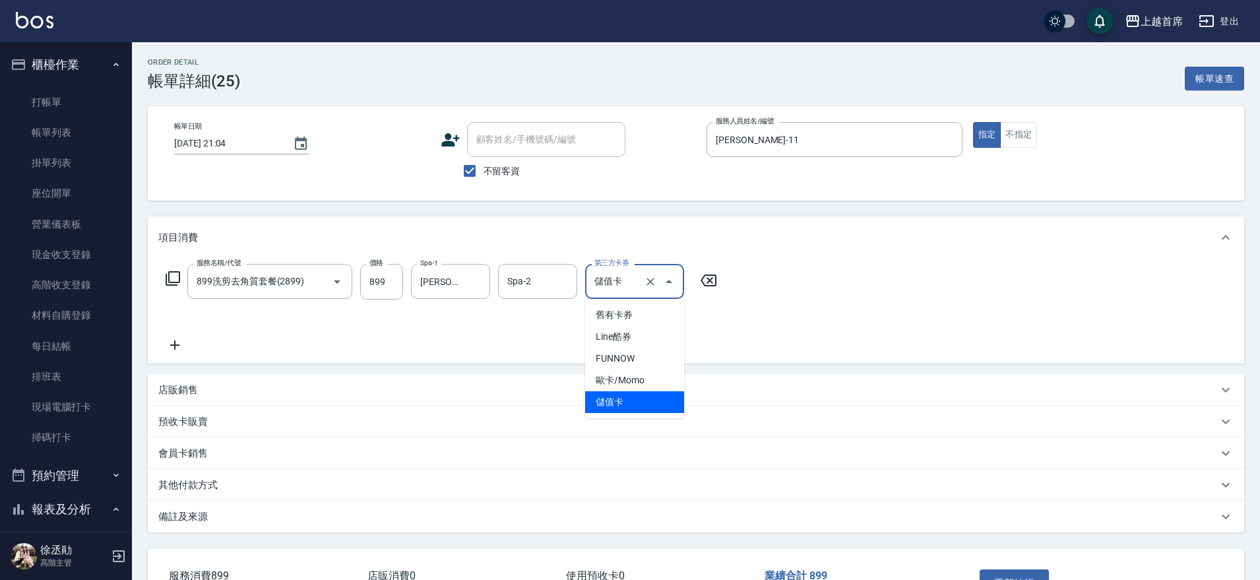
click at [608, 282] on input "儲值卡" at bounding box center [616, 281] width 50 height 23
drag, startPoint x: 646, startPoint y: 278, endPoint x: 685, endPoint y: 299, distance: 44.0
click at [649, 282] on icon "Clear" at bounding box center [650, 281] width 13 height 13
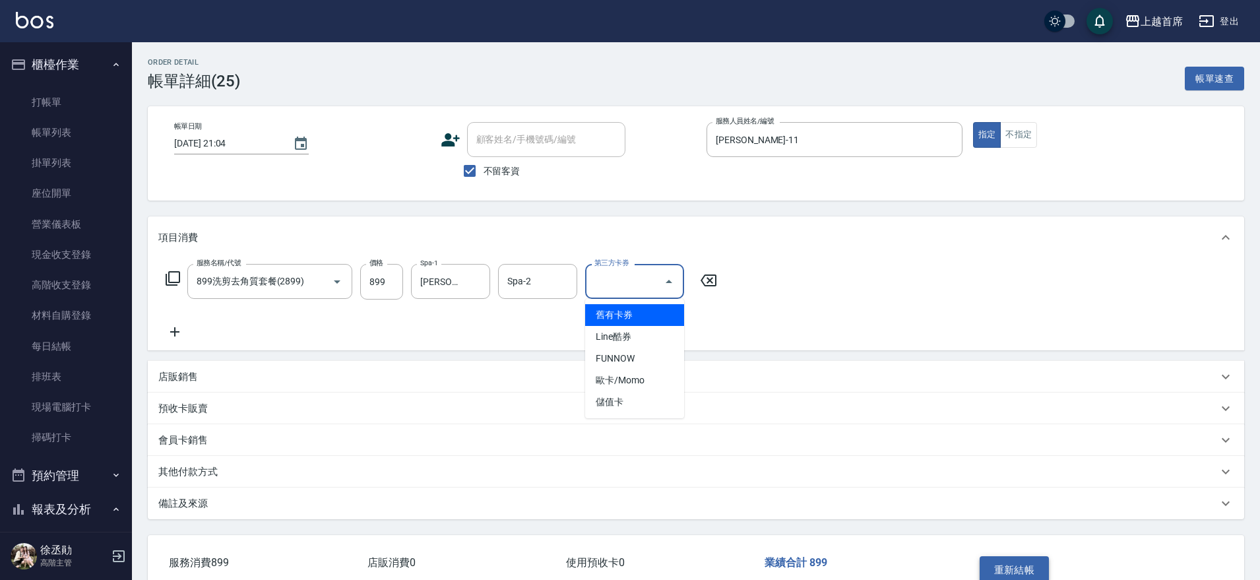
click at [1032, 562] on button "重新結帳" at bounding box center [1015, 570] width 70 height 28
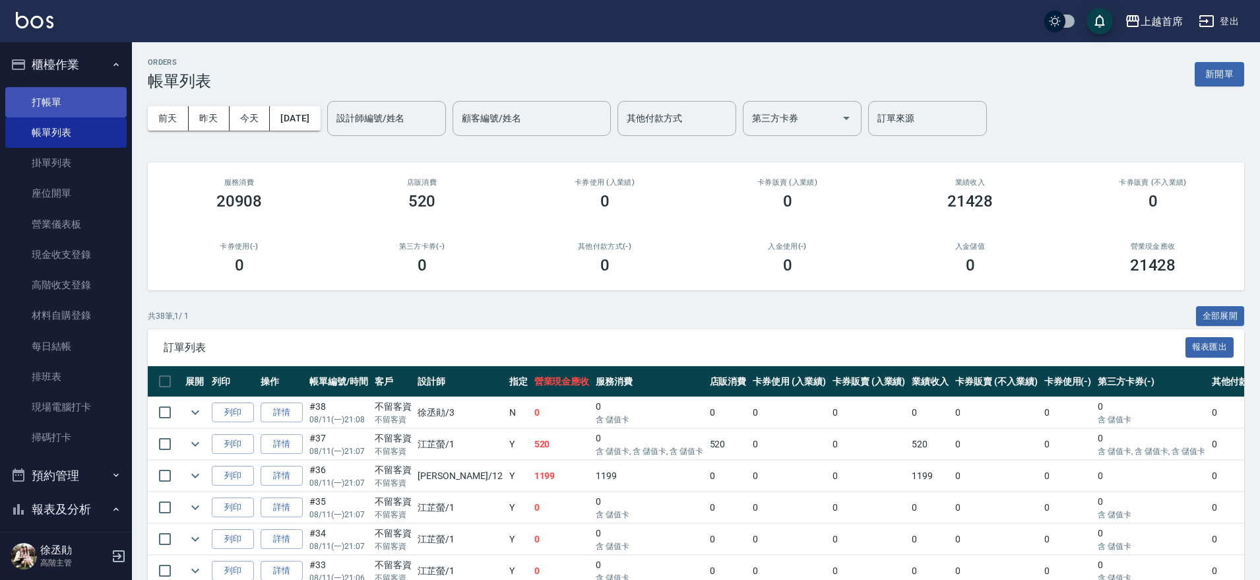
click at [45, 98] on link "打帳單" at bounding box center [65, 102] width 121 height 30
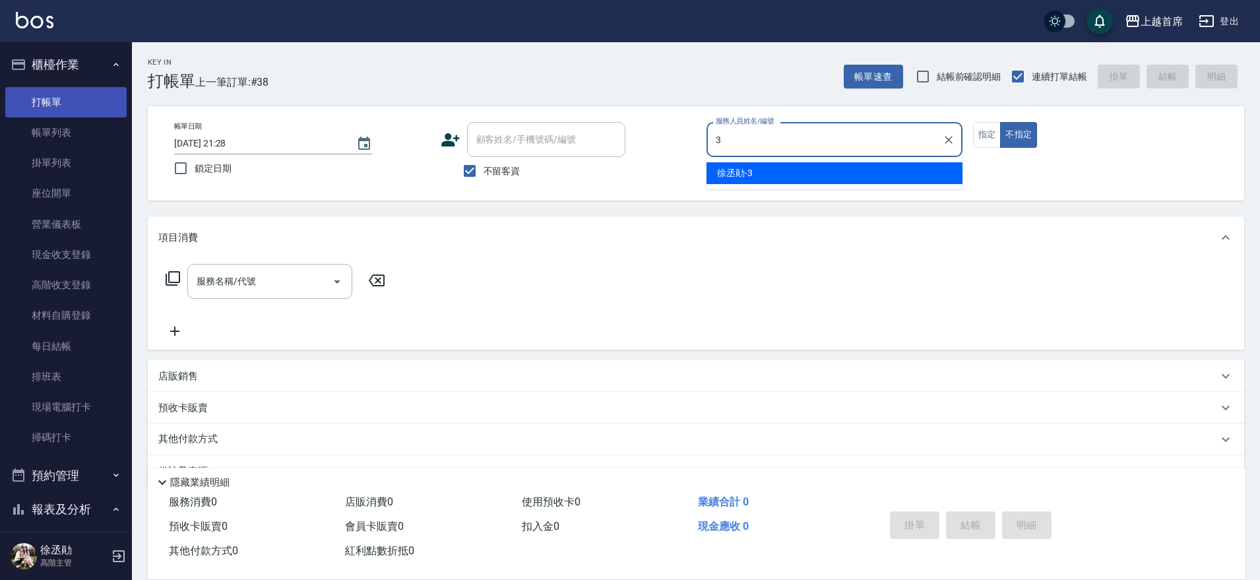
type input "[PERSON_NAME]-3"
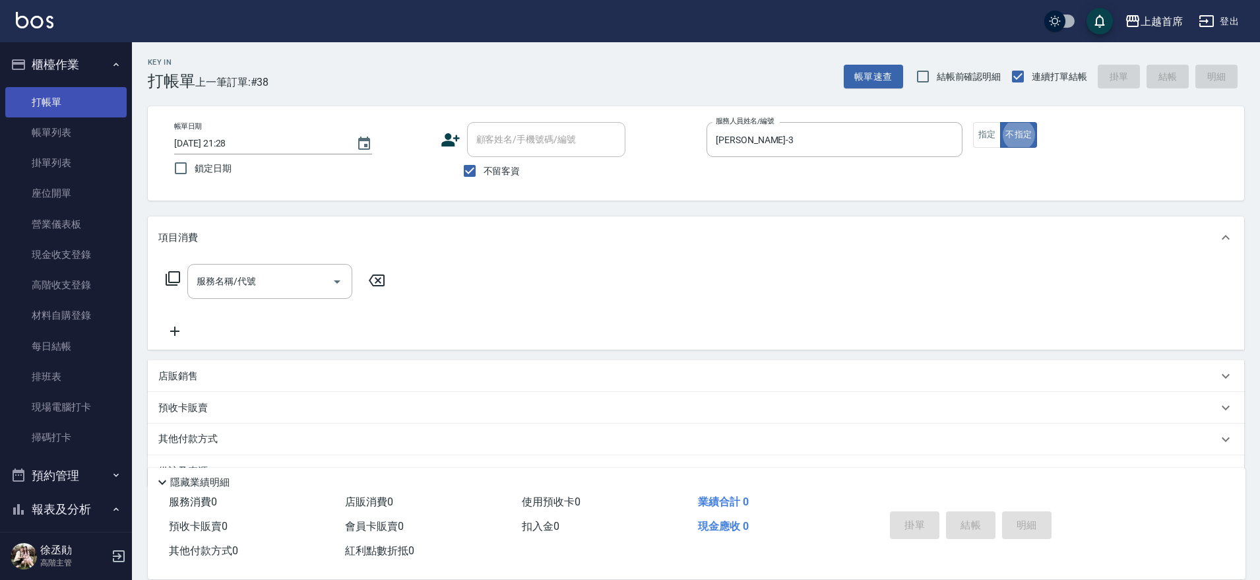
type button "false"
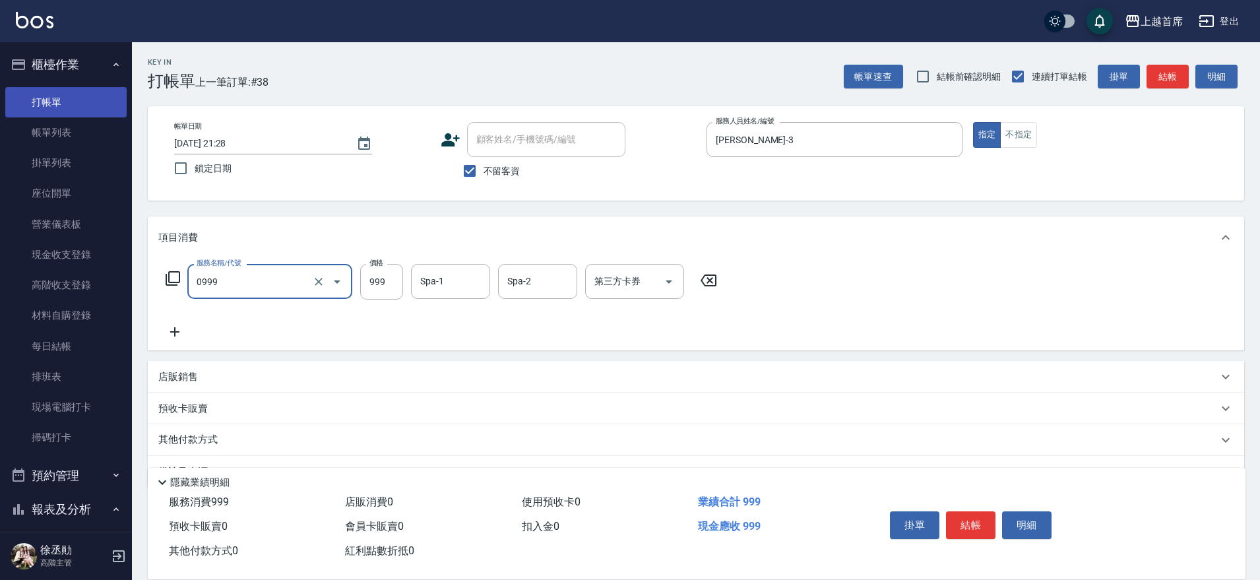
type input "REVIVRE(0999)"
type input "1200"
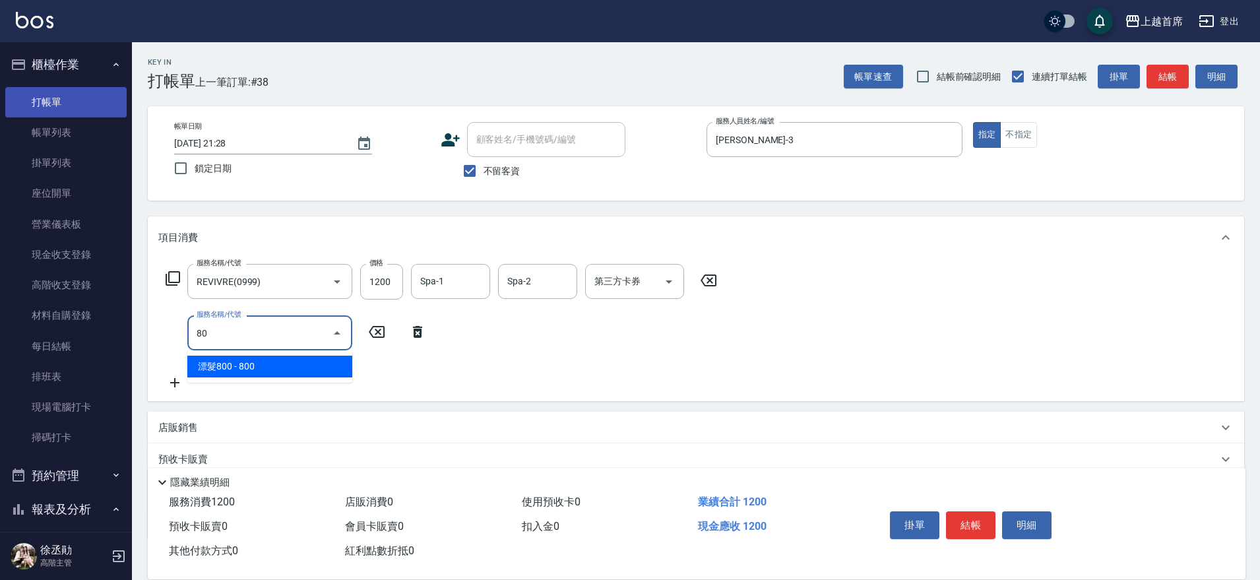
type input "801"
type input "入金3000(803)"
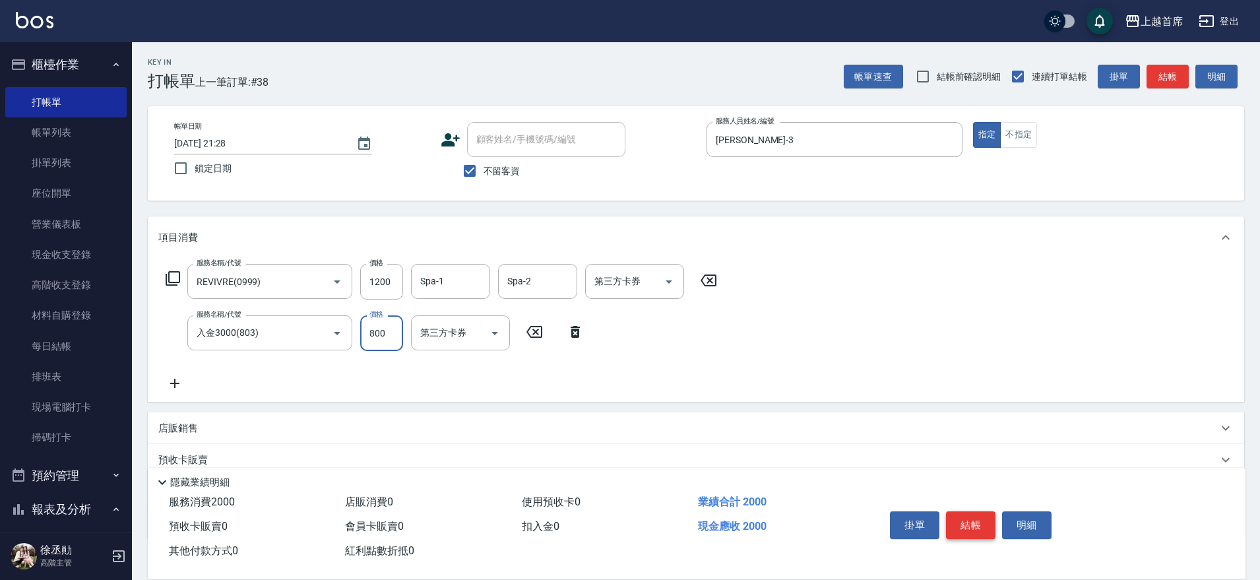
type input "800"
click at [982, 522] on button "結帳" at bounding box center [970, 525] width 49 height 28
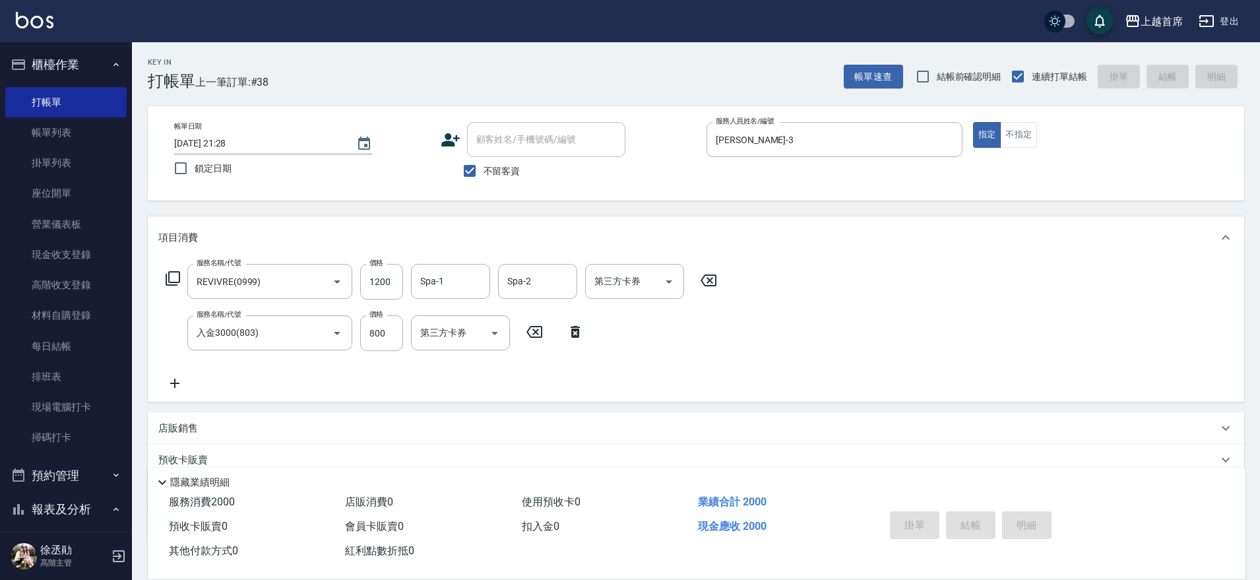
type input "[DATE] 21:29"
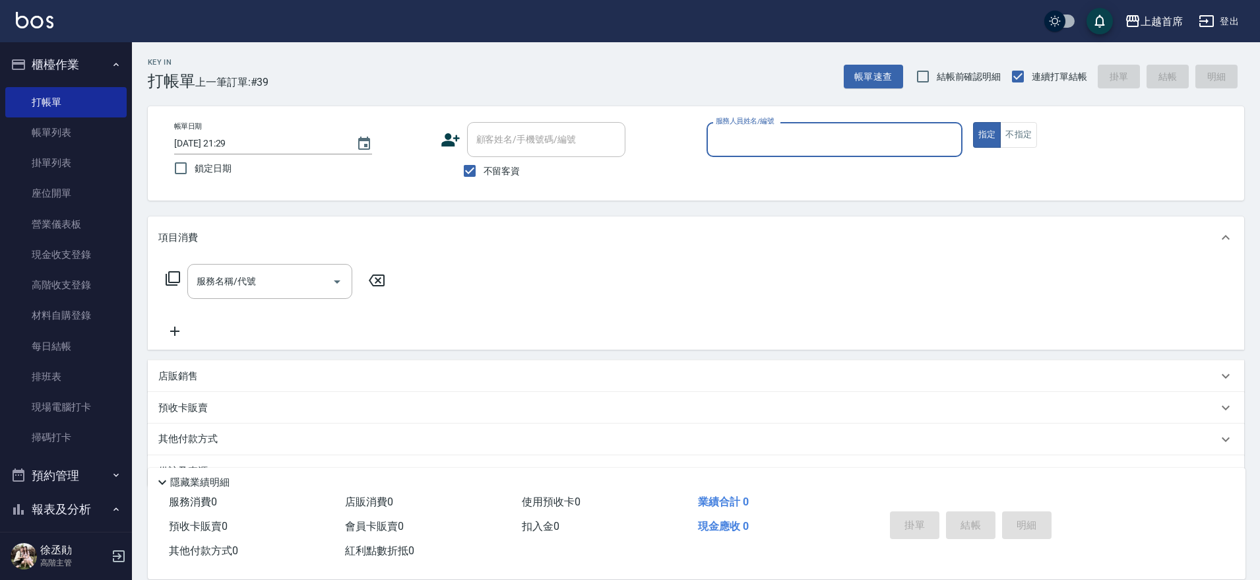
click at [80, 61] on button "櫃檯作業" at bounding box center [65, 64] width 121 height 34
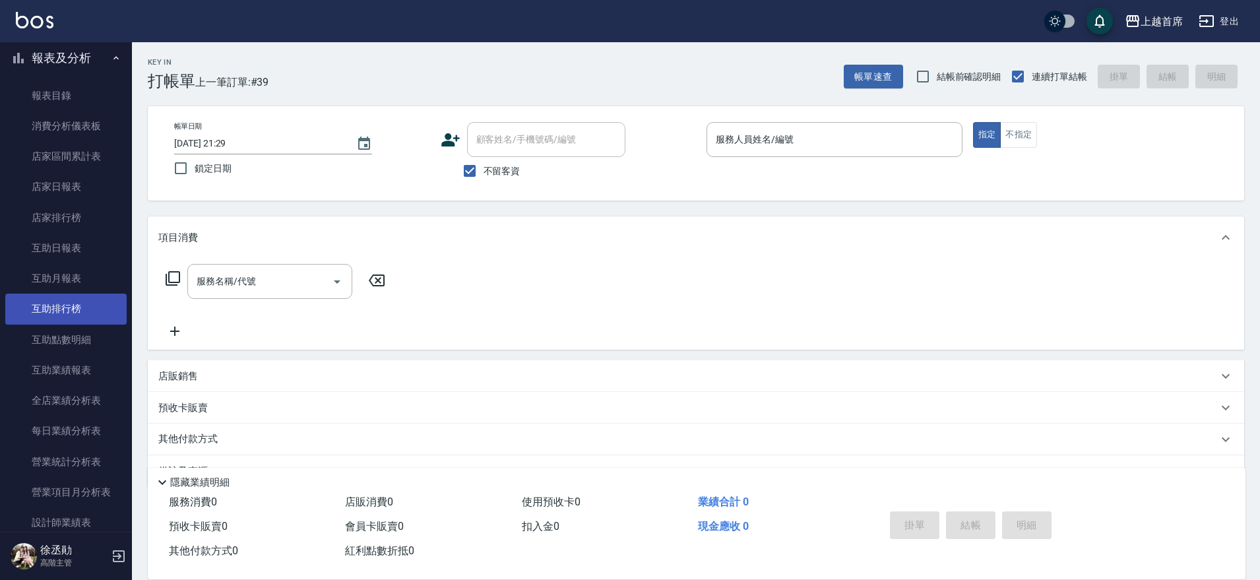
scroll to position [82, 0]
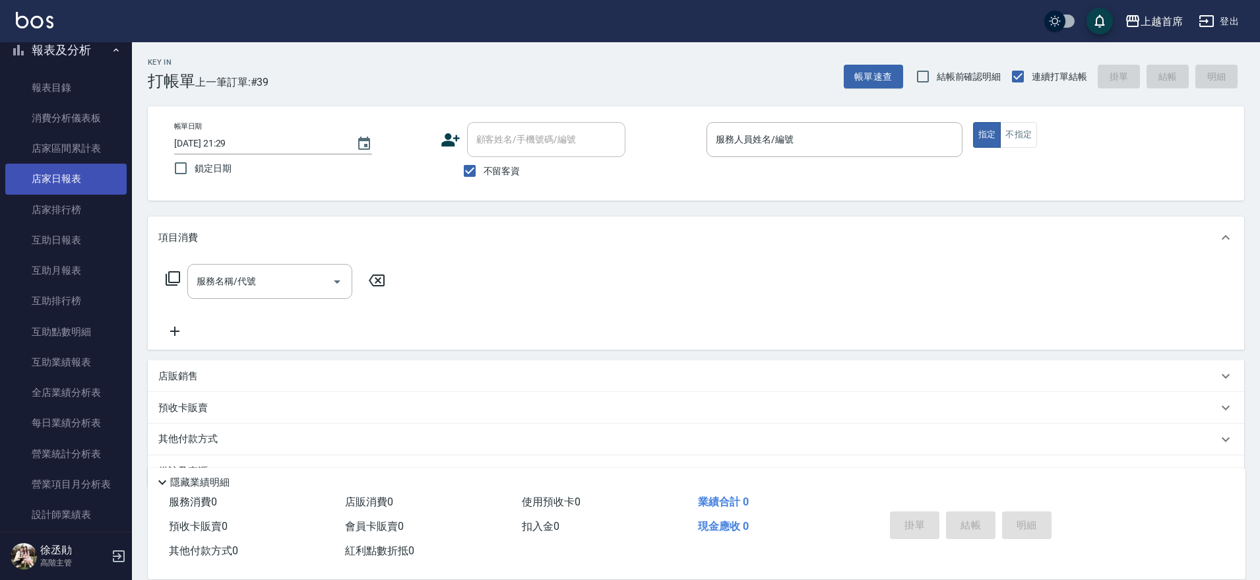
click at [98, 186] on link "店家日報表" at bounding box center [65, 179] width 121 height 30
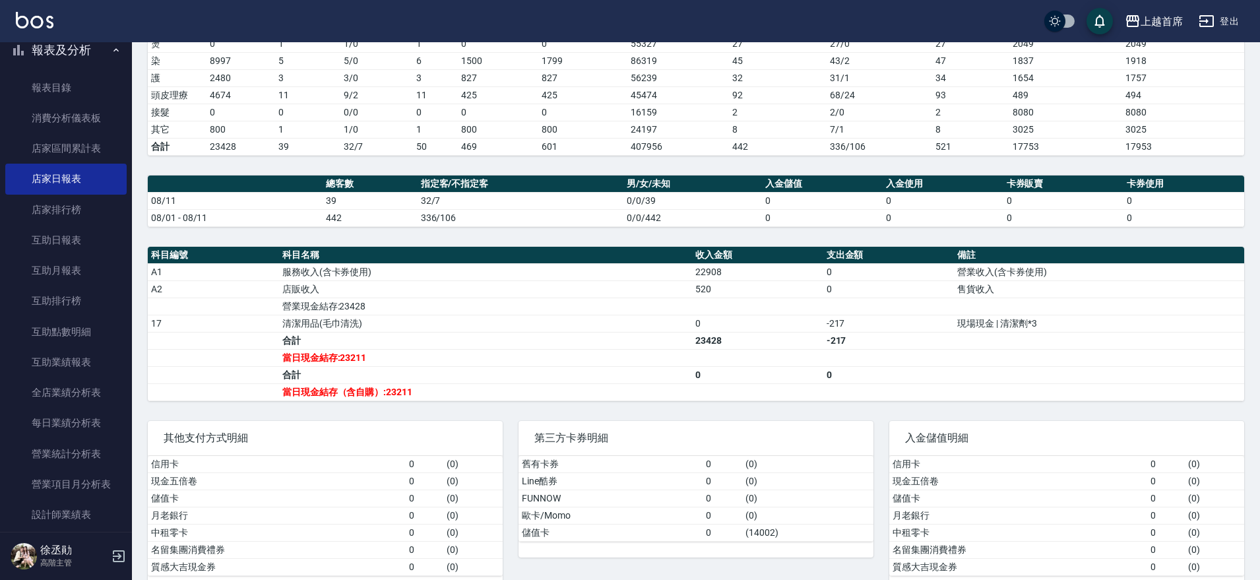
scroll to position [330, 0]
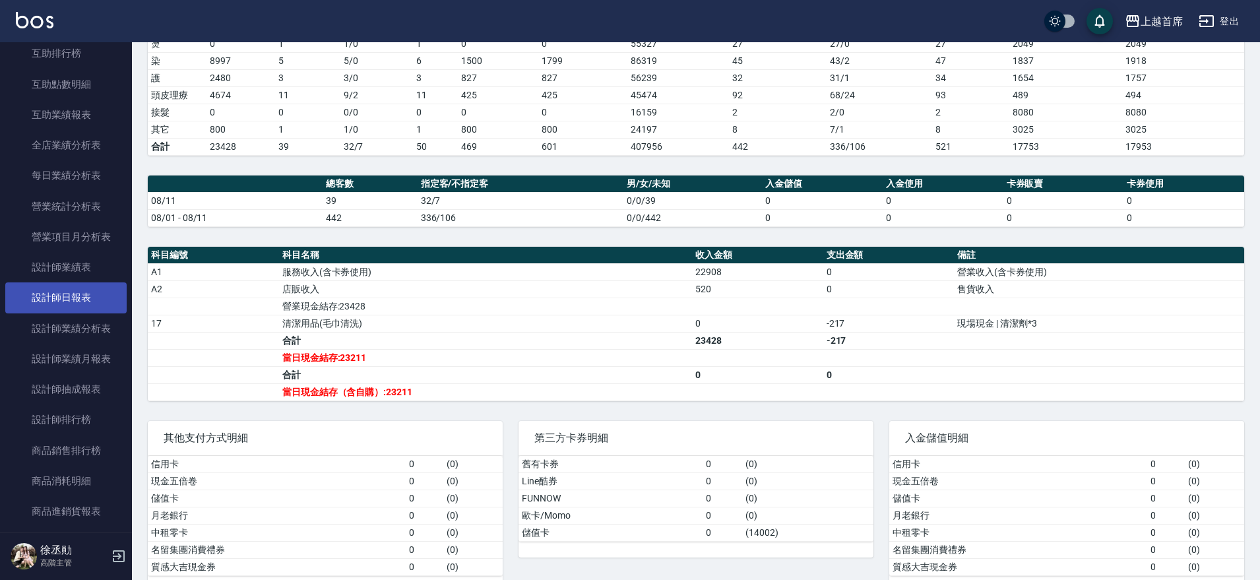
click at [84, 293] on link "設計師日報表" at bounding box center [65, 297] width 121 height 30
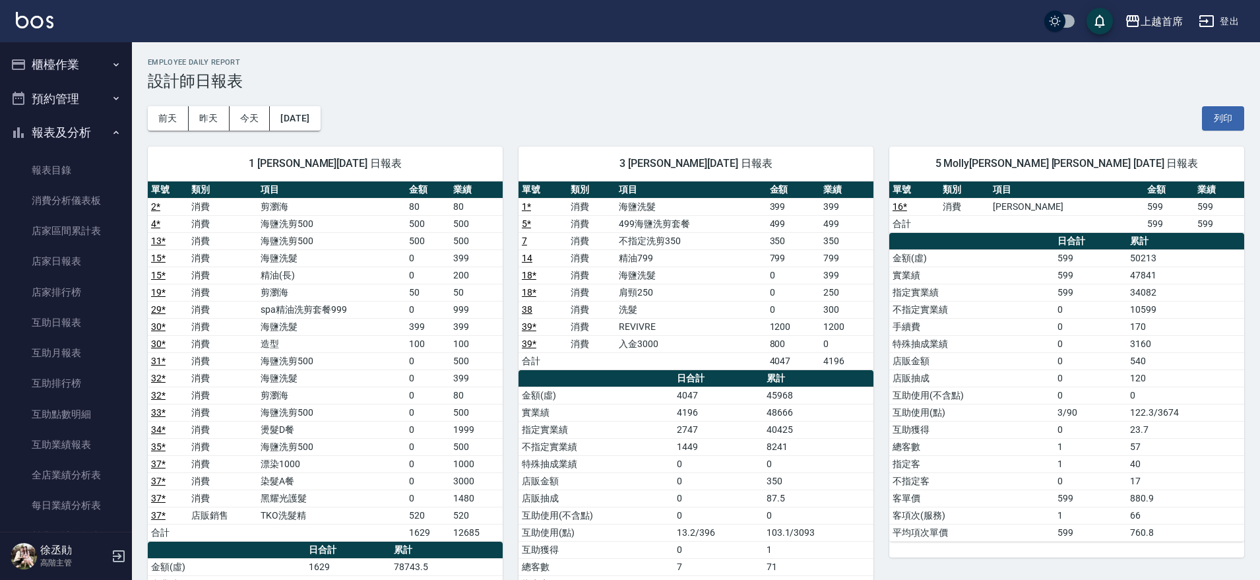
click at [68, 56] on button "櫃檯作業" at bounding box center [65, 64] width 121 height 34
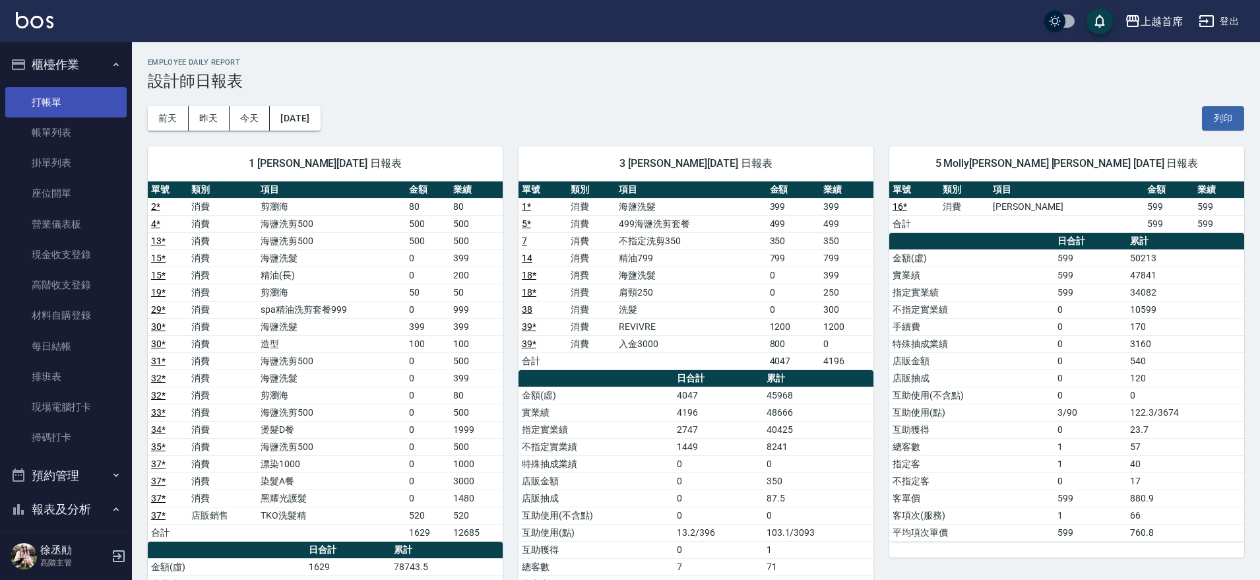
click at [75, 100] on link "打帳單" at bounding box center [65, 102] width 121 height 30
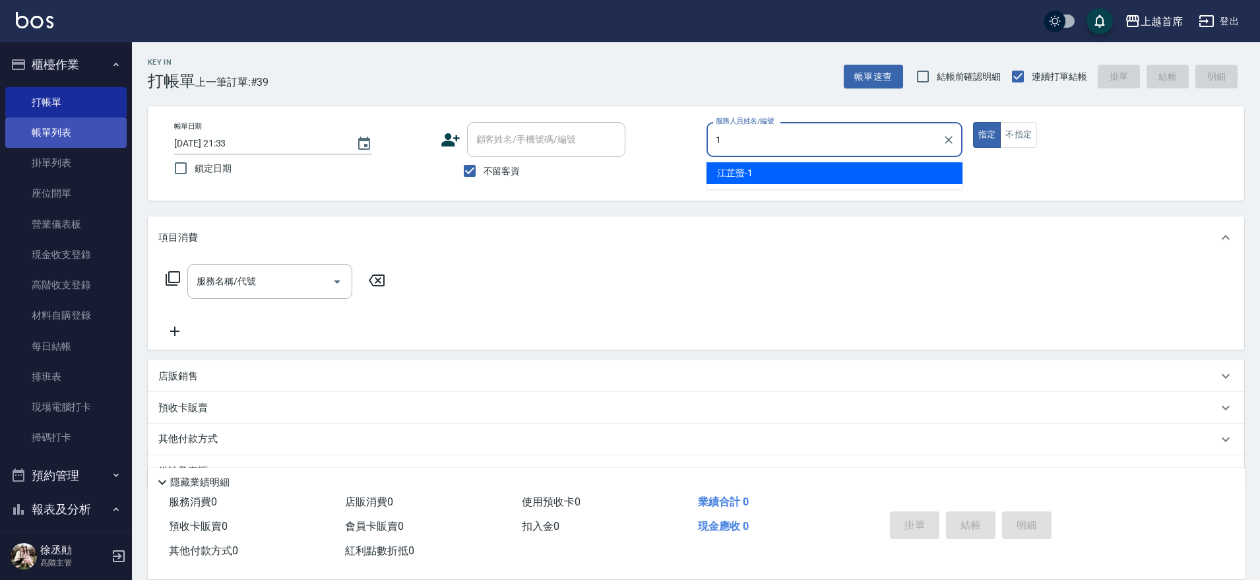
type input "[PERSON_NAME]-1"
type button "true"
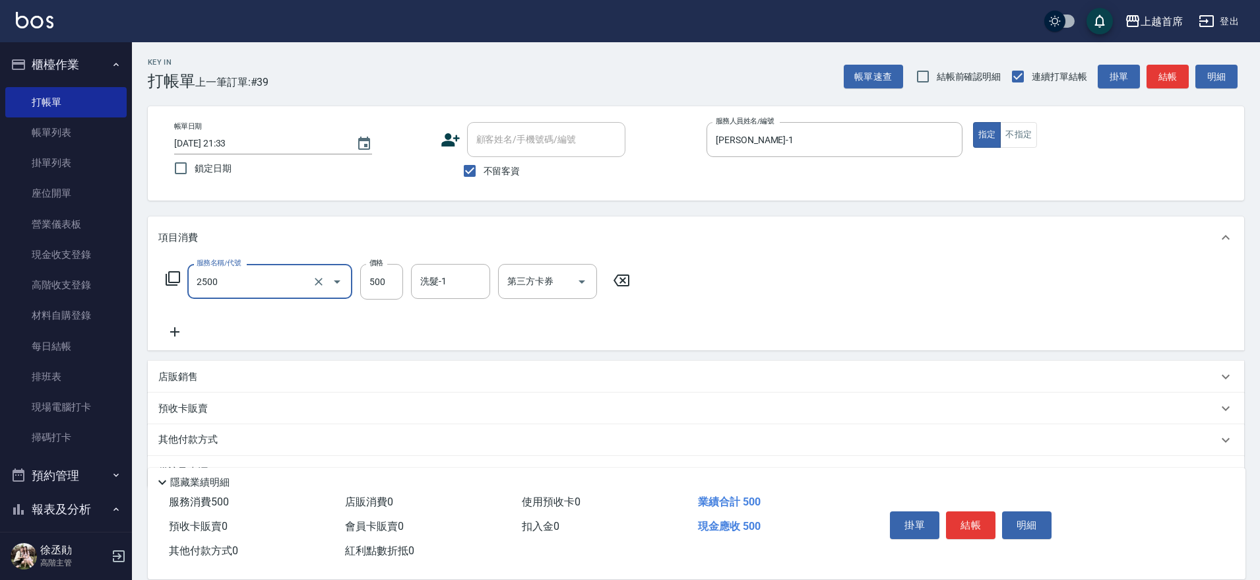
type input "海鹽洗剪500(2500)"
type input "2"
type input "[PERSON_NAME]-77"
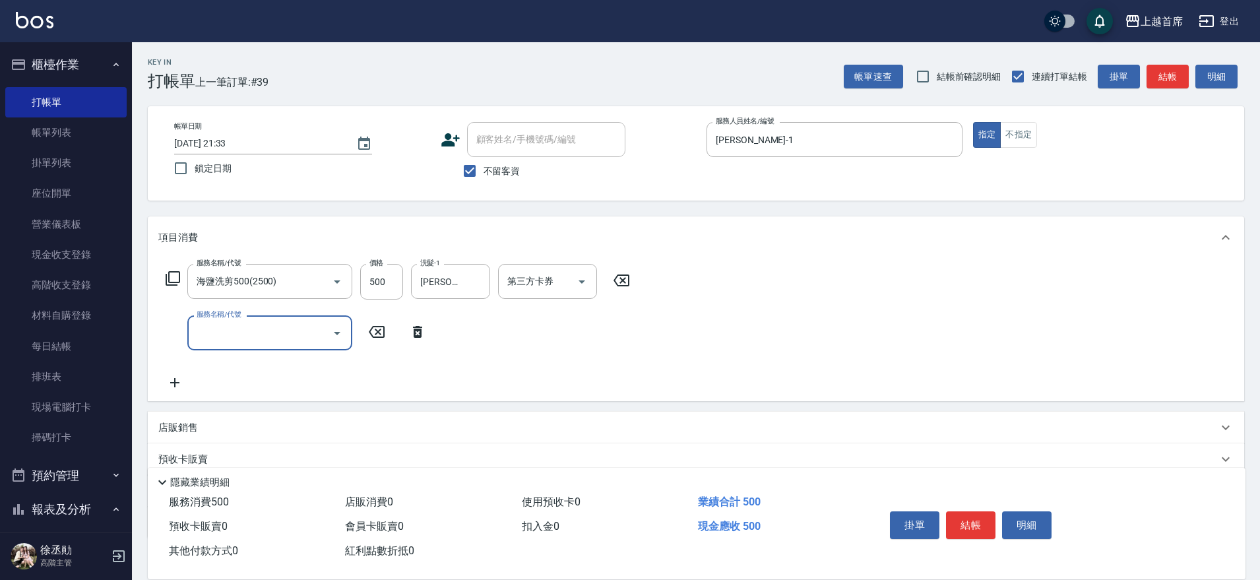
click at [170, 424] on p "店販銷售" at bounding box center [178, 428] width 40 height 14
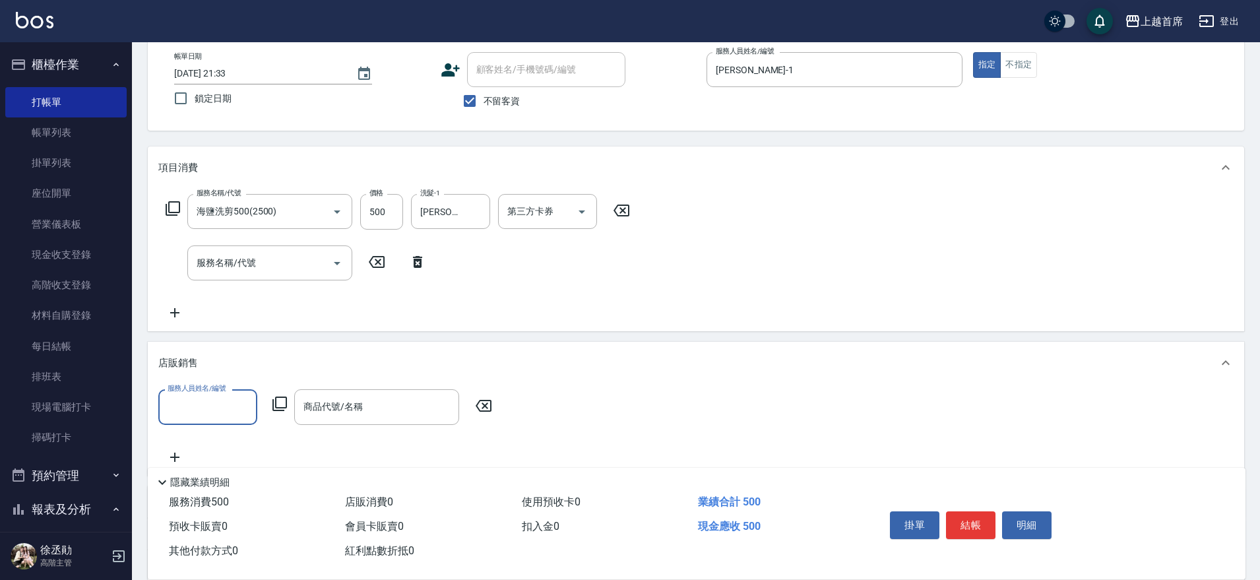
scroll to position [198, 0]
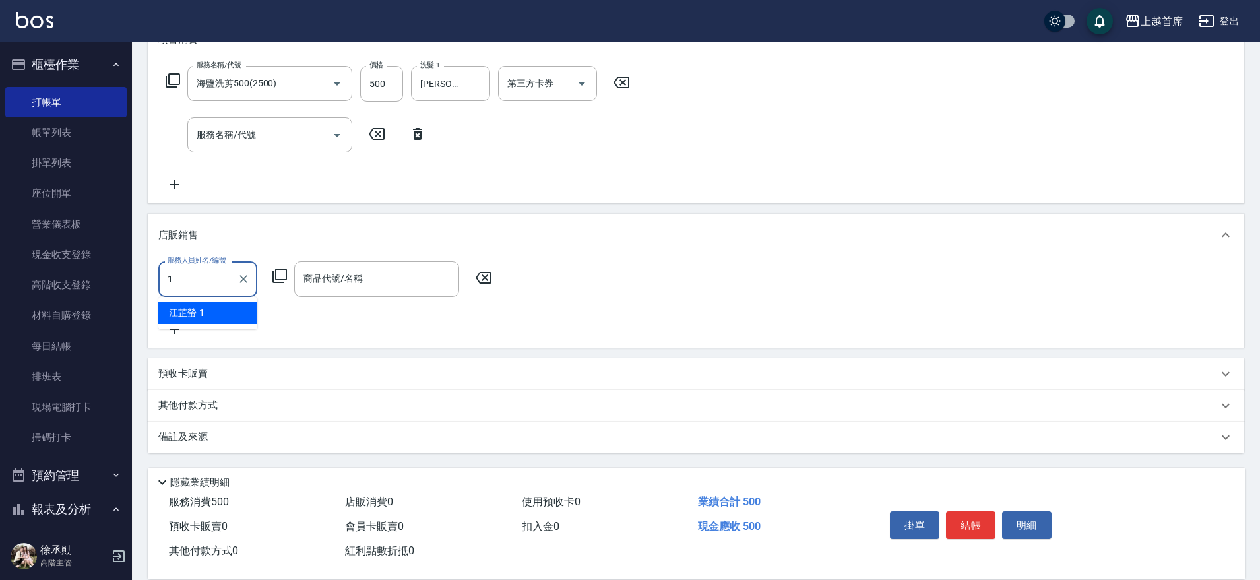
type input "[PERSON_NAME]-1"
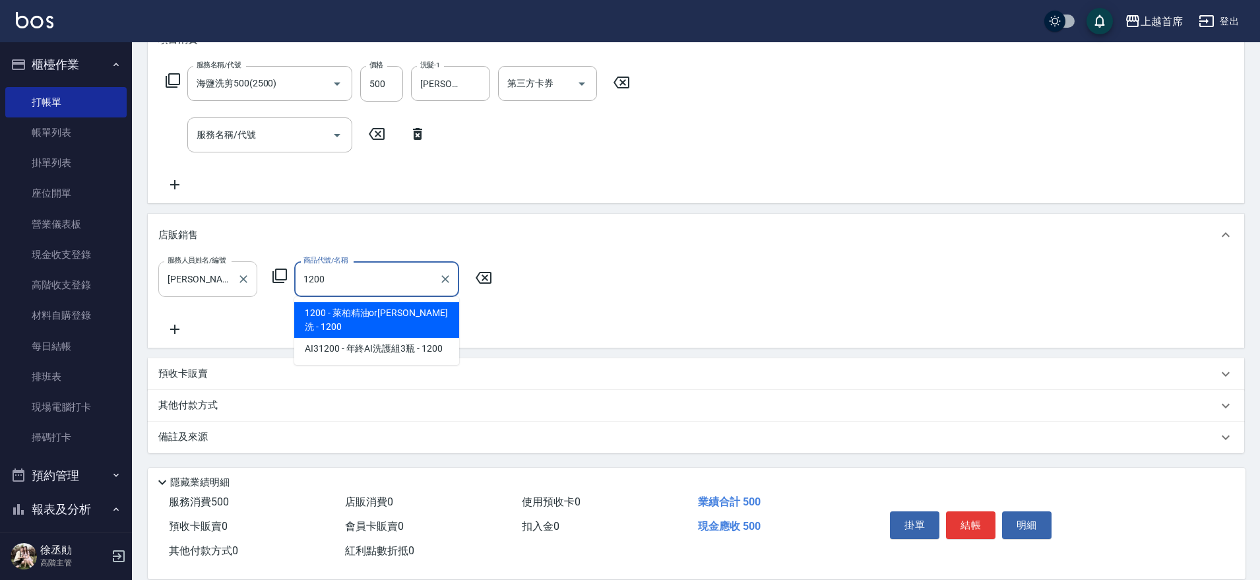
type input "萊柏精油or[PERSON_NAME]"
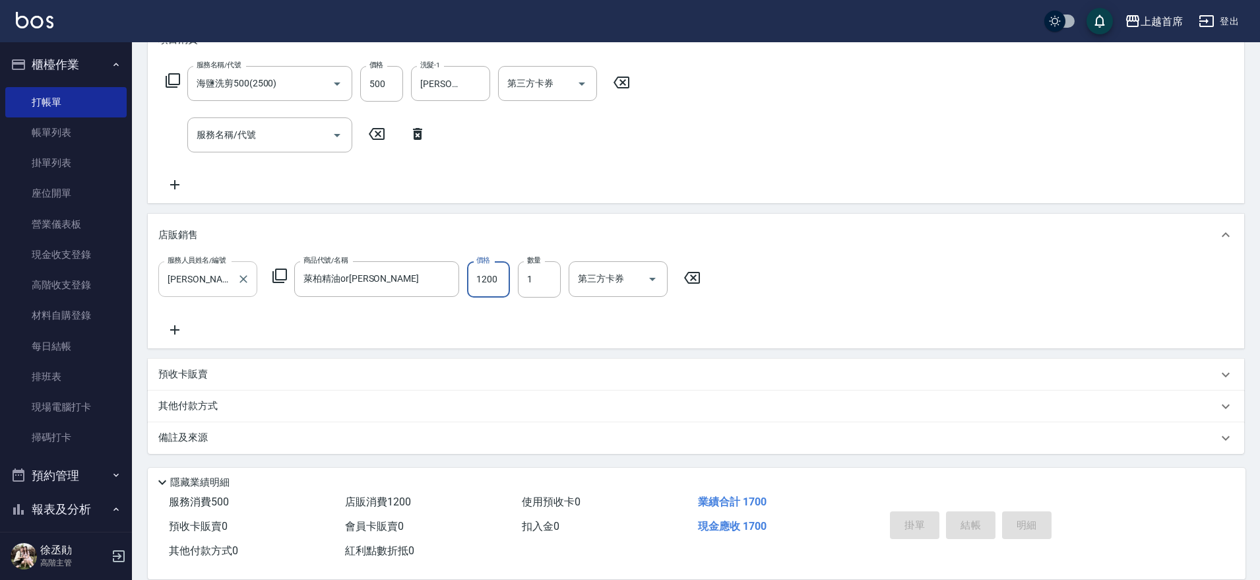
type input "[DATE] 21:35"
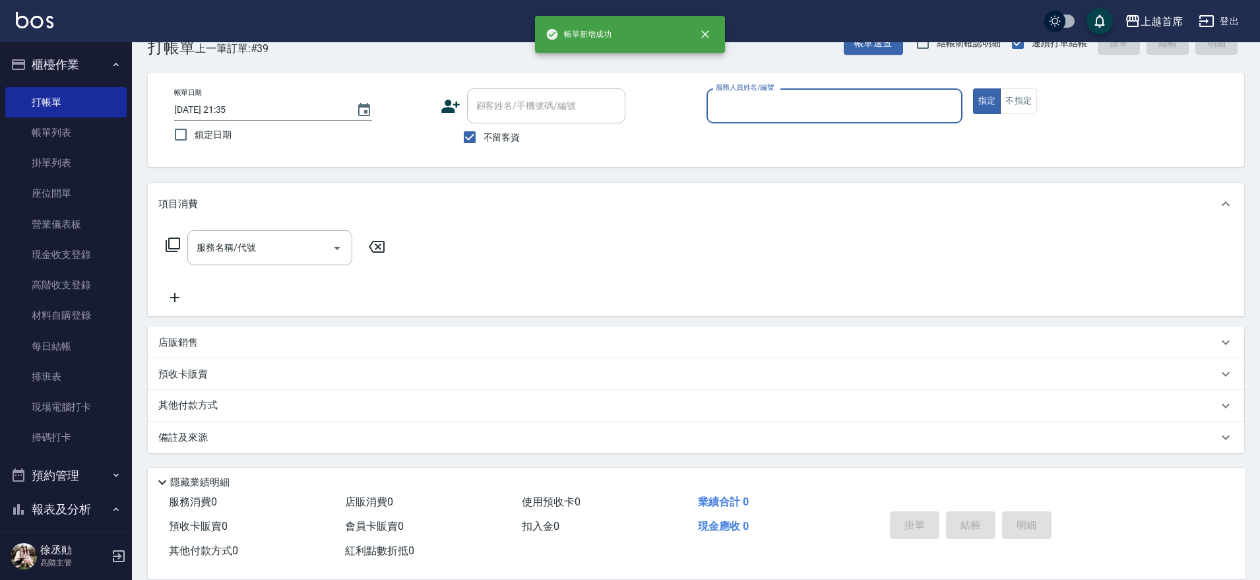
scroll to position [34, 0]
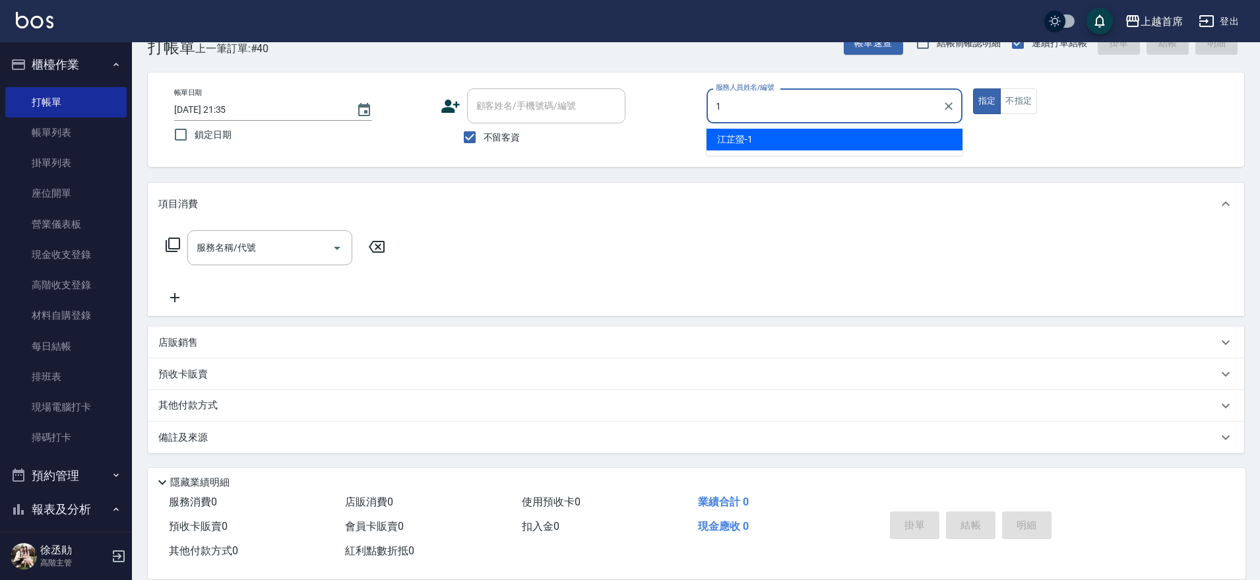
type input "[PERSON_NAME]-1"
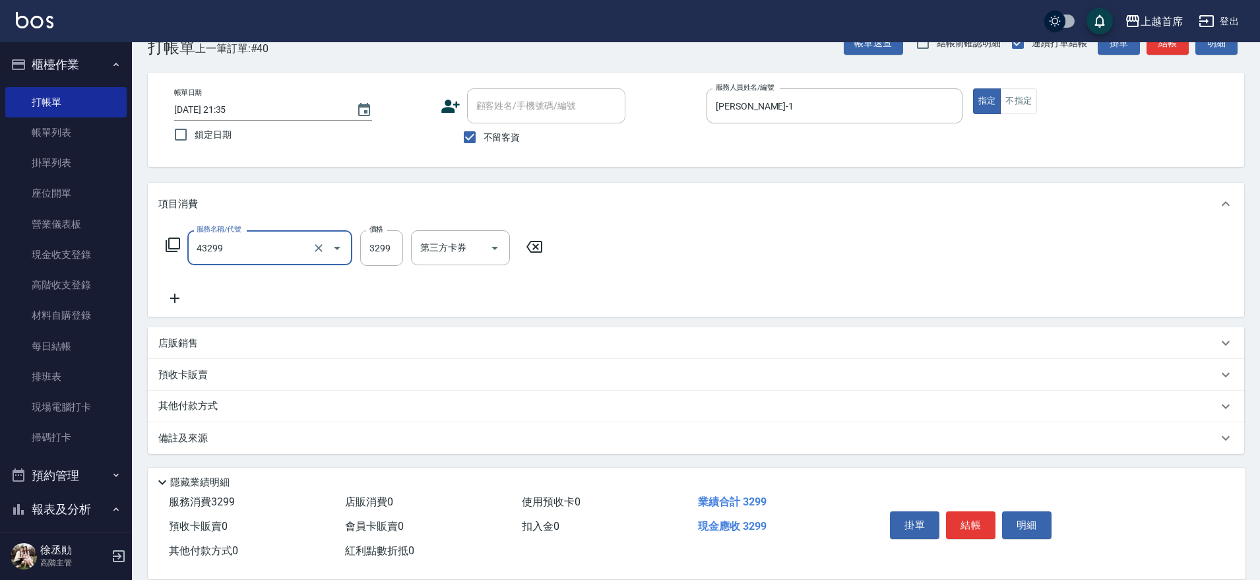
type input "染髮A餐(43299)"
type input "3000"
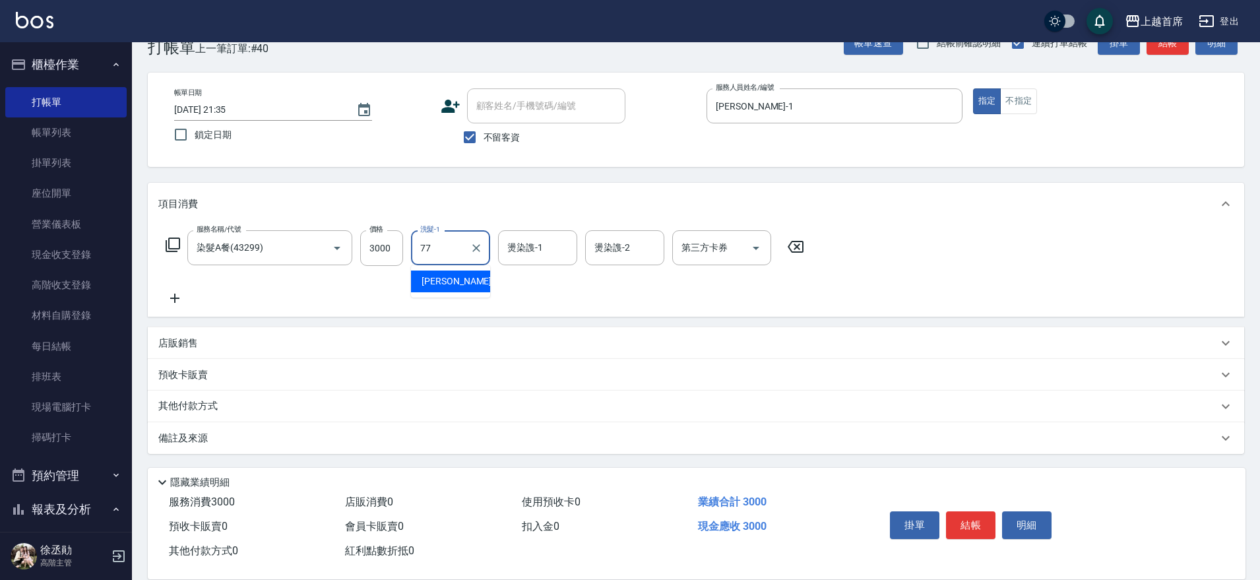
type input "[PERSON_NAME]-77"
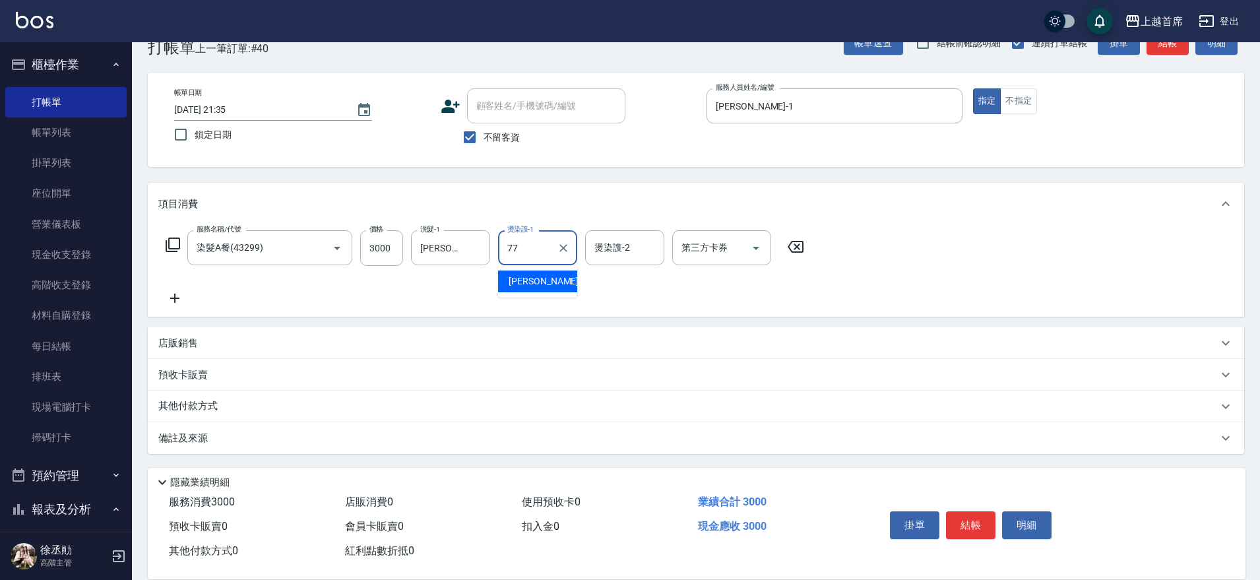
type input "[PERSON_NAME]-77"
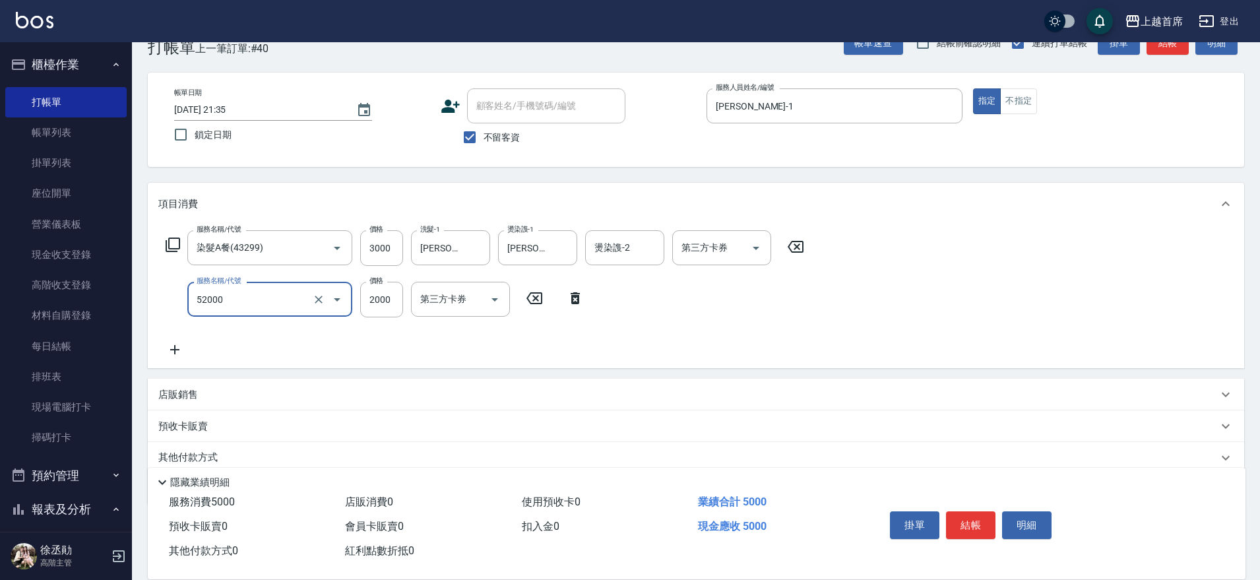
type input "黑耀光護髮(52000)"
type input "1480"
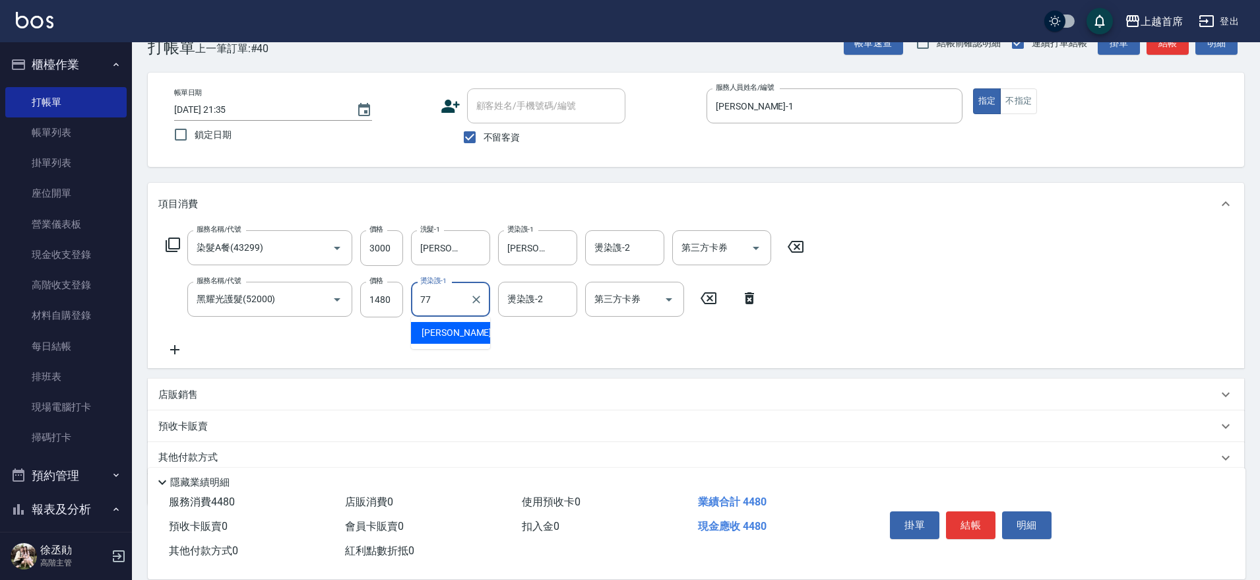
type input "[PERSON_NAME]-77"
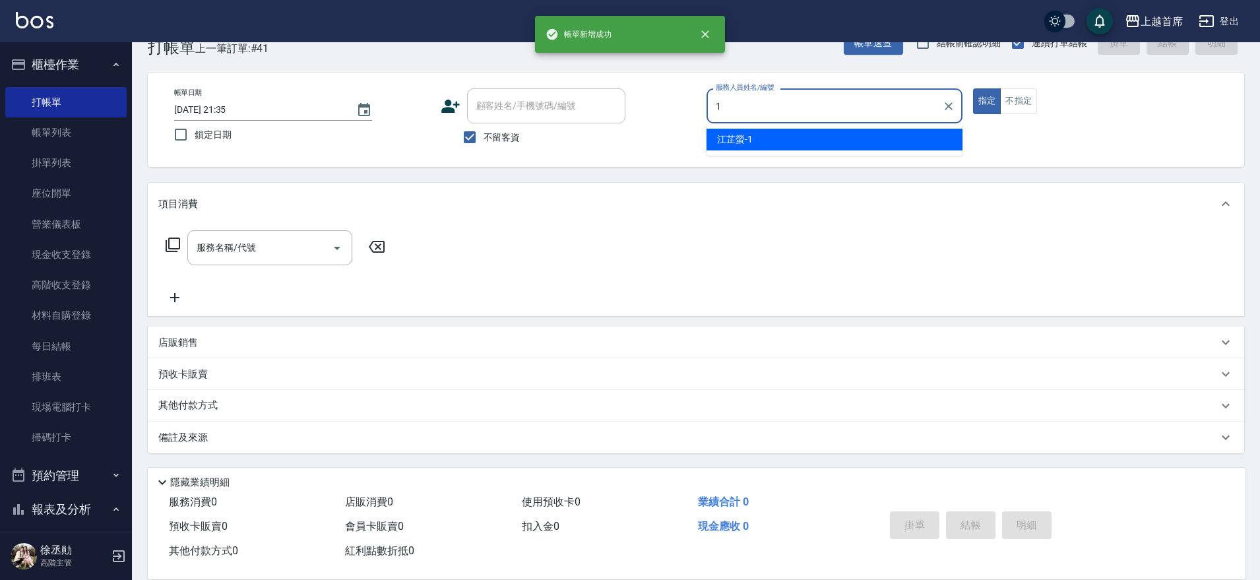
type input "[PERSON_NAME]-1"
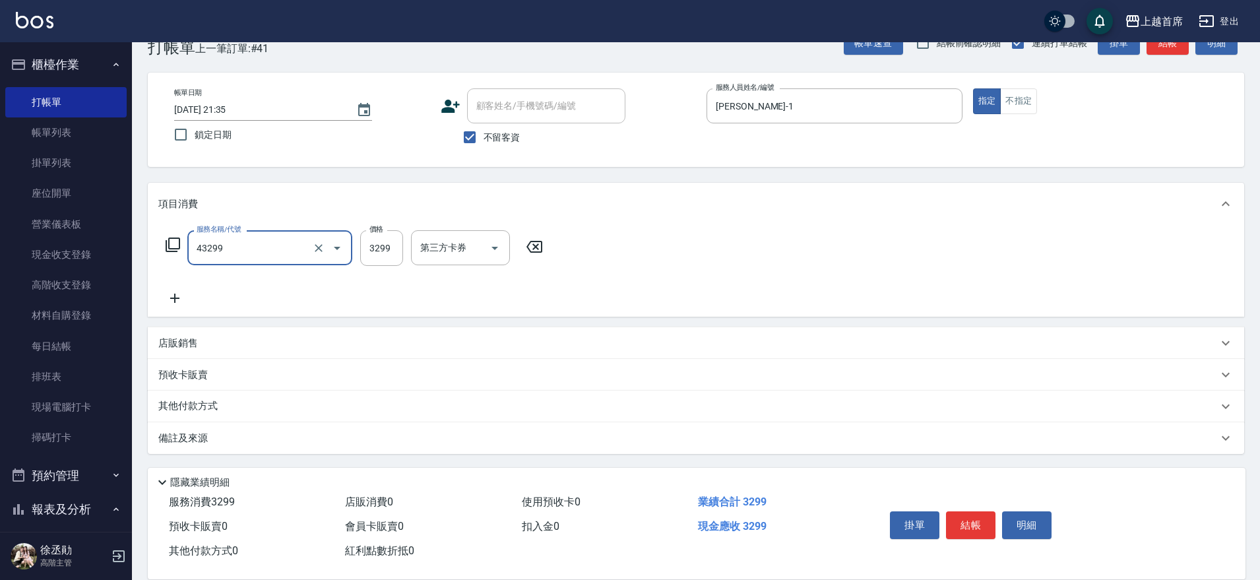
type input "染髮A餐(43299)"
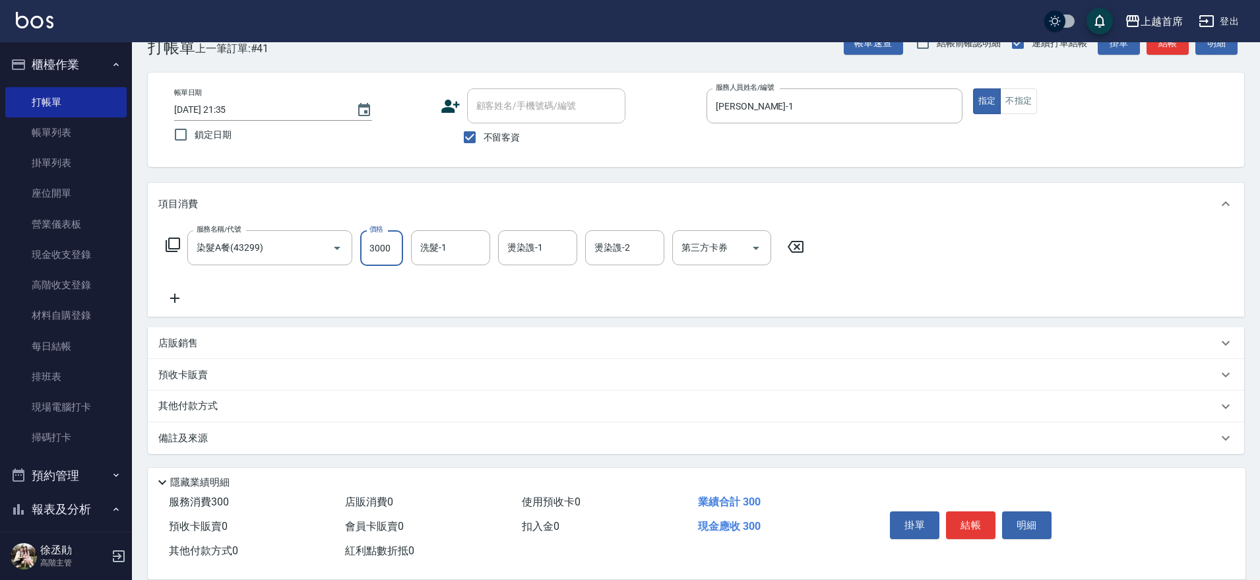
type input "3000"
type input "[PERSON_NAME]-16"
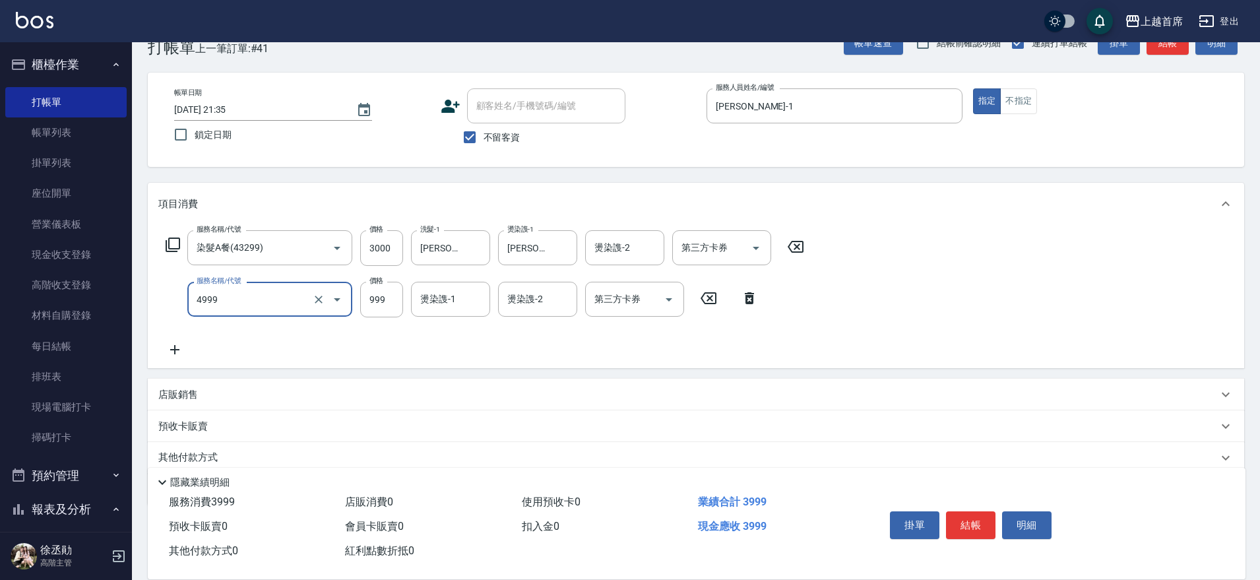
type input "染髮999(4999)"
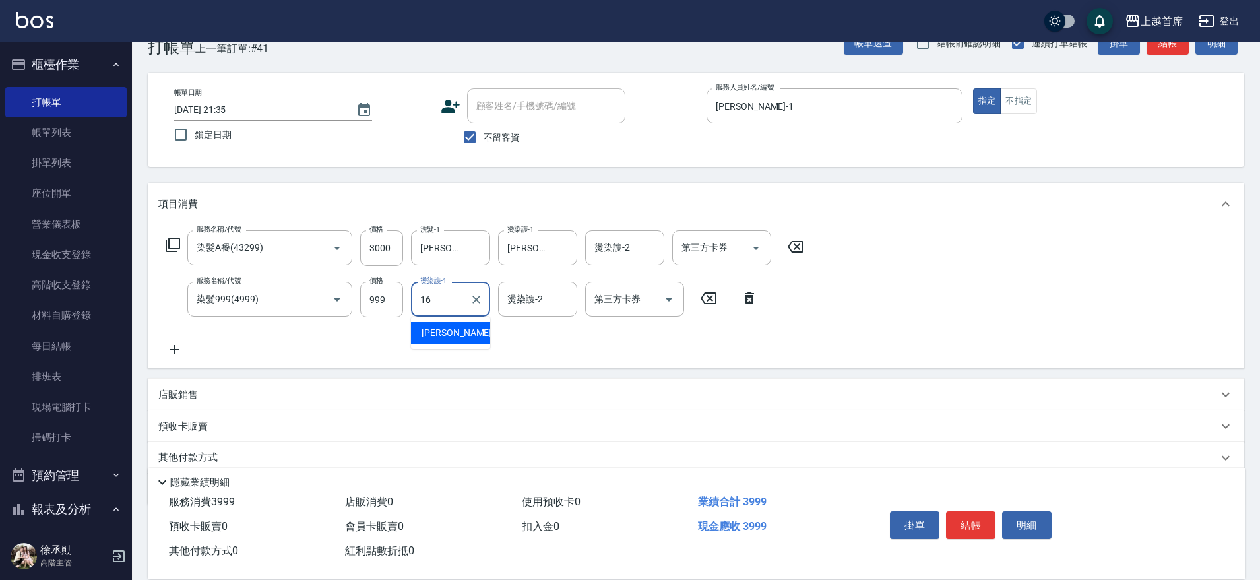
type input "[PERSON_NAME]-16"
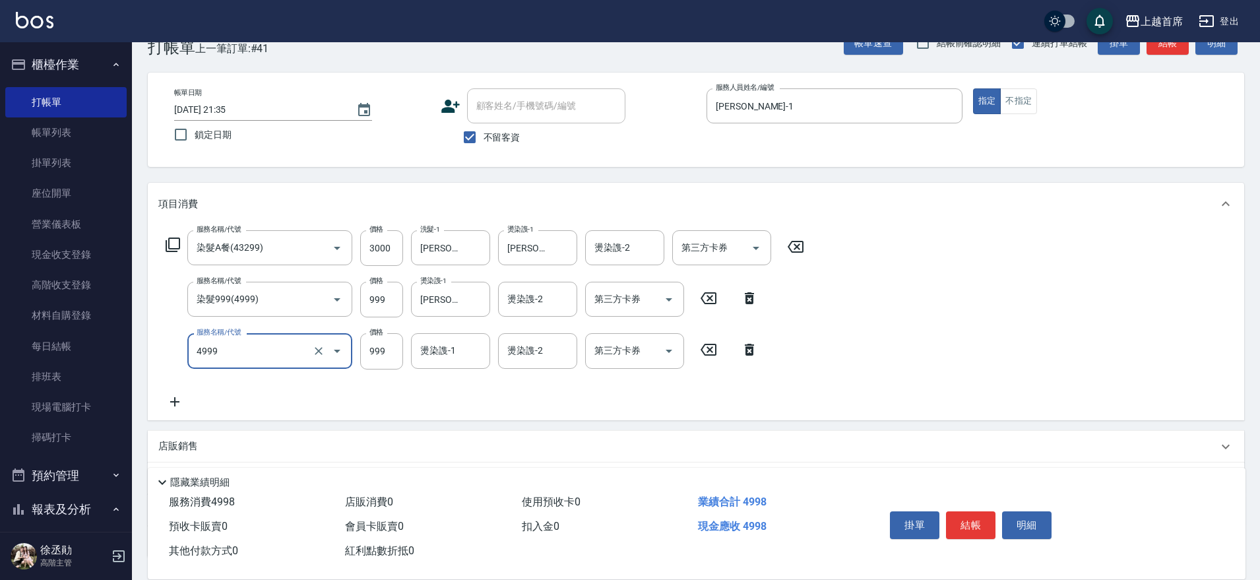
type input "染髮999(4999)"
type input "1000"
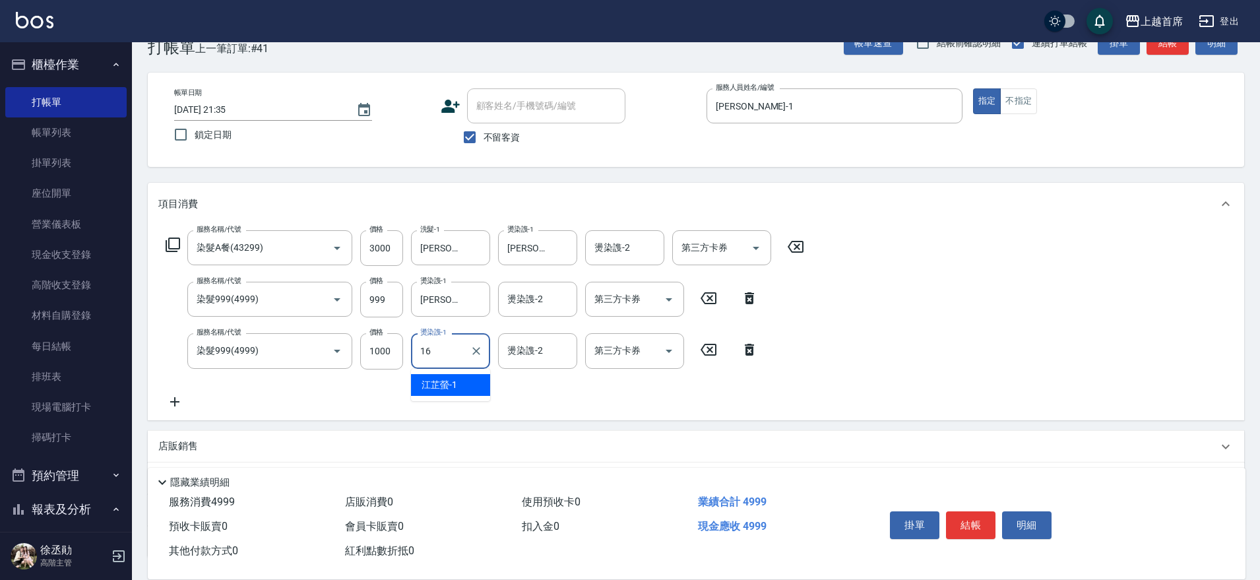
type input "[PERSON_NAME]-16"
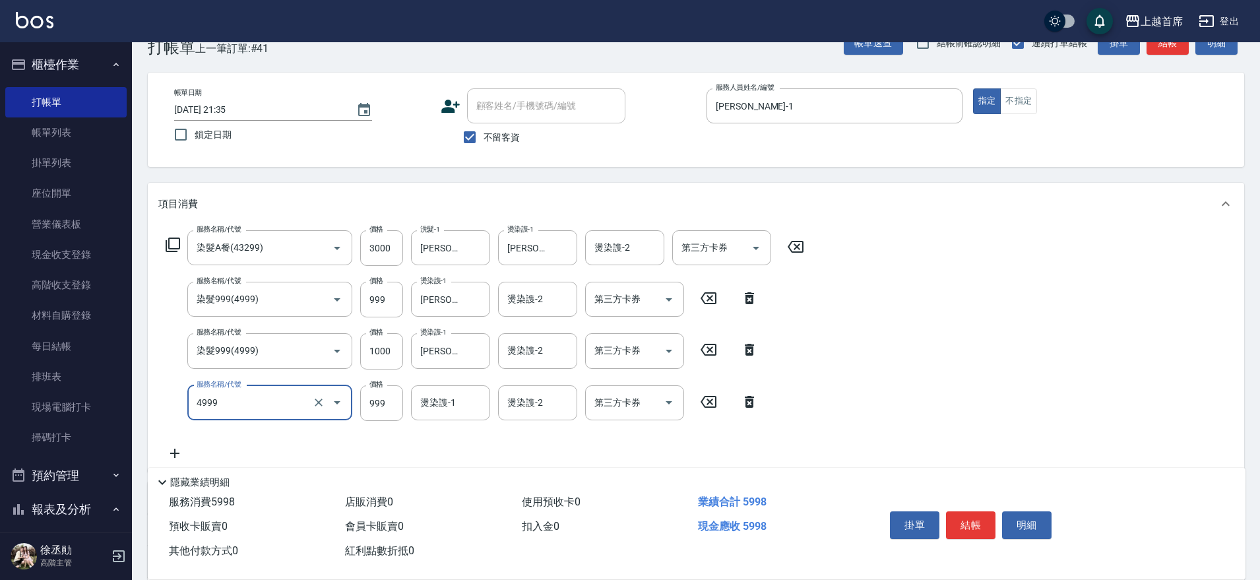
type input "染髮999(4999)"
type input "1000"
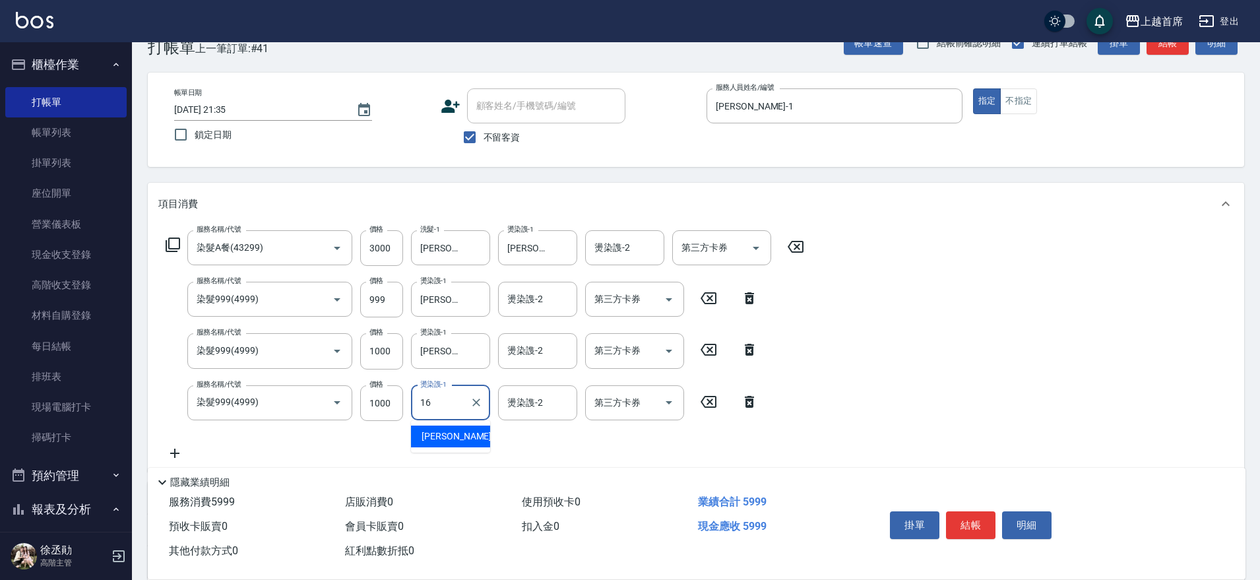
type input "[PERSON_NAME]-16"
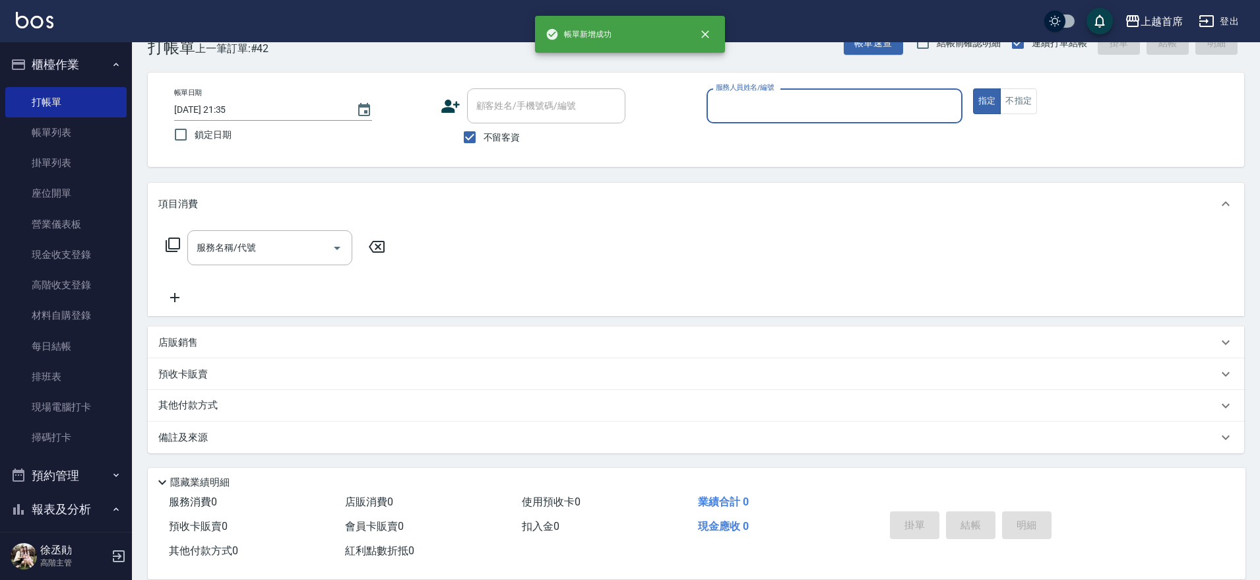
click at [44, 60] on button "櫃檯作業" at bounding box center [65, 64] width 121 height 34
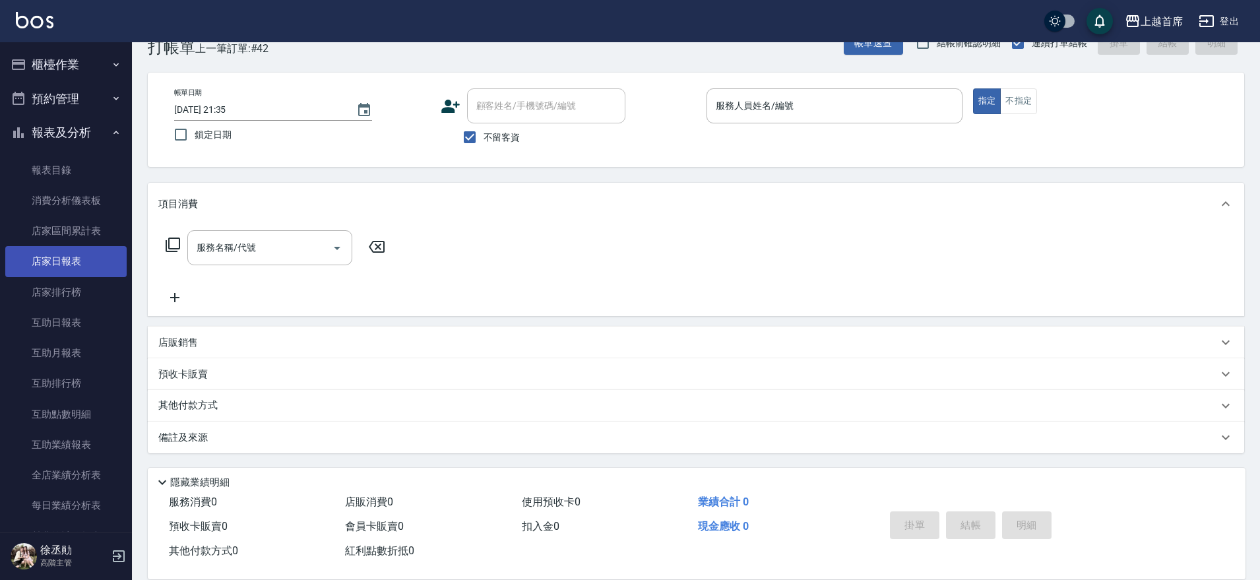
click at [78, 258] on link "店家日報表" at bounding box center [65, 261] width 121 height 30
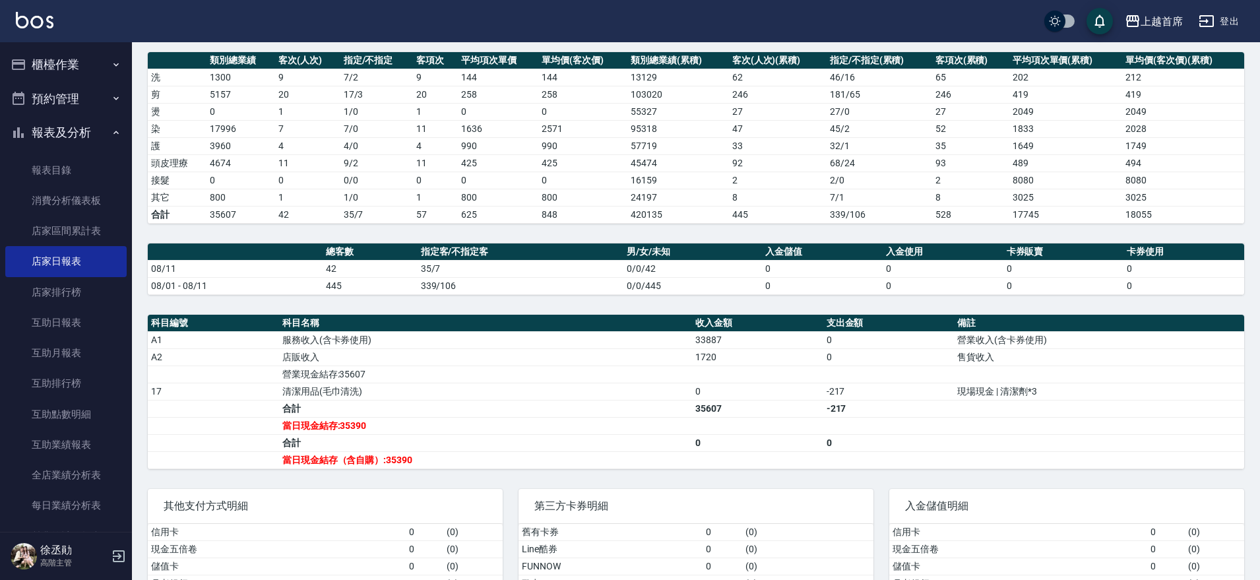
scroll to position [193, 0]
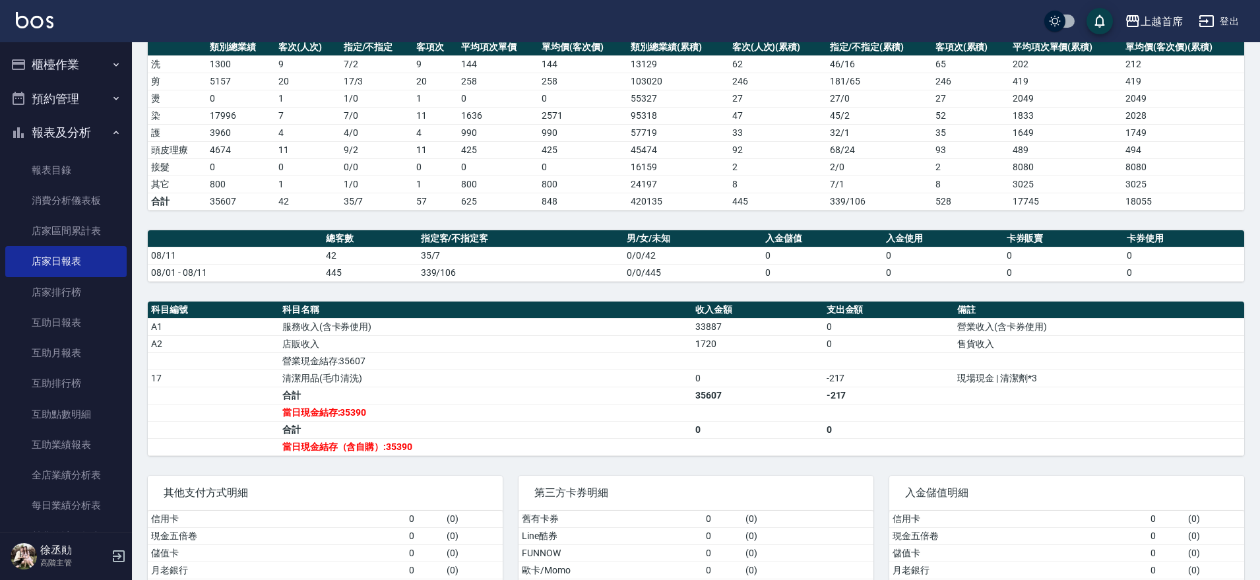
click at [75, 59] on button "櫃檯作業" at bounding box center [65, 64] width 121 height 34
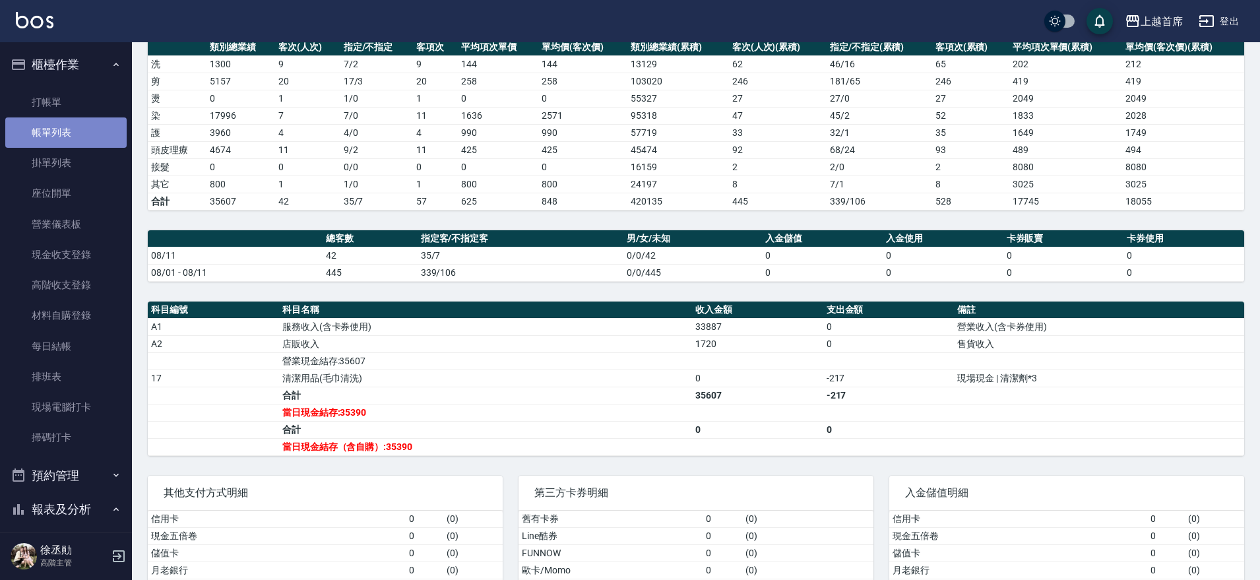
click at [77, 129] on link "帳單列表" at bounding box center [65, 132] width 121 height 30
click at [79, 124] on link "帳單列表" at bounding box center [65, 132] width 121 height 30
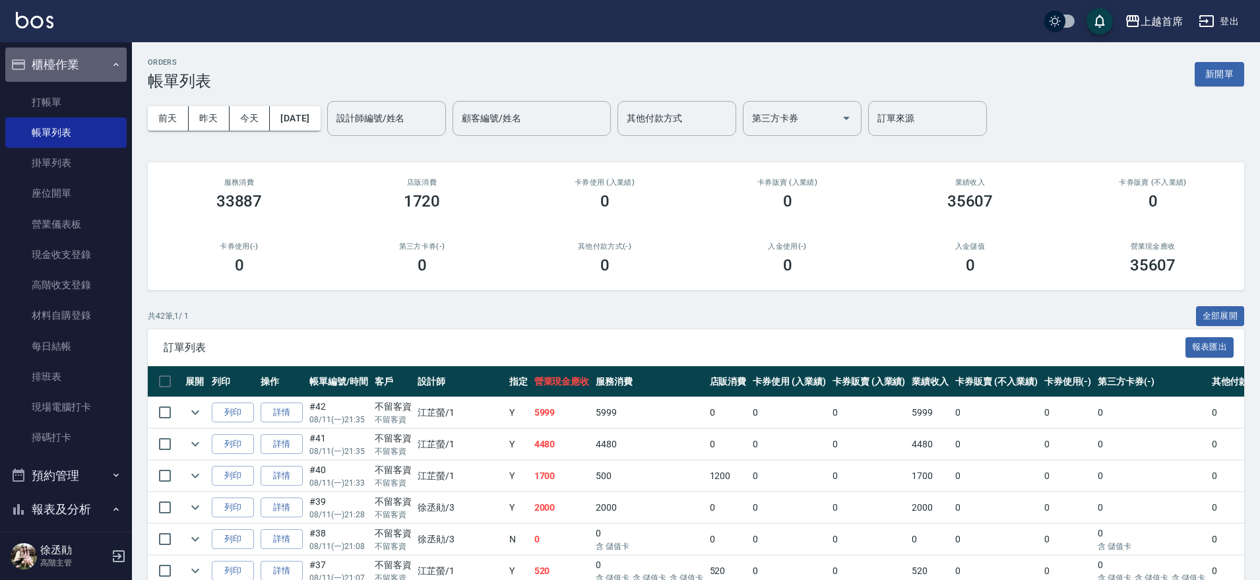
click at [82, 63] on button "櫃檯作業" at bounding box center [65, 64] width 121 height 34
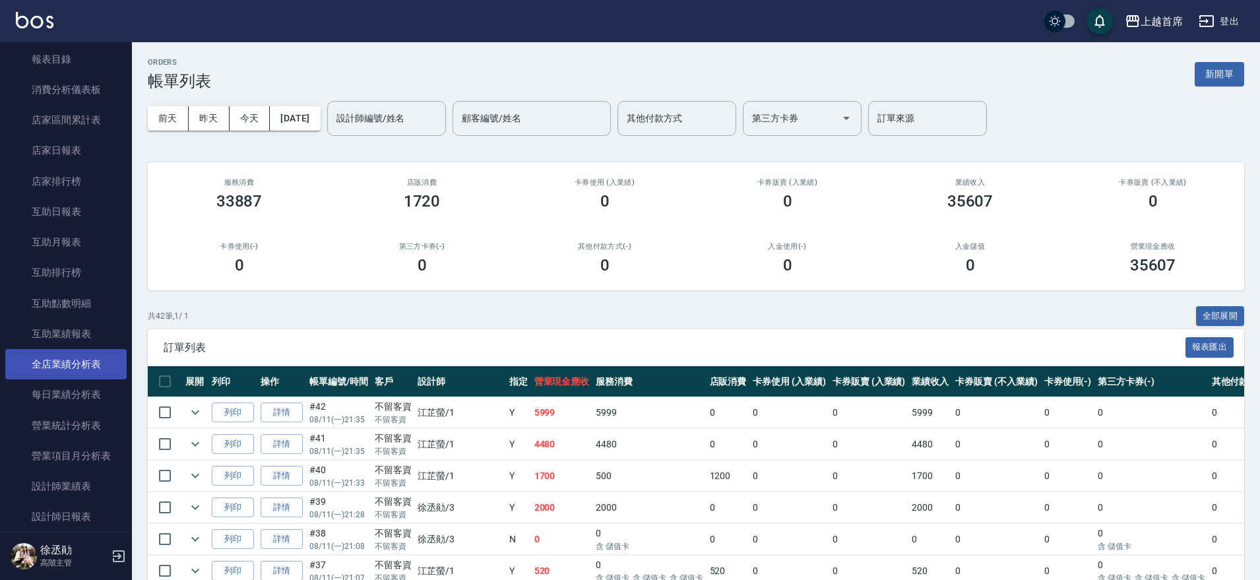
scroll to position [165, 0]
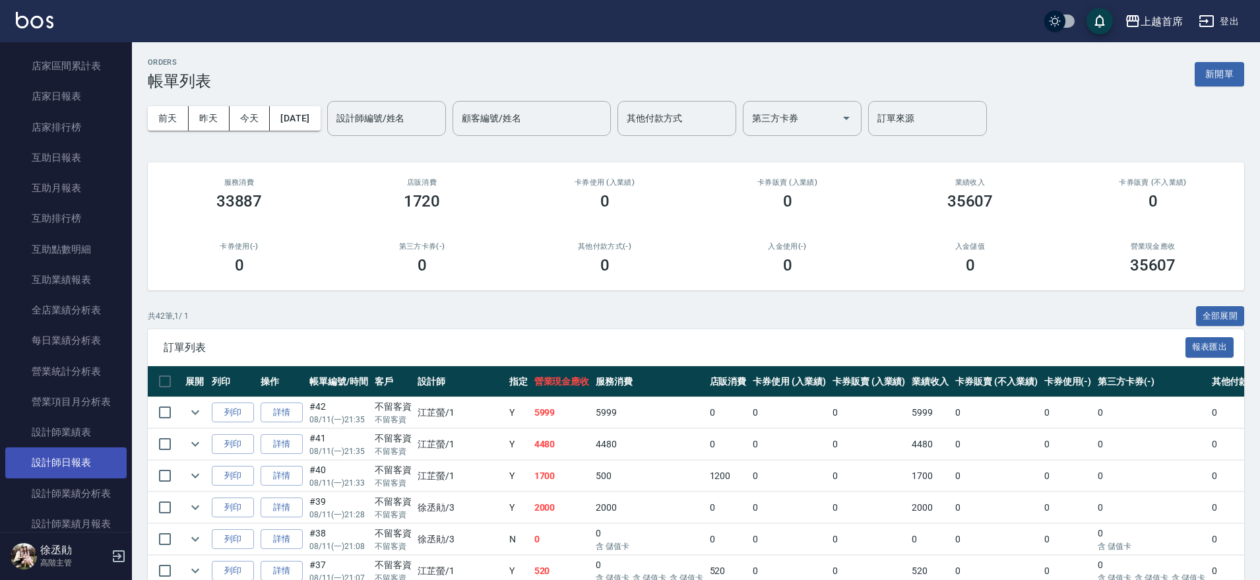
click at [83, 449] on link "設計師日報表" at bounding box center [65, 462] width 121 height 30
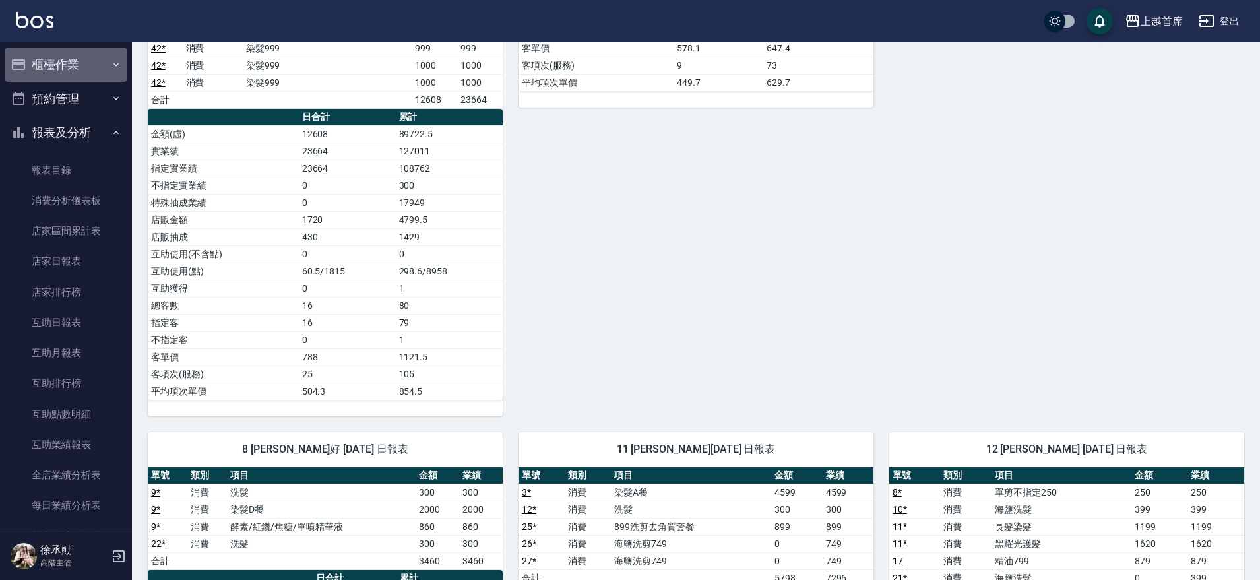
click at [74, 69] on button "櫃檯作業" at bounding box center [65, 64] width 121 height 34
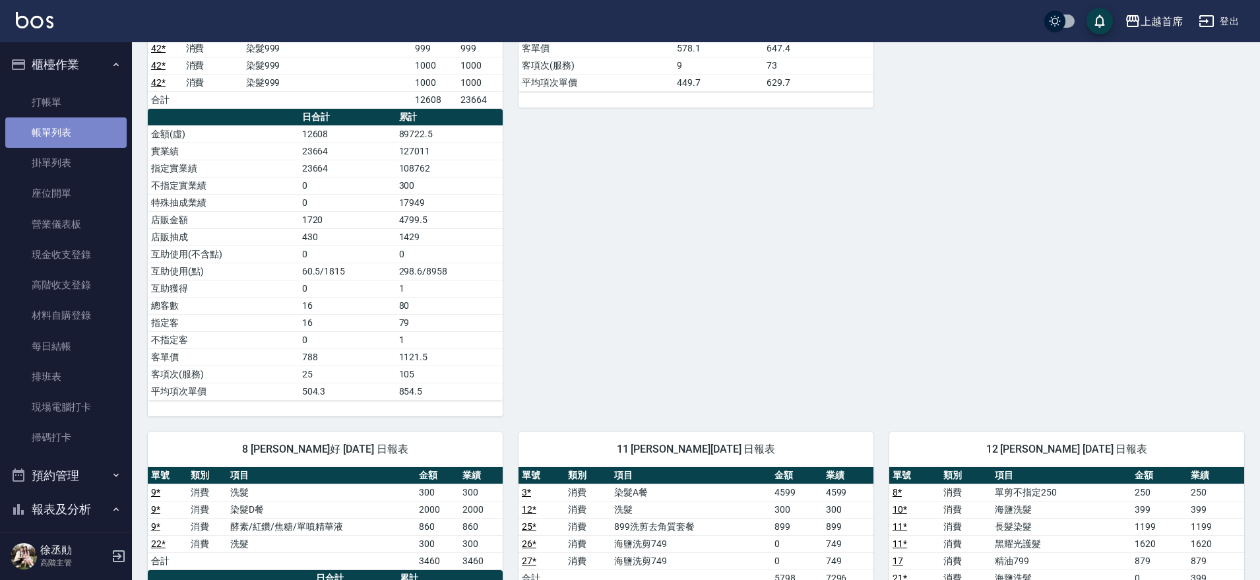
click at [68, 131] on link "帳單列表" at bounding box center [65, 132] width 121 height 30
click at [55, 126] on link "帳單列表" at bounding box center [65, 132] width 121 height 30
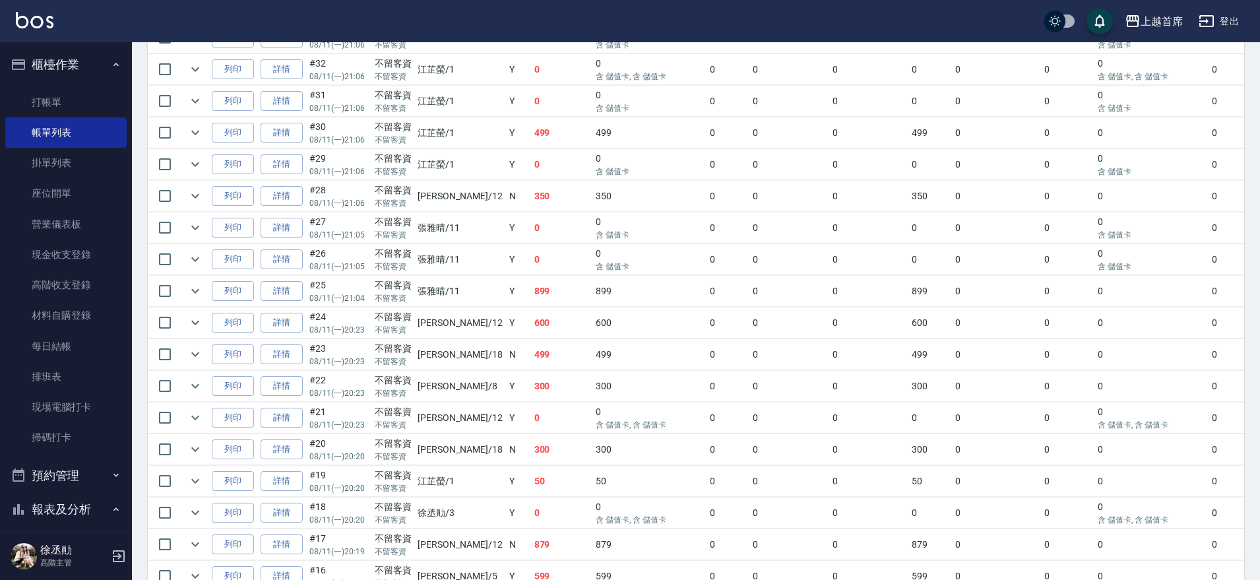
scroll to position [634, 0]
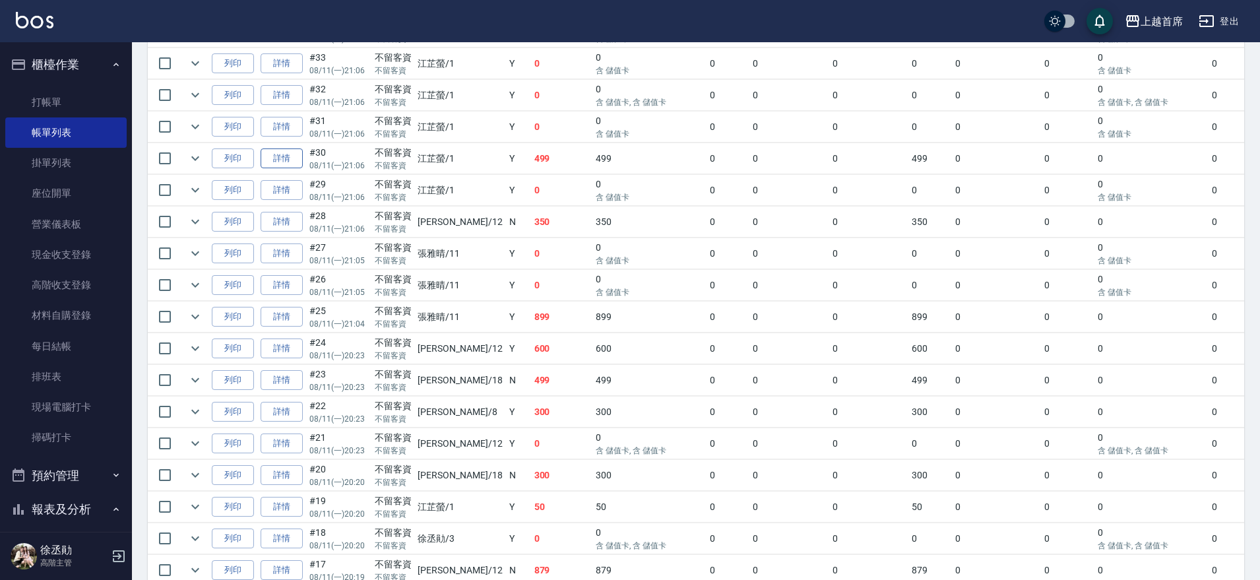
click at [284, 155] on link "詳情" at bounding box center [282, 158] width 42 height 20
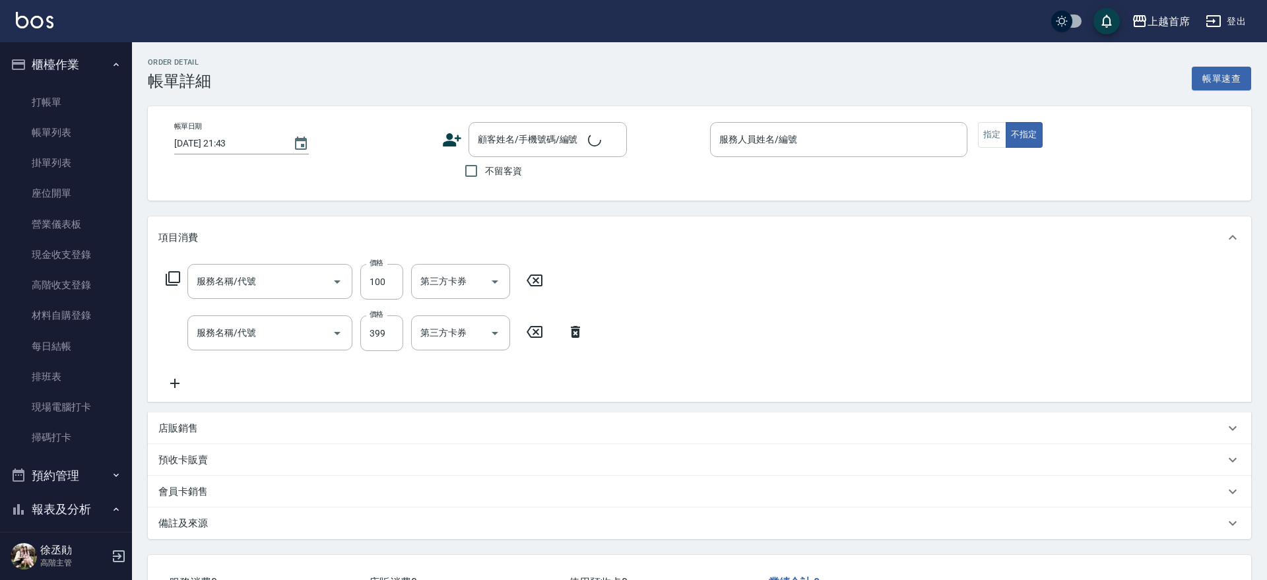
type input "[DATE] 21:06"
checkbox input "true"
type input "[PERSON_NAME]-1"
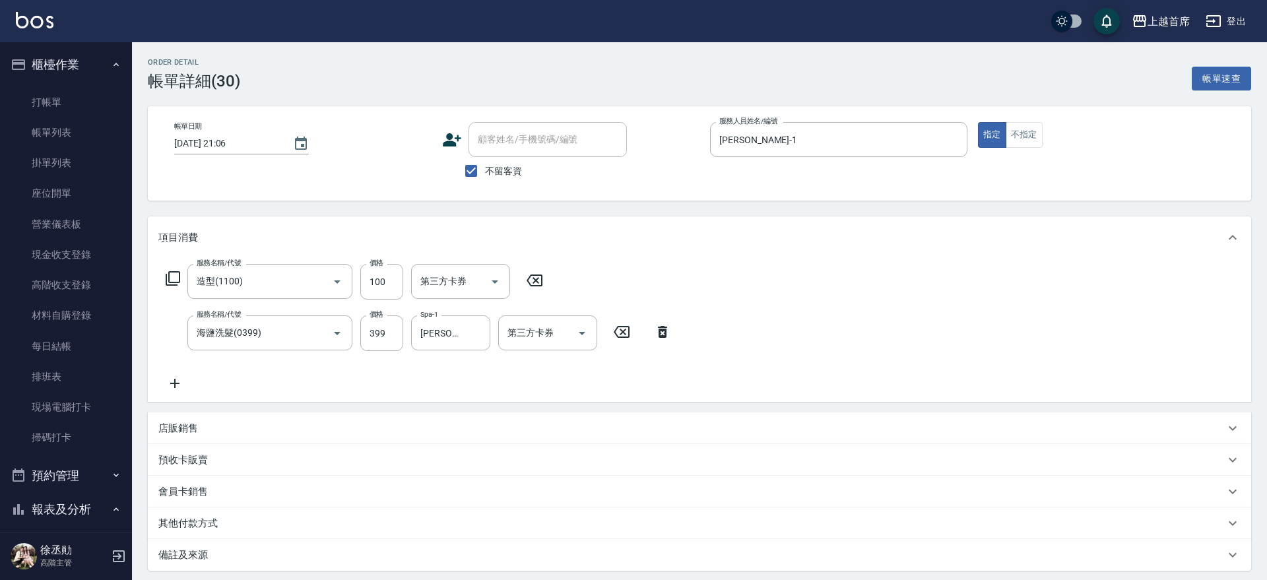
type input "造型(1100)"
type input "海鹽洗髮(0399)"
click at [586, 338] on icon "Open" at bounding box center [582, 333] width 16 height 16
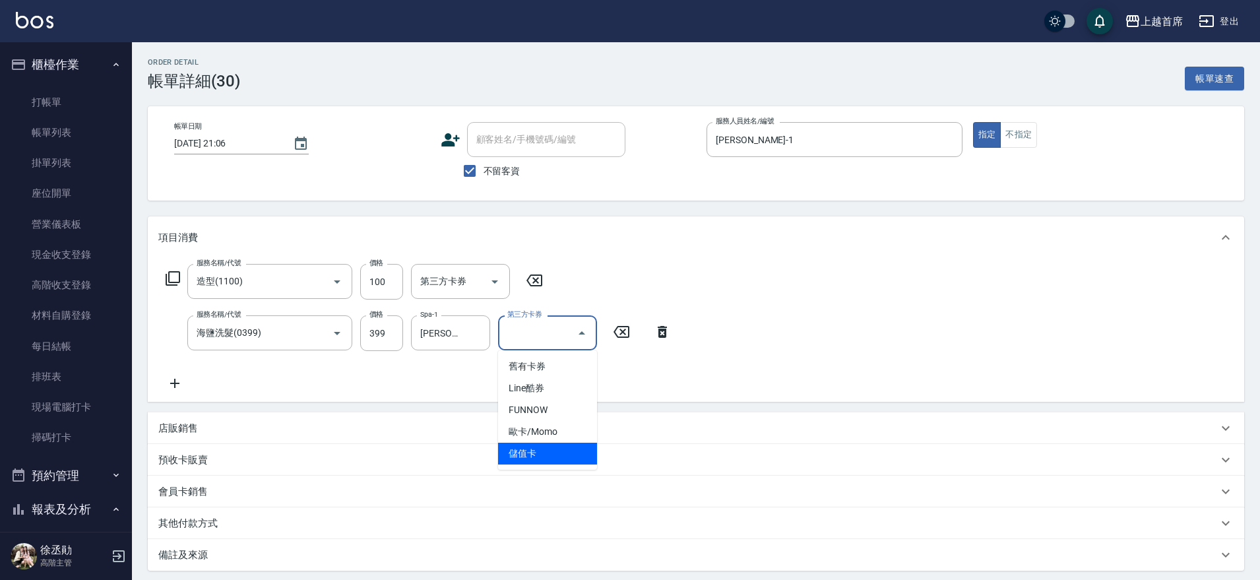
click at [573, 447] on span "儲值卡" at bounding box center [547, 454] width 99 height 22
type input "儲值卡"
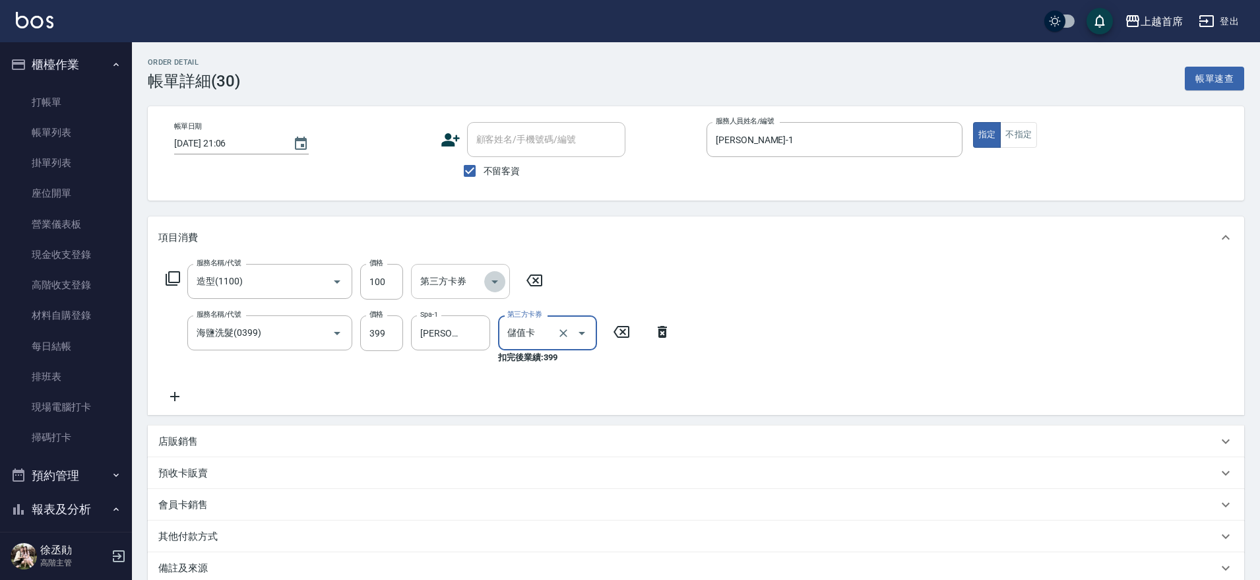
click at [493, 283] on icon "Open" at bounding box center [495, 282] width 16 height 16
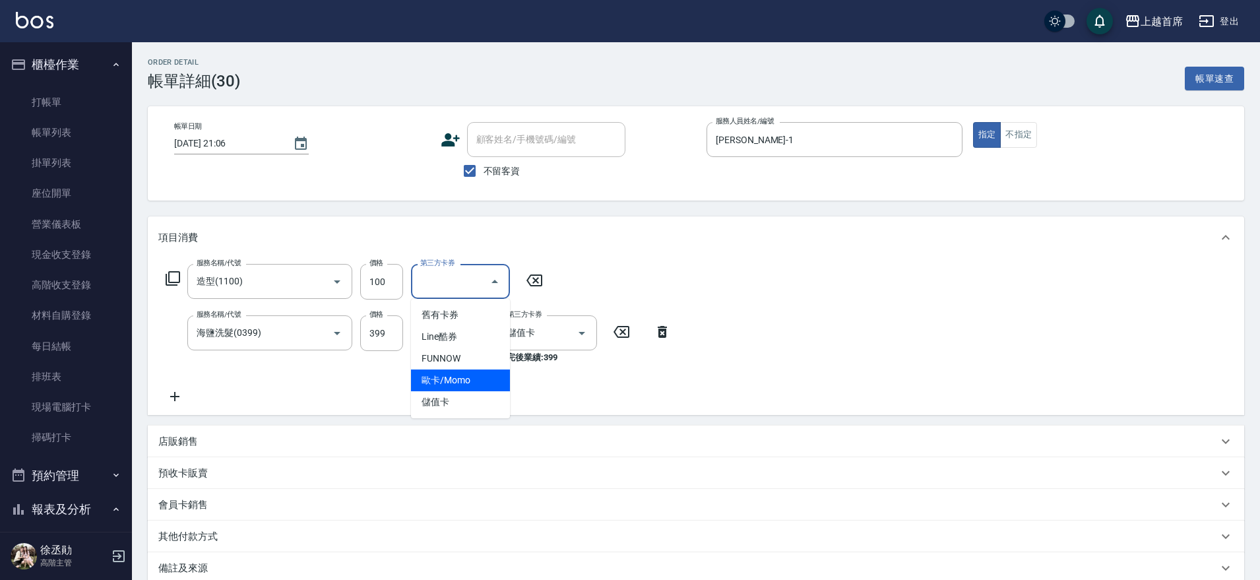
click at [459, 389] on span "歐卡/Momo" at bounding box center [460, 380] width 99 height 22
type input "歐卡/Momo"
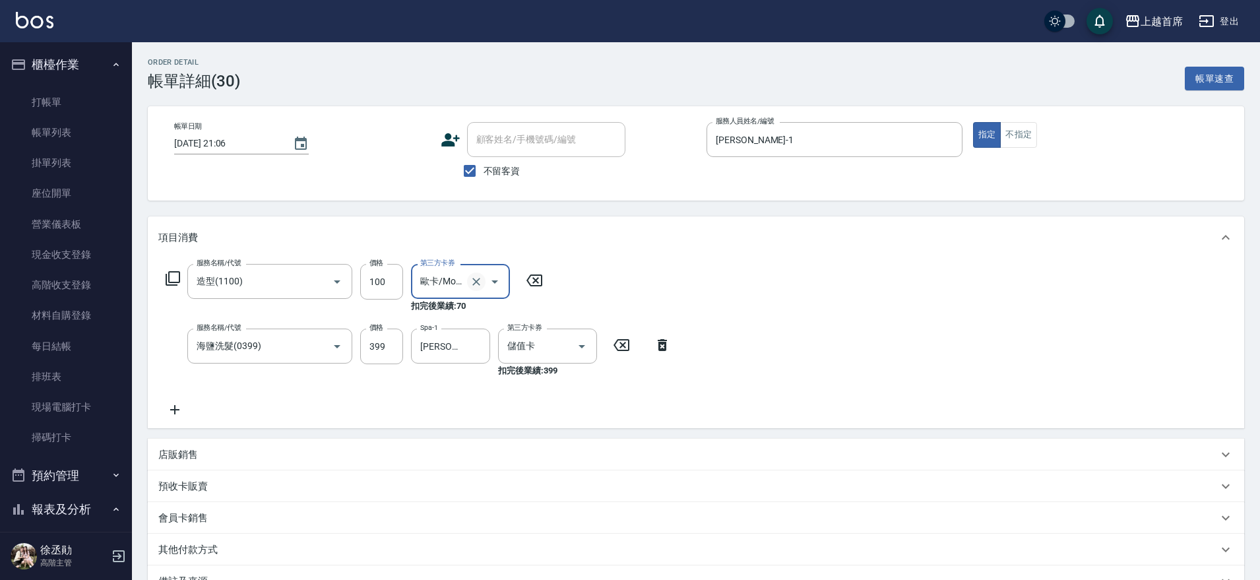
click at [482, 280] on icon "Clear" at bounding box center [476, 281] width 13 height 13
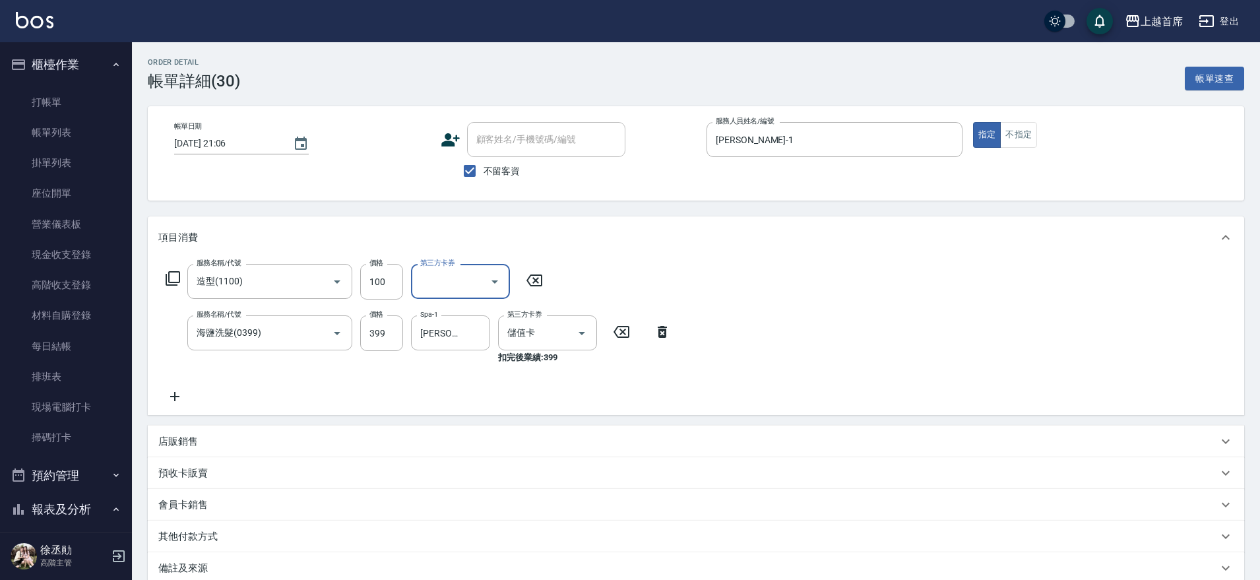
click at [497, 282] on icon "Open" at bounding box center [495, 282] width 16 height 16
click at [453, 394] on span "儲值卡" at bounding box center [460, 402] width 99 height 22
type input "儲值卡"
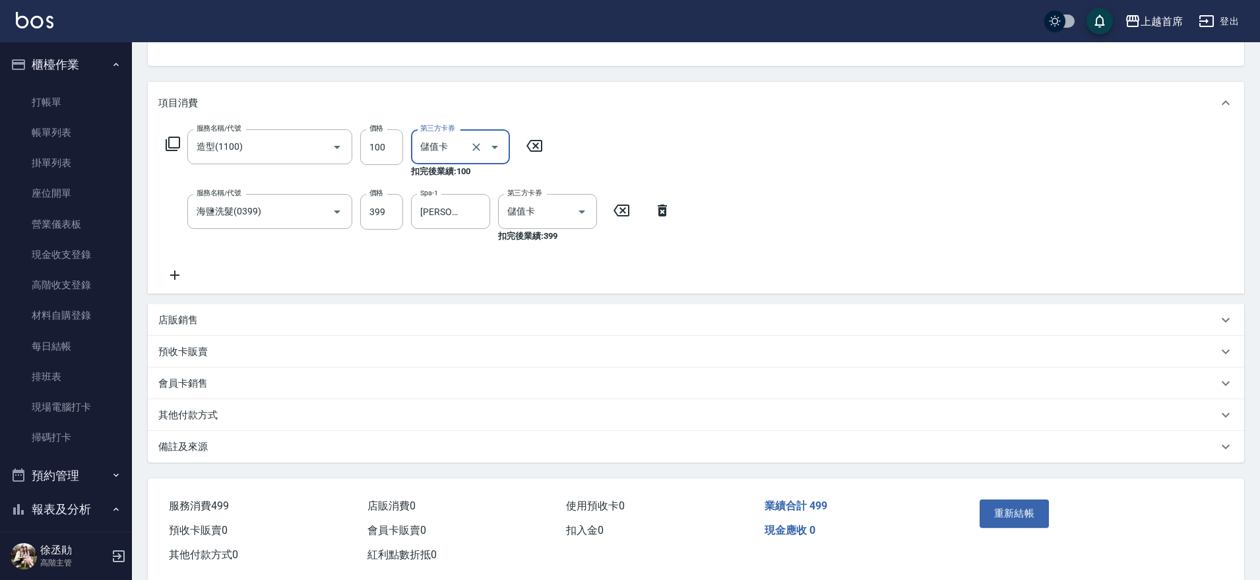
scroll to position [160, 0]
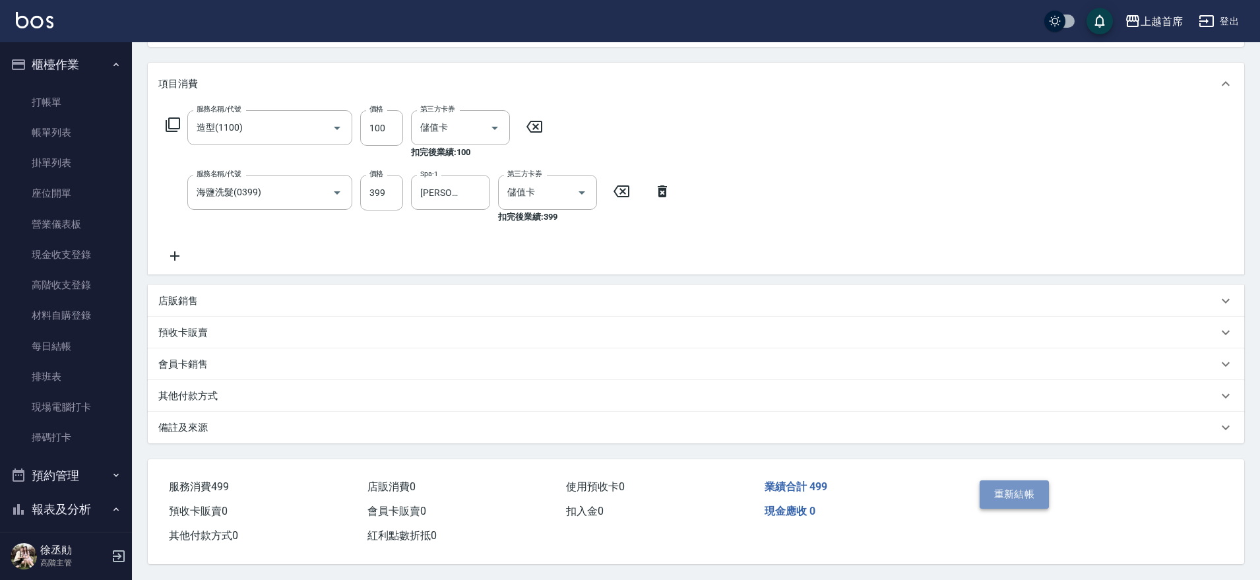
click at [1015, 480] on button "重新結帳" at bounding box center [1015, 494] width 70 height 28
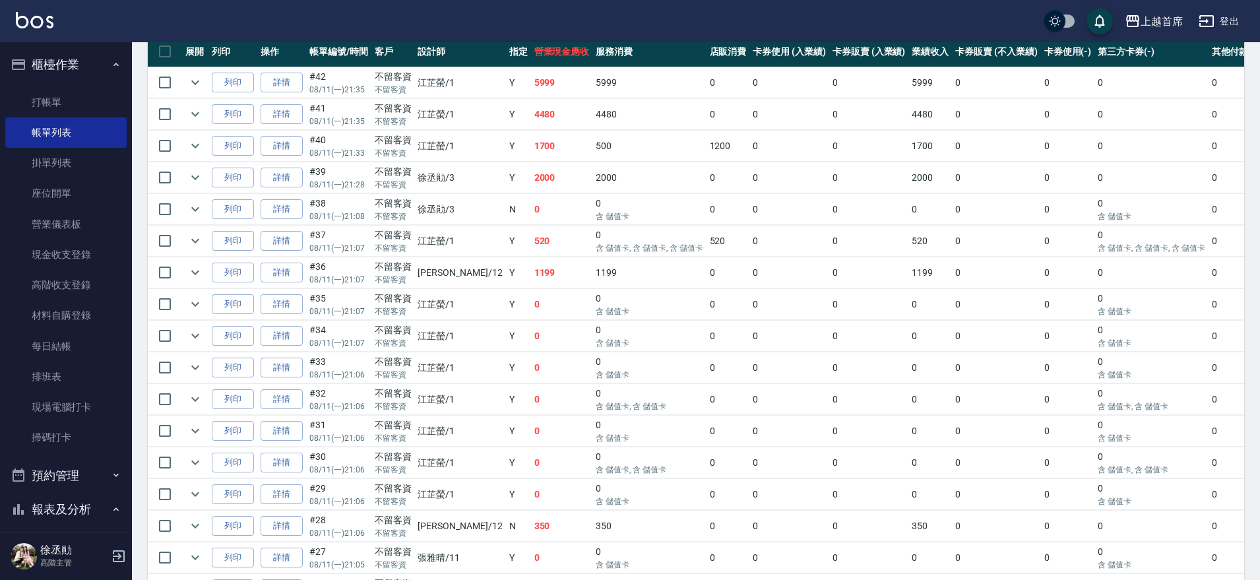
scroll to position [412, 0]
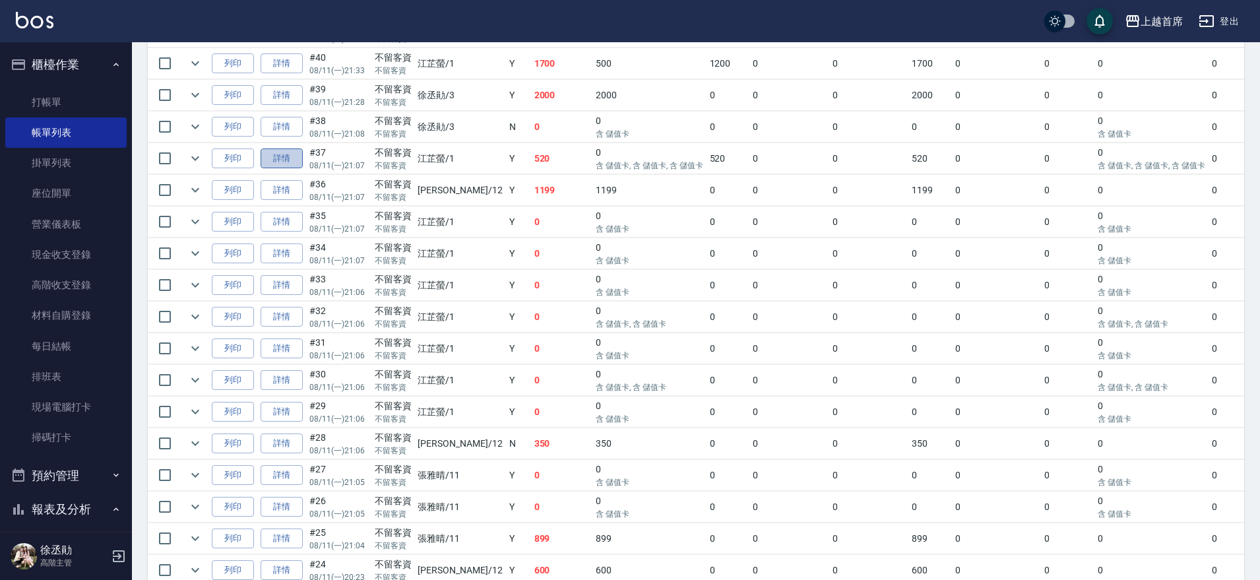
click at [292, 159] on link "詳情" at bounding box center [282, 158] width 42 height 20
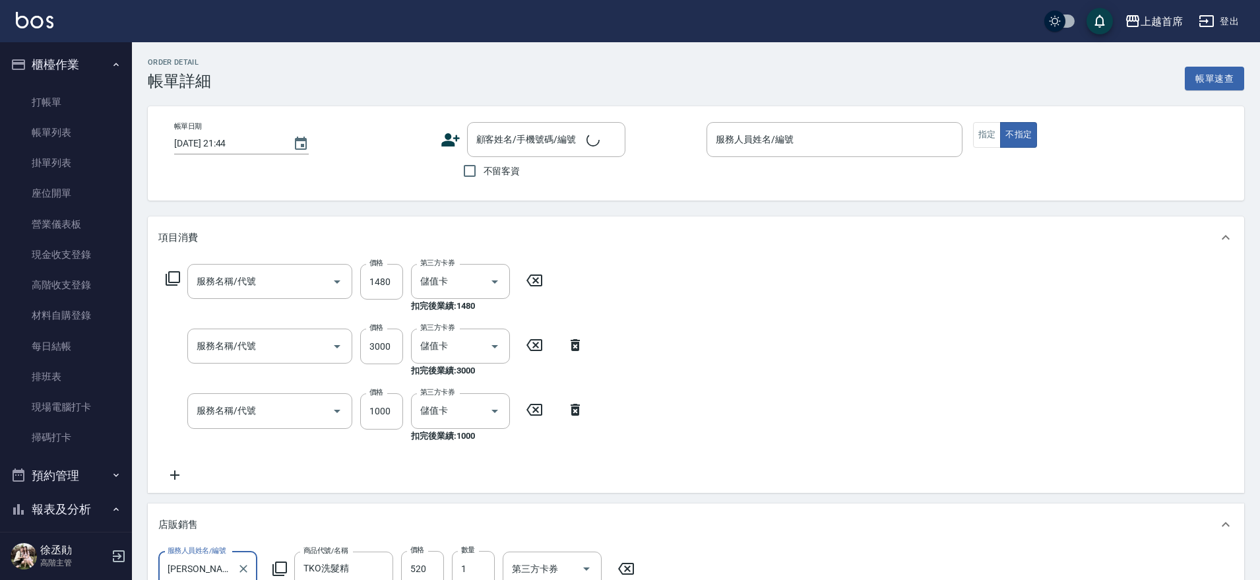
type input "[DATE] 21:07"
checkbox input "true"
type input "[PERSON_NAME]-1"
type input "黑耀光護髮(52000)"
type input "染髮A餐(43299)"
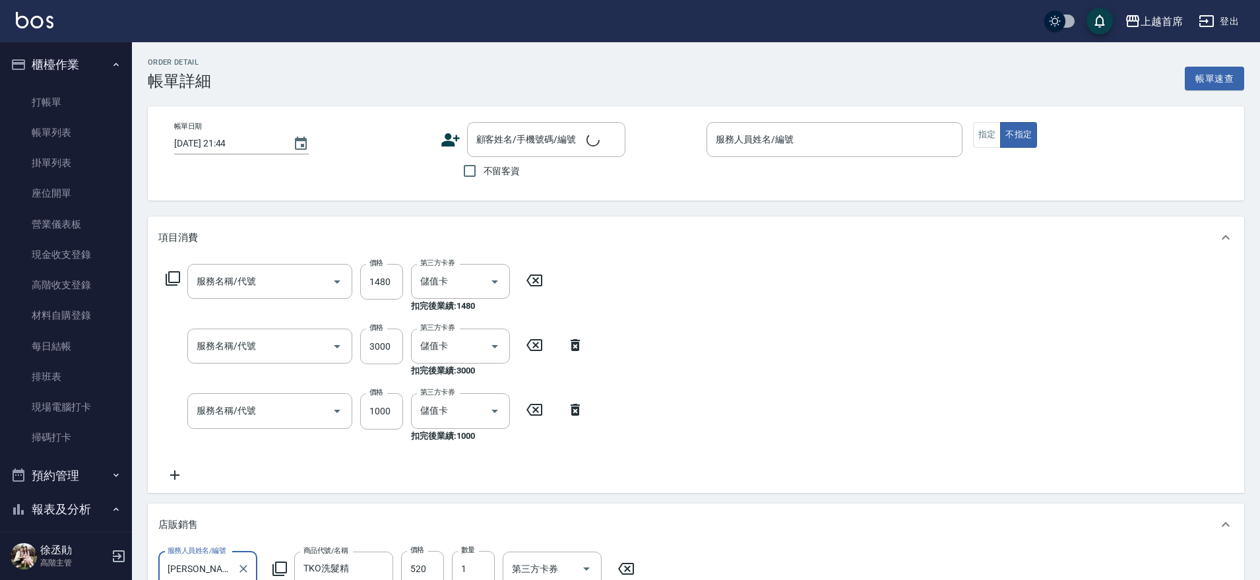
type input "漂染1000(41000)"
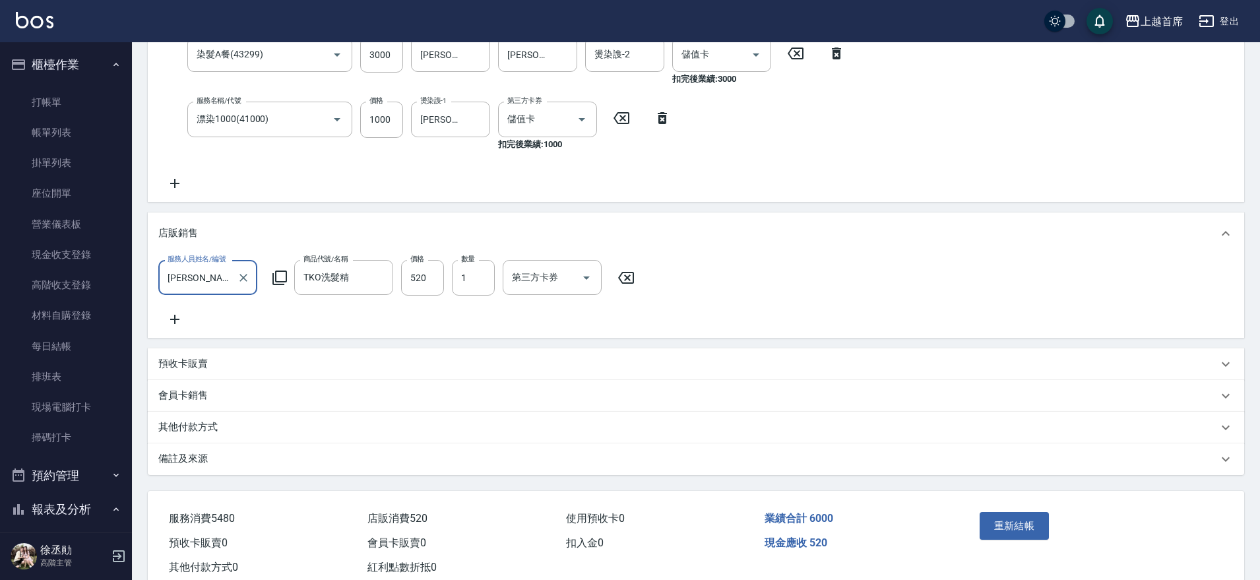
scroll to position [342, 0]
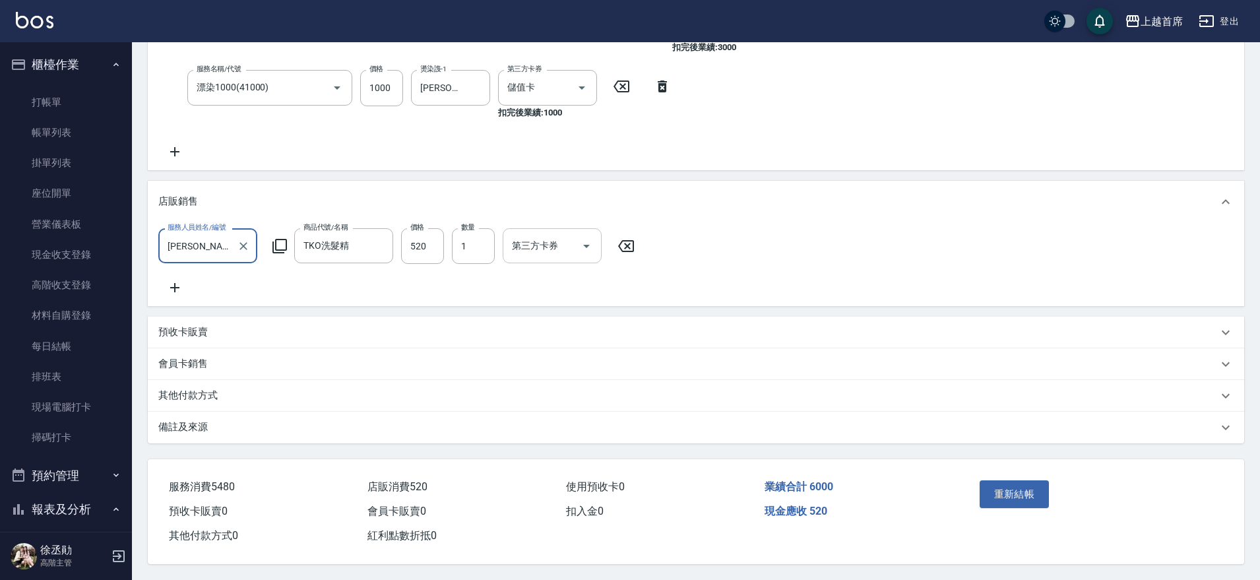
click at [593, 238] on icon "Open" at bounding box center [587, 246] width 16 height 16
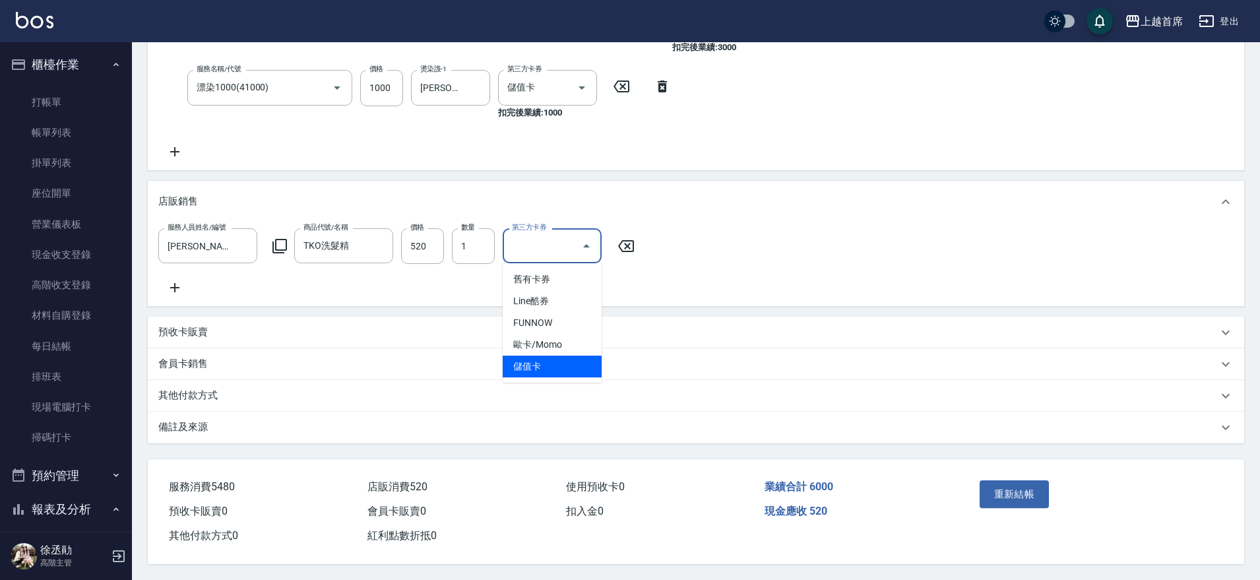
click at [535, 356] on span "儲值卡" at bounding box center [552, 367] width 99 height 22
type input "儲值卡"
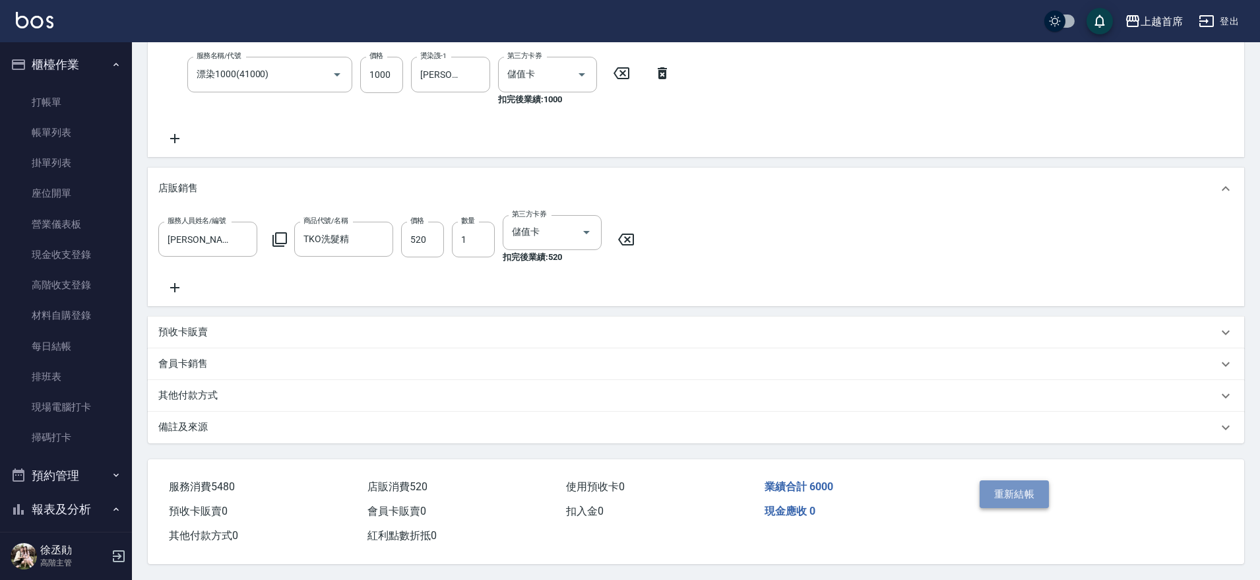
click at [1005, 493] on button "重新結帳" at bounding box center [1015, 494] width 70 height 28
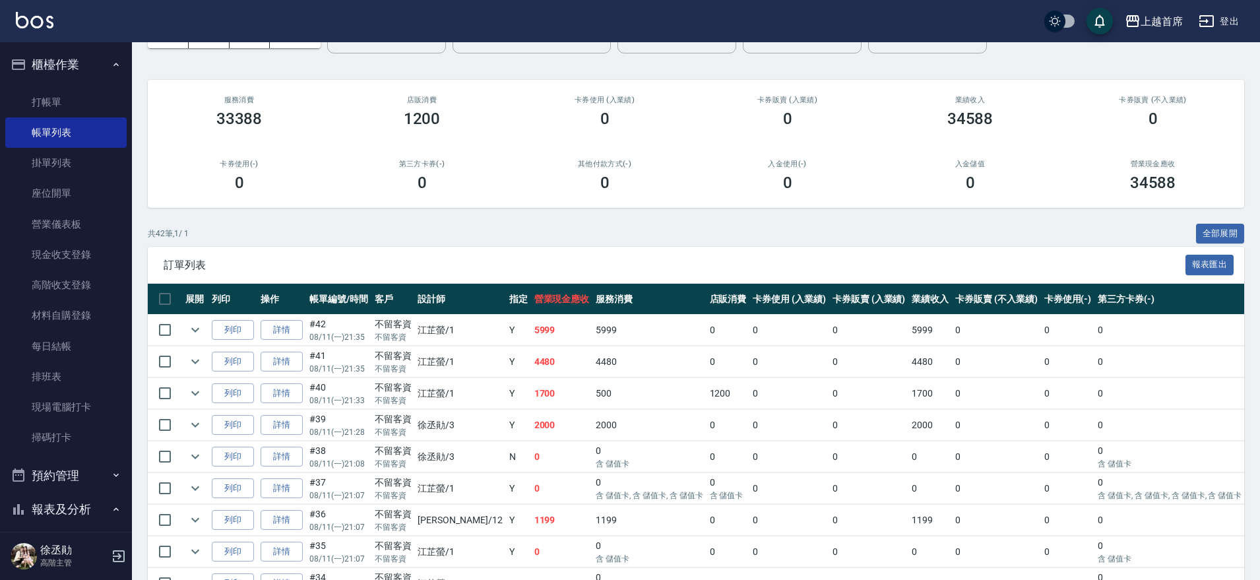
scroll to position [165, 0]
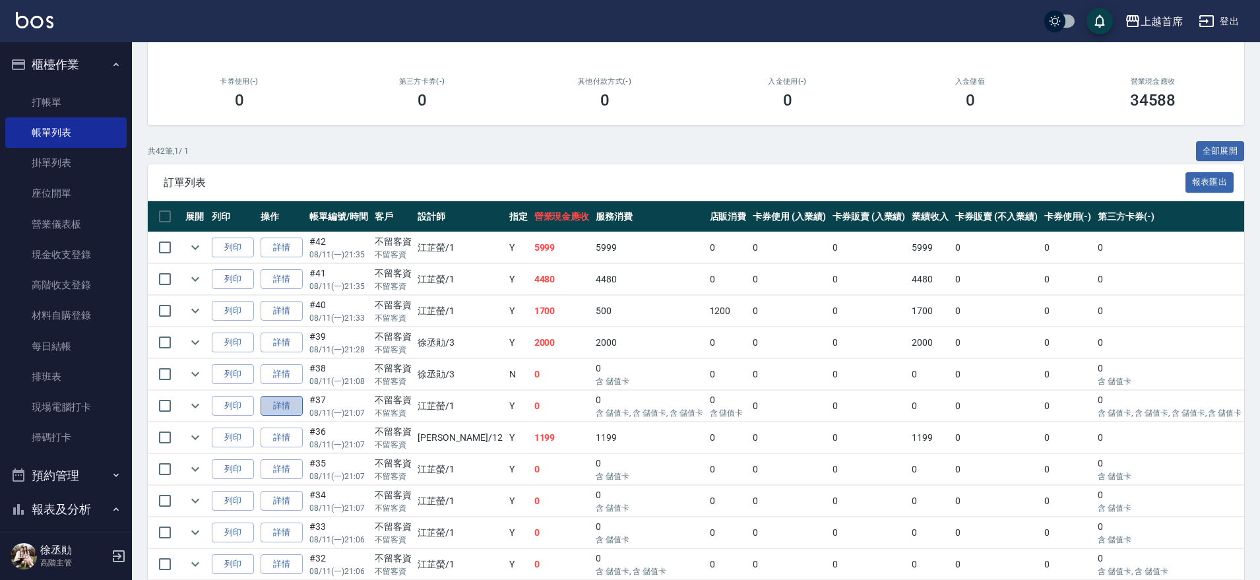
click at [290, 404] on link "詳情" at bounding box center [282, 406] width 42 height 20
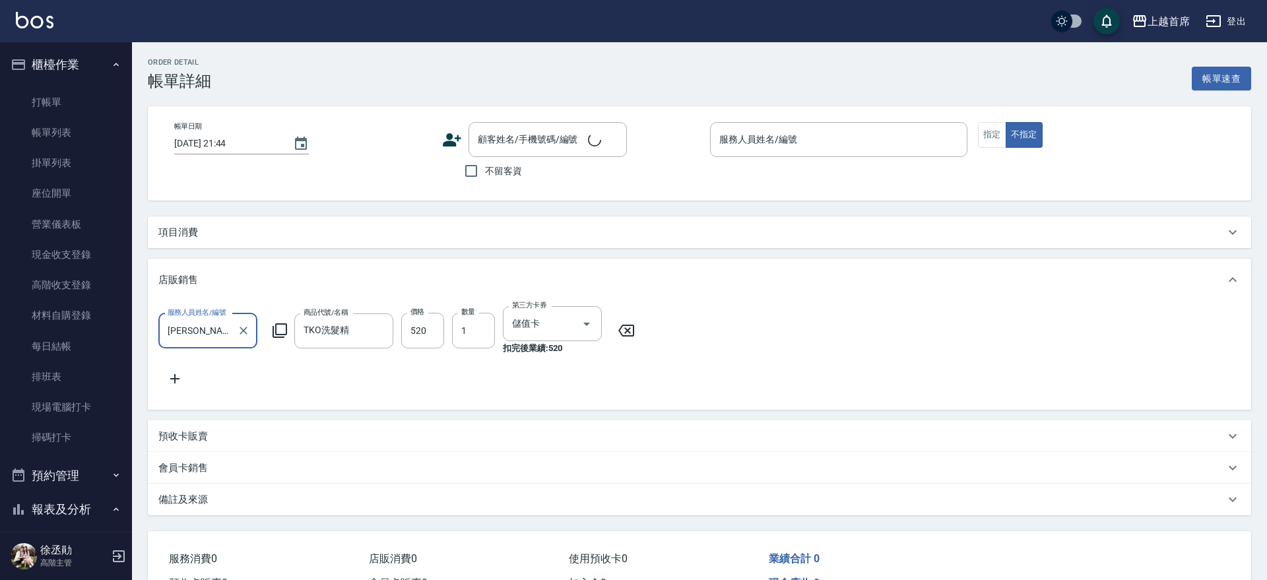
type input "[DATE] 21:07"
checkbox input "true"
type input "[PERSON_NAME]-1"
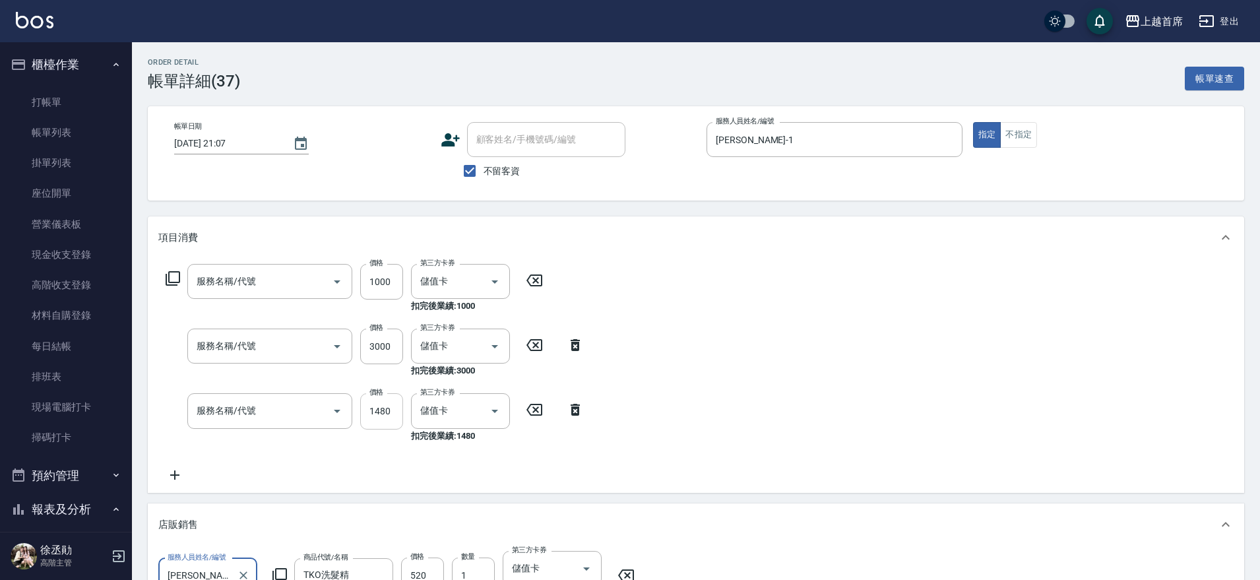
type input "漂染1000(41000)"
type input "染髮A餐(43299)"
type input "黑耀光護髮(52000)"
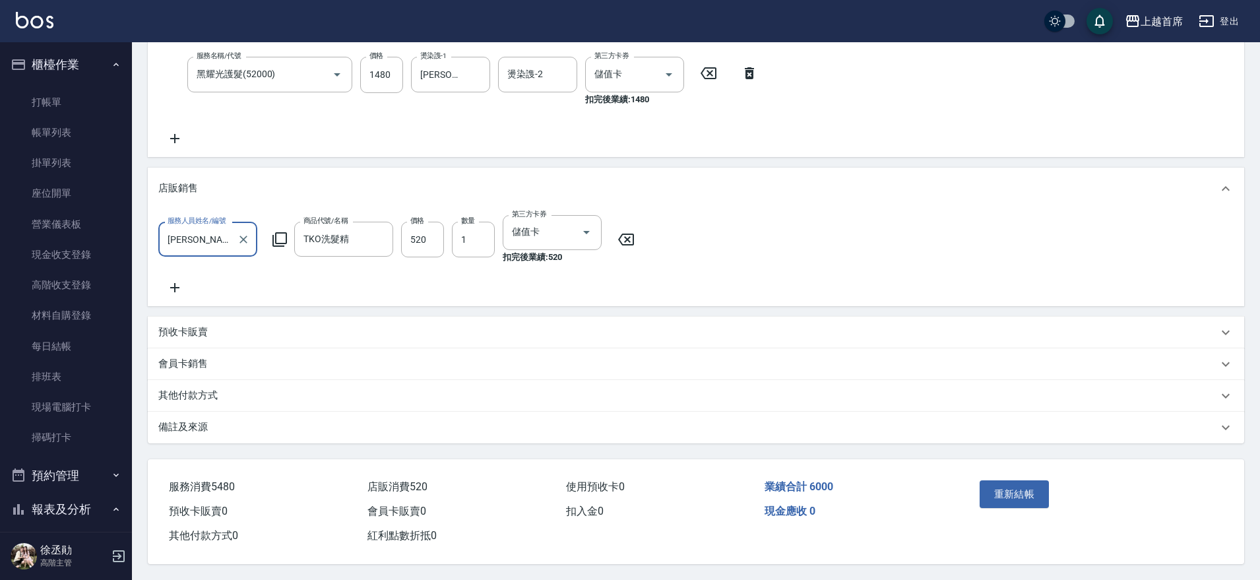
scroll to position [355, 0]
click at [1015, 484] on button "重新結帳" at bounding box center [1015, 494] width 70 height 28
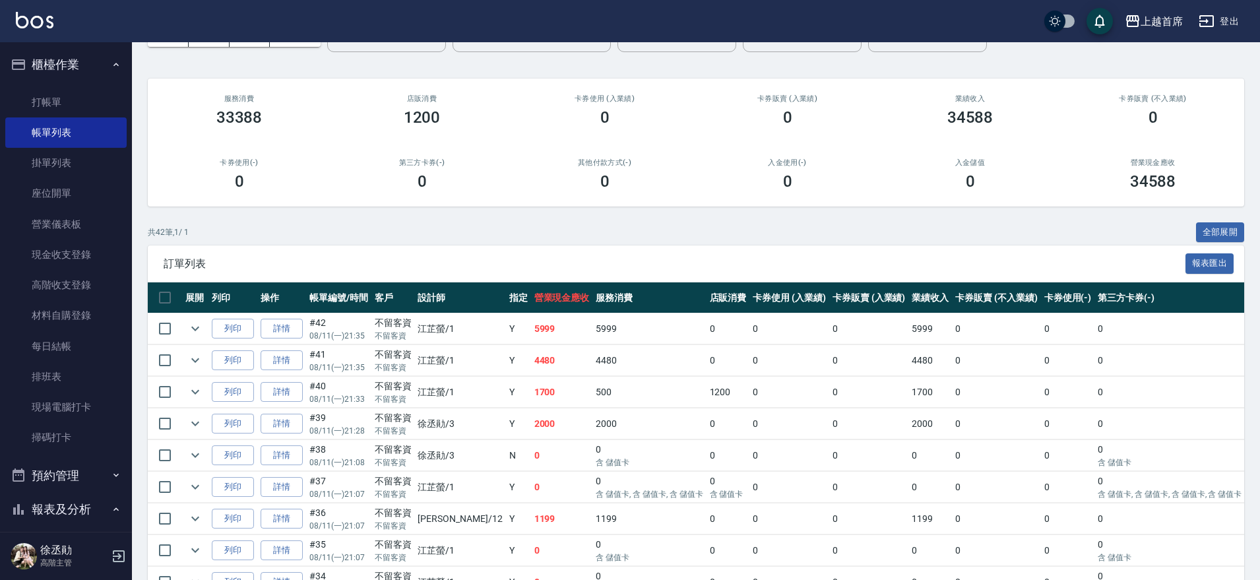
scroll to position [82, 0]
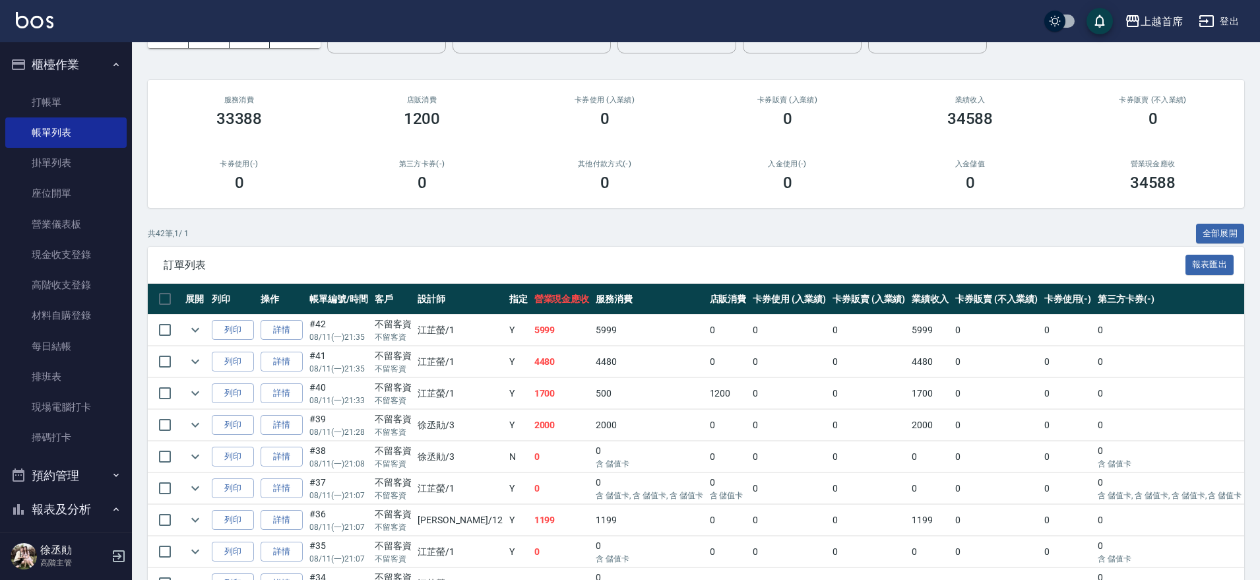
click at [77, 66] on button "櫃檯作業" at bounding box center [65, 64] width 121 height 34
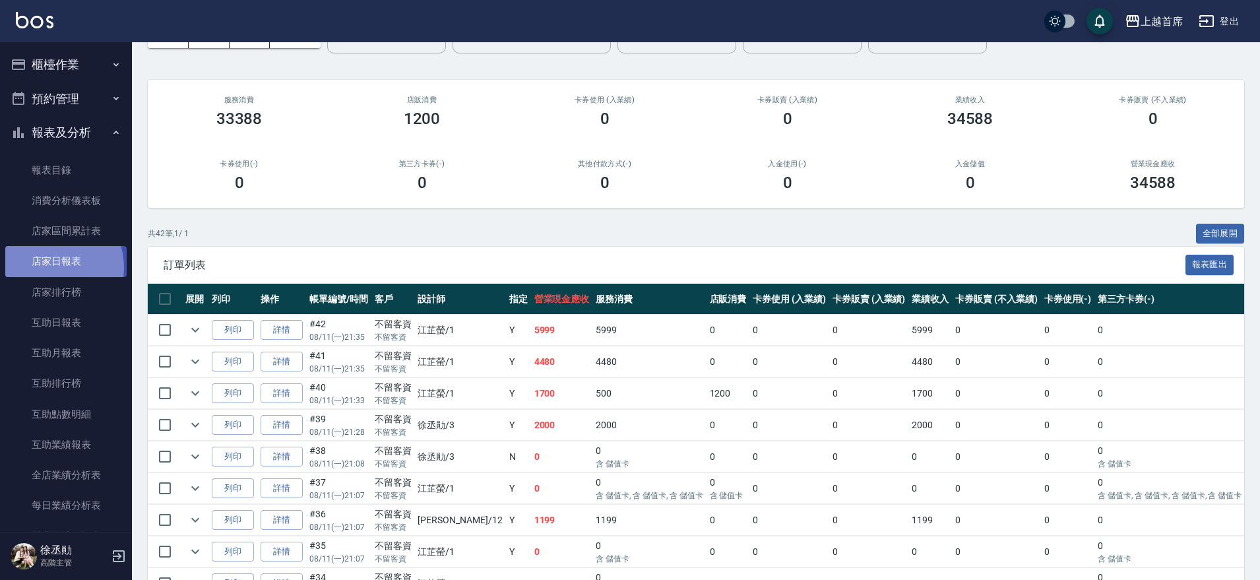
click at [51, 267] on link "店家日報表" at bounding box center [65, 261] width 121 height 30
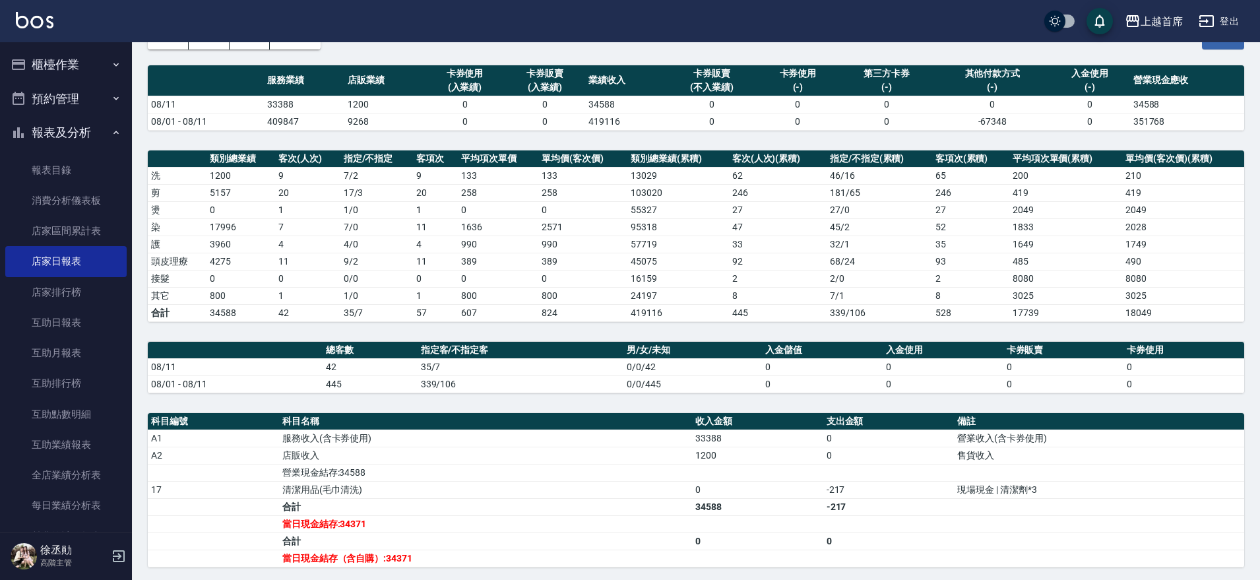
scroll to position [275, 0]
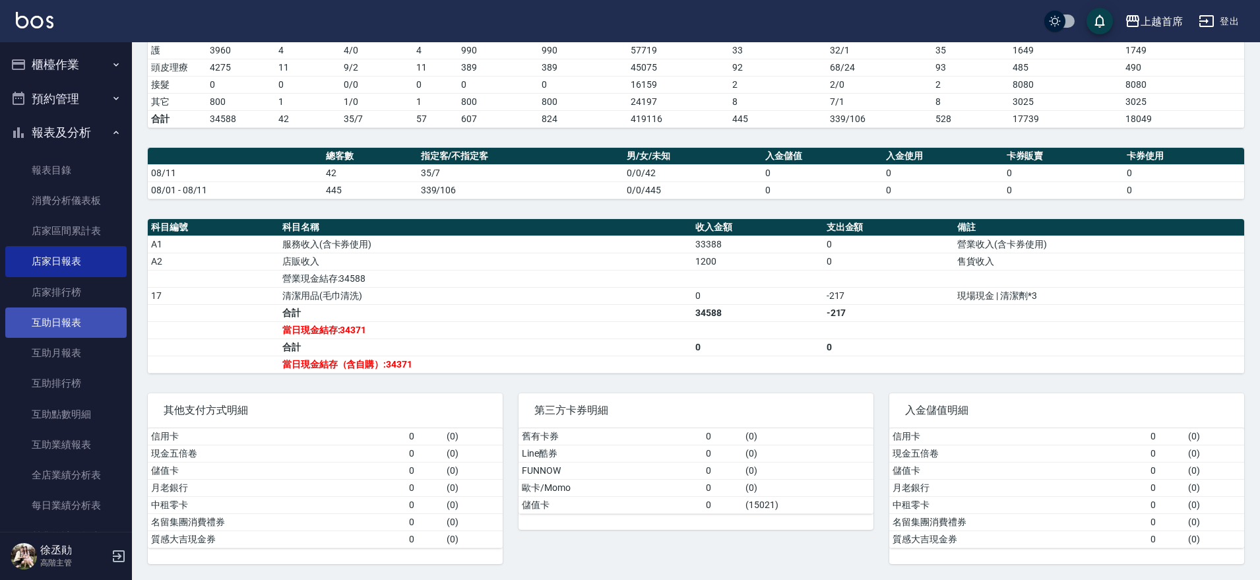
click at [54, 332] on link "互助日報表" at bounding box center [65, 322] width 121 height 30
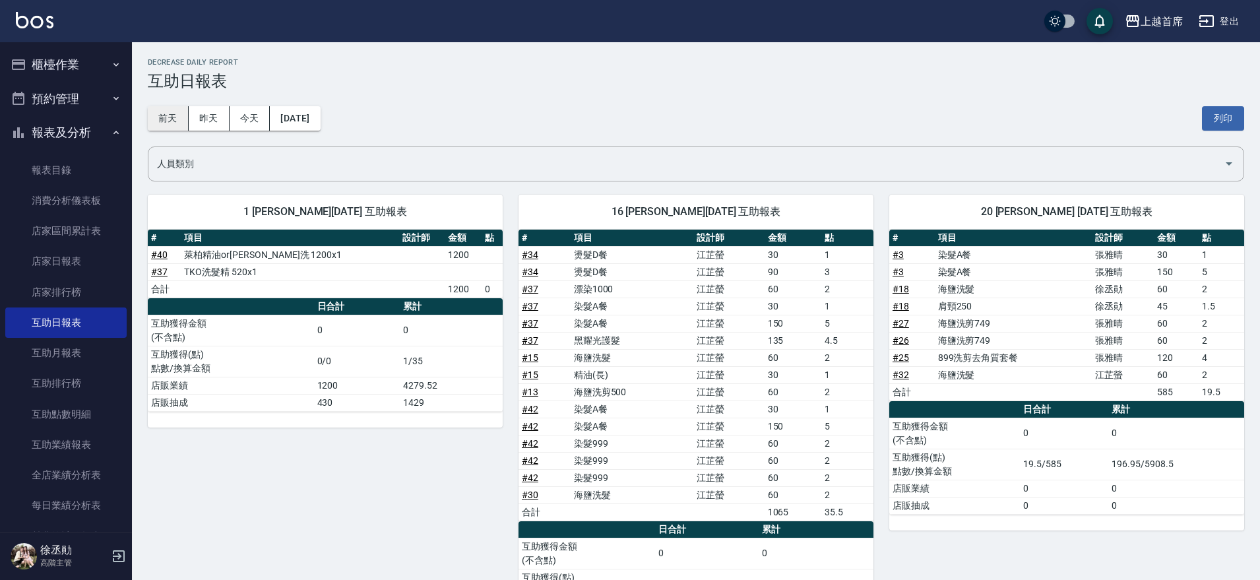
click at [173, 119] on button "前天" at bounding box center [168, 118] width 41 height 24
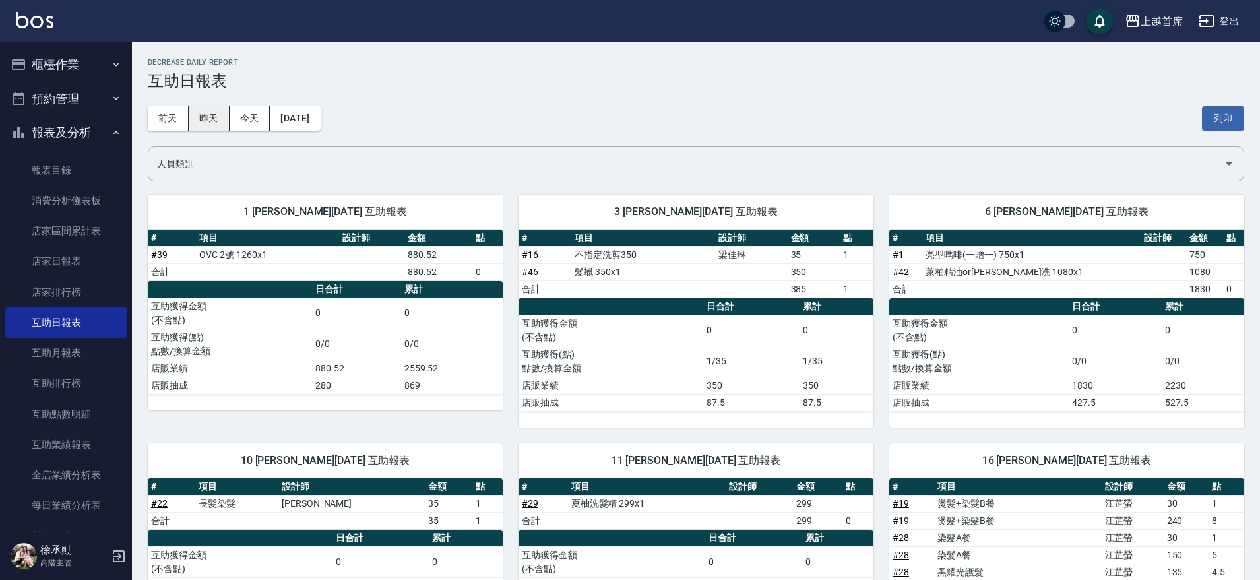
click at [204, 119] on button "昨天" at bounding box center [209, 118] width 41 height 24
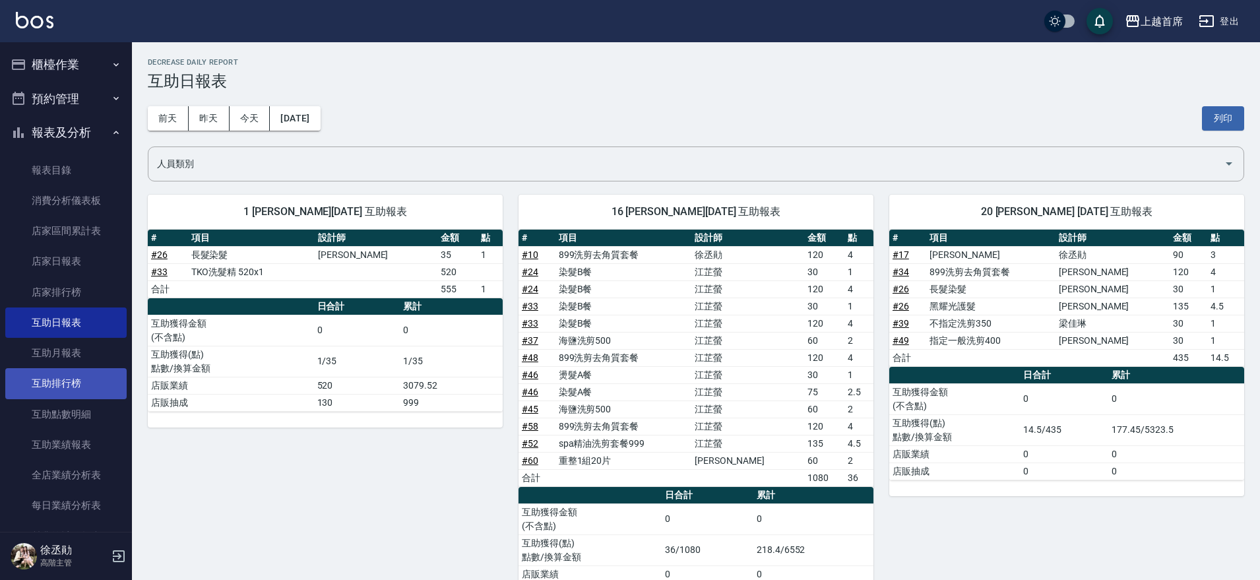
click at [53, 377] on link "互助排行榜" at bounding box center [65, 383] width 121 height 30
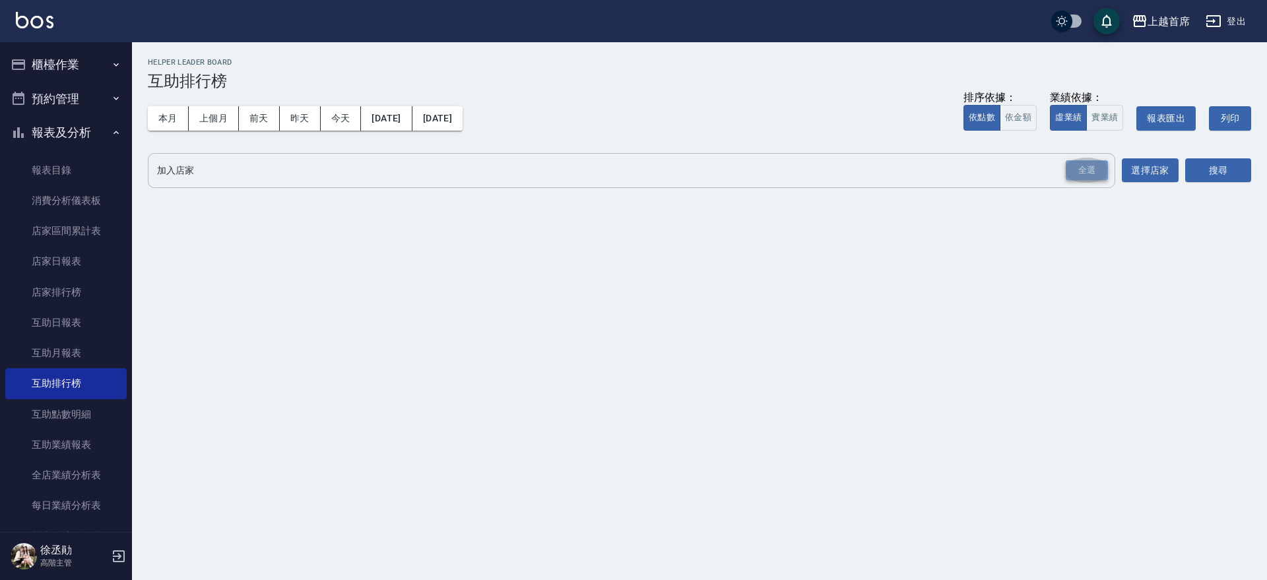
click at [1082, 166] on div "全選" at bounding box center [1086, 170] width 42 height 20
click at [1234, 173] on button "搜尋" at bounding box center [1218, 171] width 66 height 24
